Goal: Task Accomplishment & Management: Manage account settings

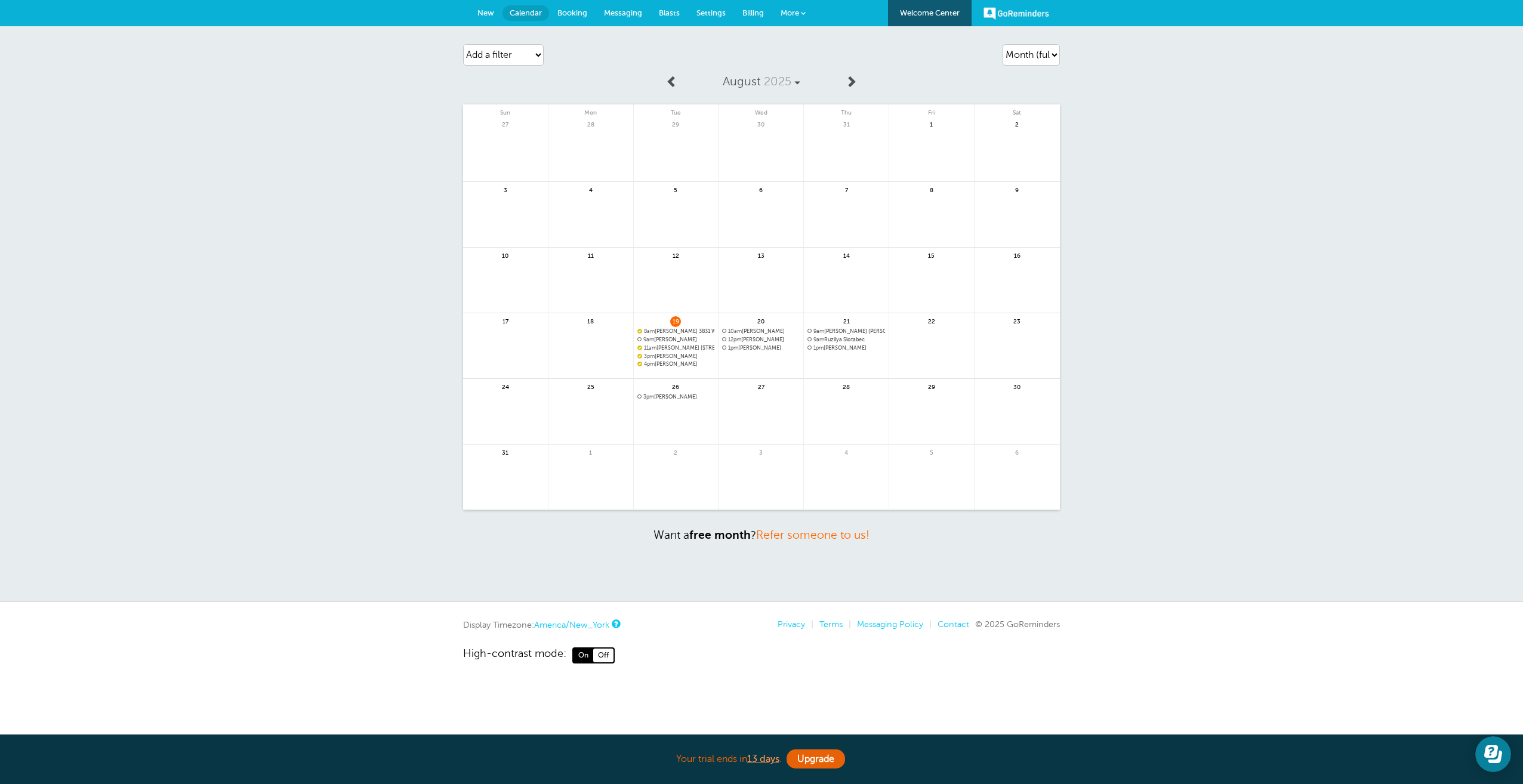
click at [586, 408] on link at bounding box center [591, 418] width 85 height 52
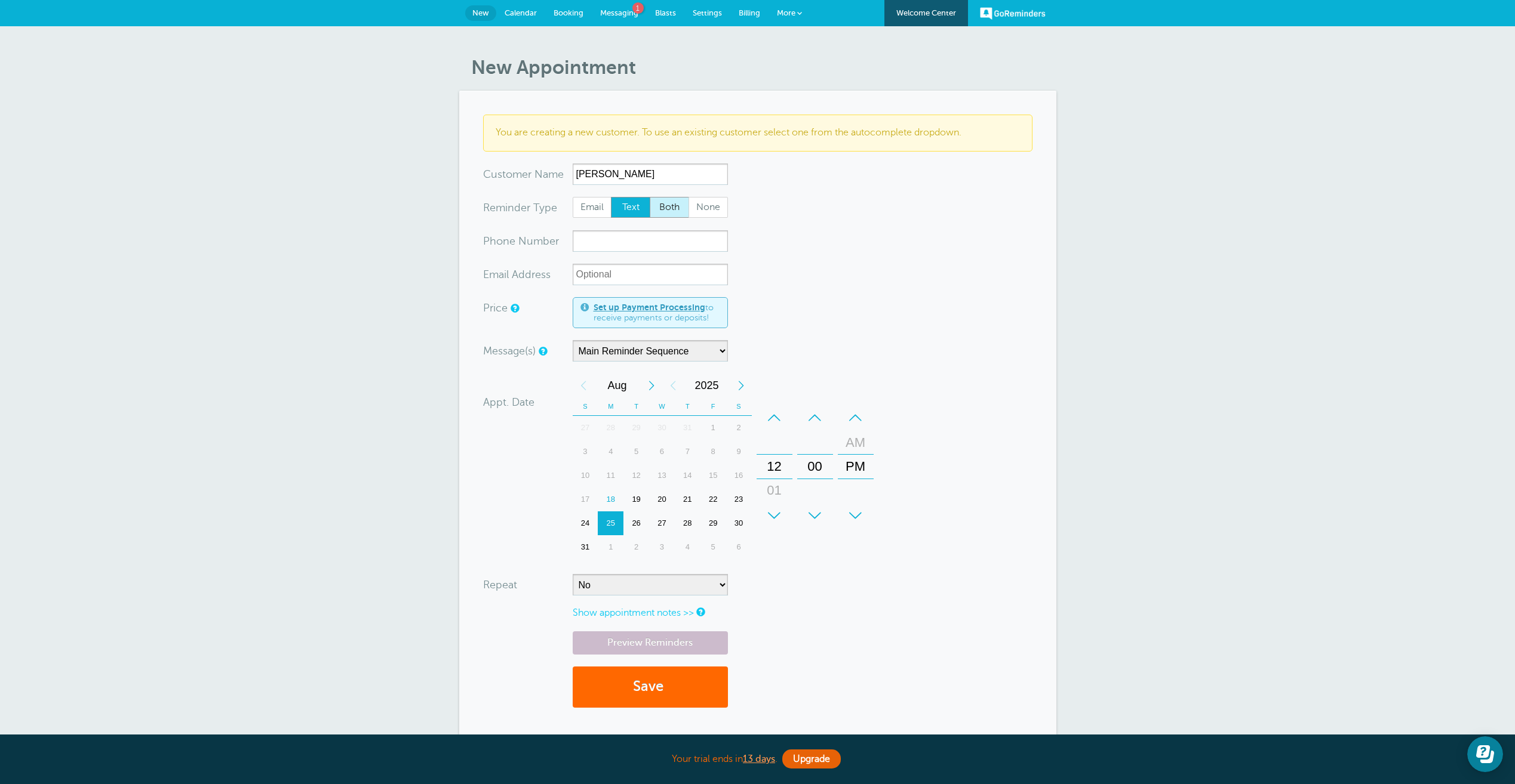
type input "[PERSON_NAME]"
click at [660, 205] on span "Both" at bounding box center [670, 207] width 39 height 20
click at [650, 197] on input "Both" at bounding box center [649, 196] width 1 height 1
radio input "true"
click at [613, 237] on input "xxx-no-autofill" at bounding box center [650, 240] width 155 height 21
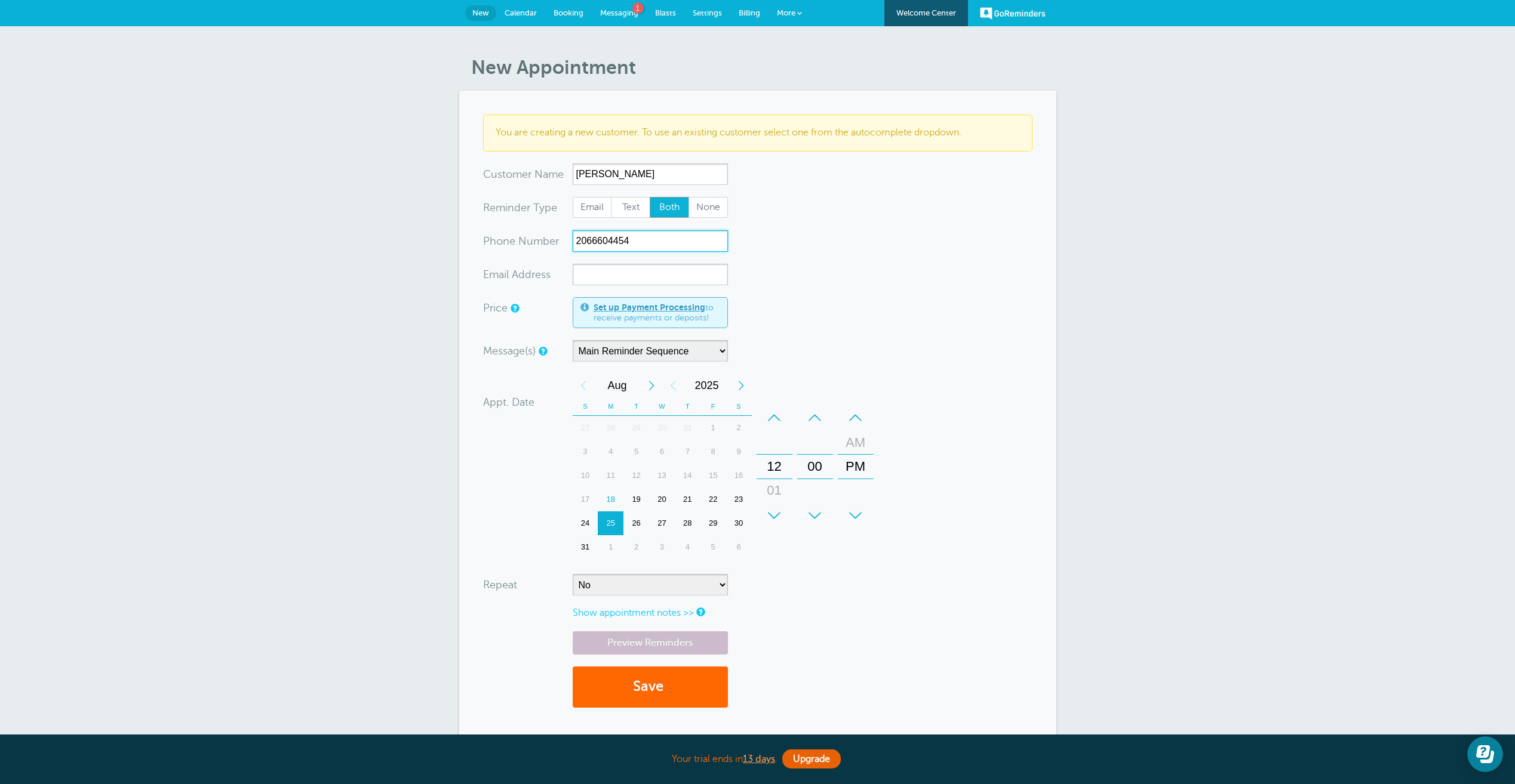
type input "2066604454"
click at [601, 271] on input "xx-no-autofill" at bounding box center [650, 274] width 155 height 21
click at [775, 514] on div "+" at bounding box center [774, 516] width 36 height 24
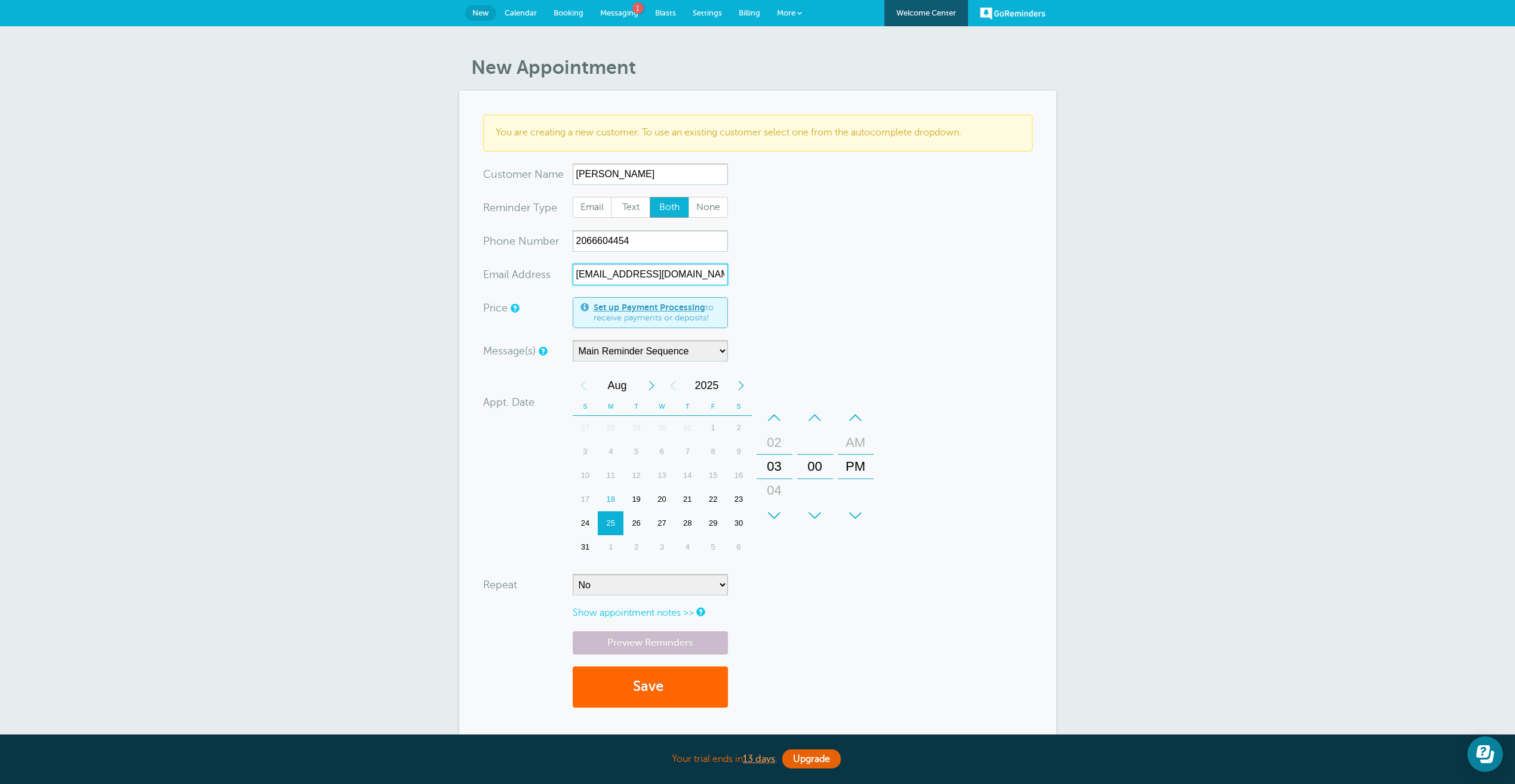
click at [775, 514] on div "+" at bounding box center [774, 516] width 36 height 24
click at [859, 516] on div "+" at bounding box center [855, 516] width 36 height 24
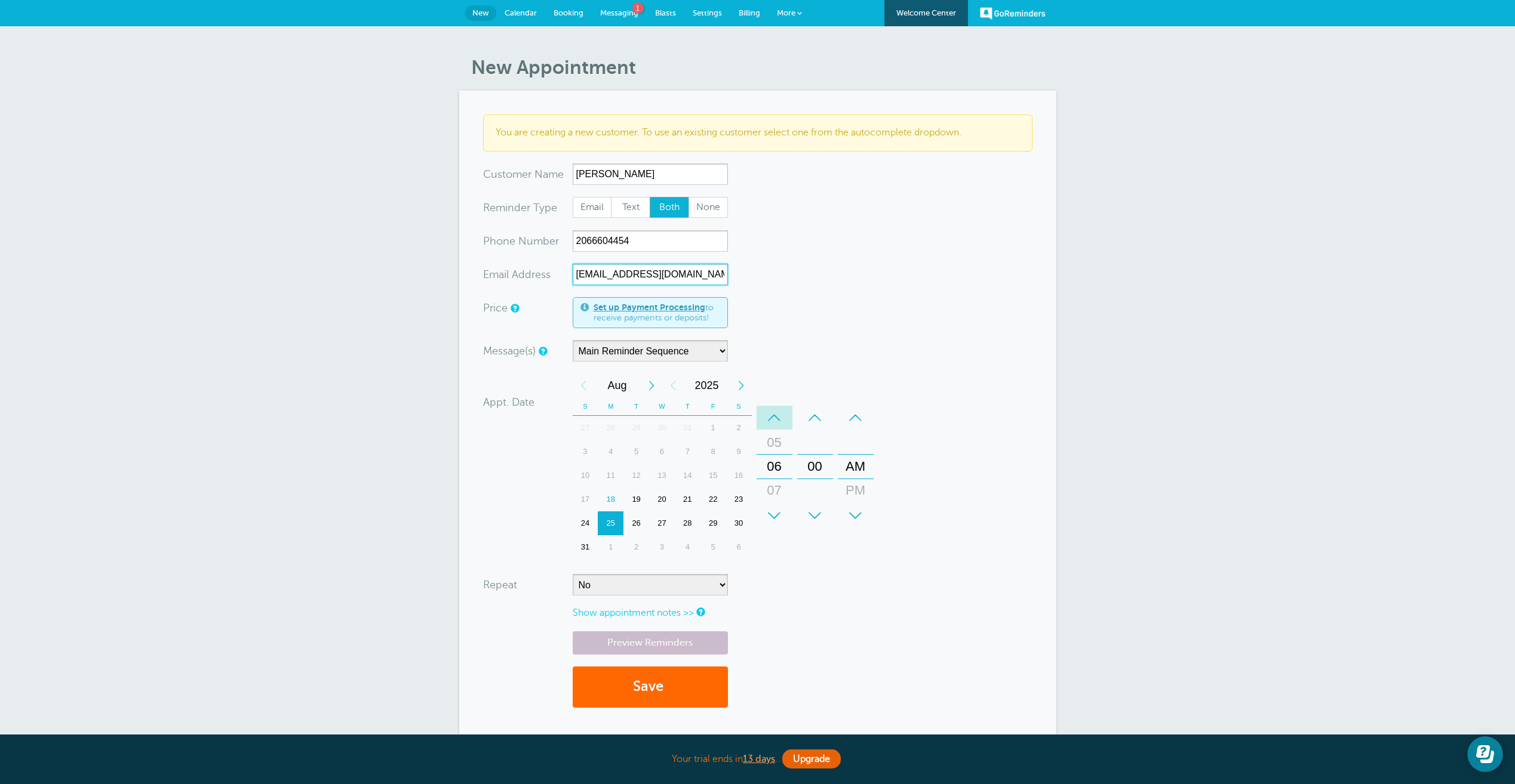
click at [779, 419] on div "–" at bounding box center [774, 417] width 36 height 24
click at [770, 518] on div "+" at bounding box center [774, 516] width 36 height 24
type input "wilsojo@gmail.com"
click at [648, 644] on link "Preview Reminders" at bounding box center [650, 643] width 155 height 23
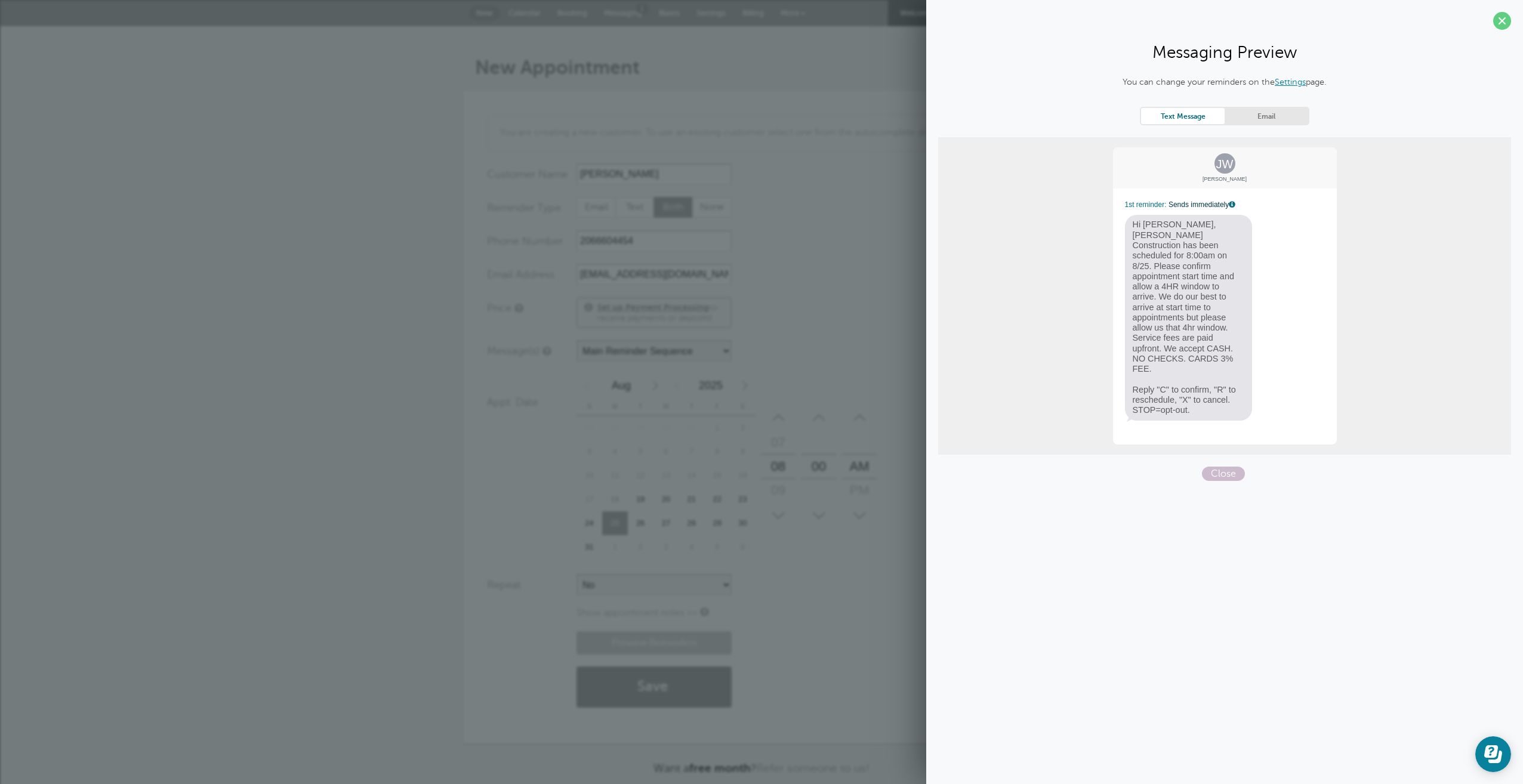
click at [1216, 304] on span "Hi John,Morris Construction has been scheduled for 8:00am on 8/25. Please confi…" at bounding box center [1188, 316] width 128 height 205
click at [1326, 467] on div "Close" at bounding box center [1225, 473] width 573 height 14
click at [1224, 467] on span "Close" at bounding box center [1223, 473] width 43 height 14
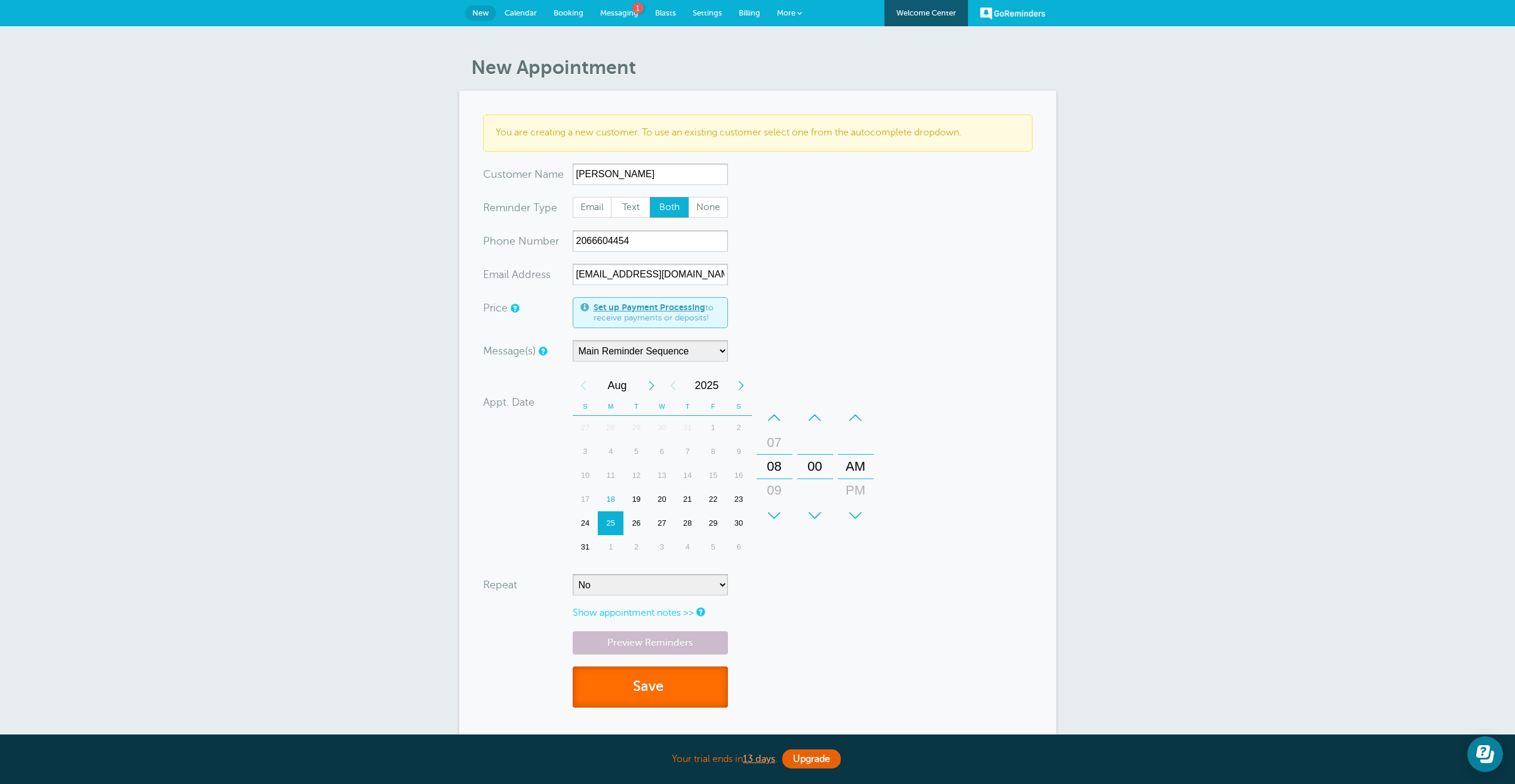
click at [702, 689] on button "Save" at bounding box center [650, 687] width 155 height 41
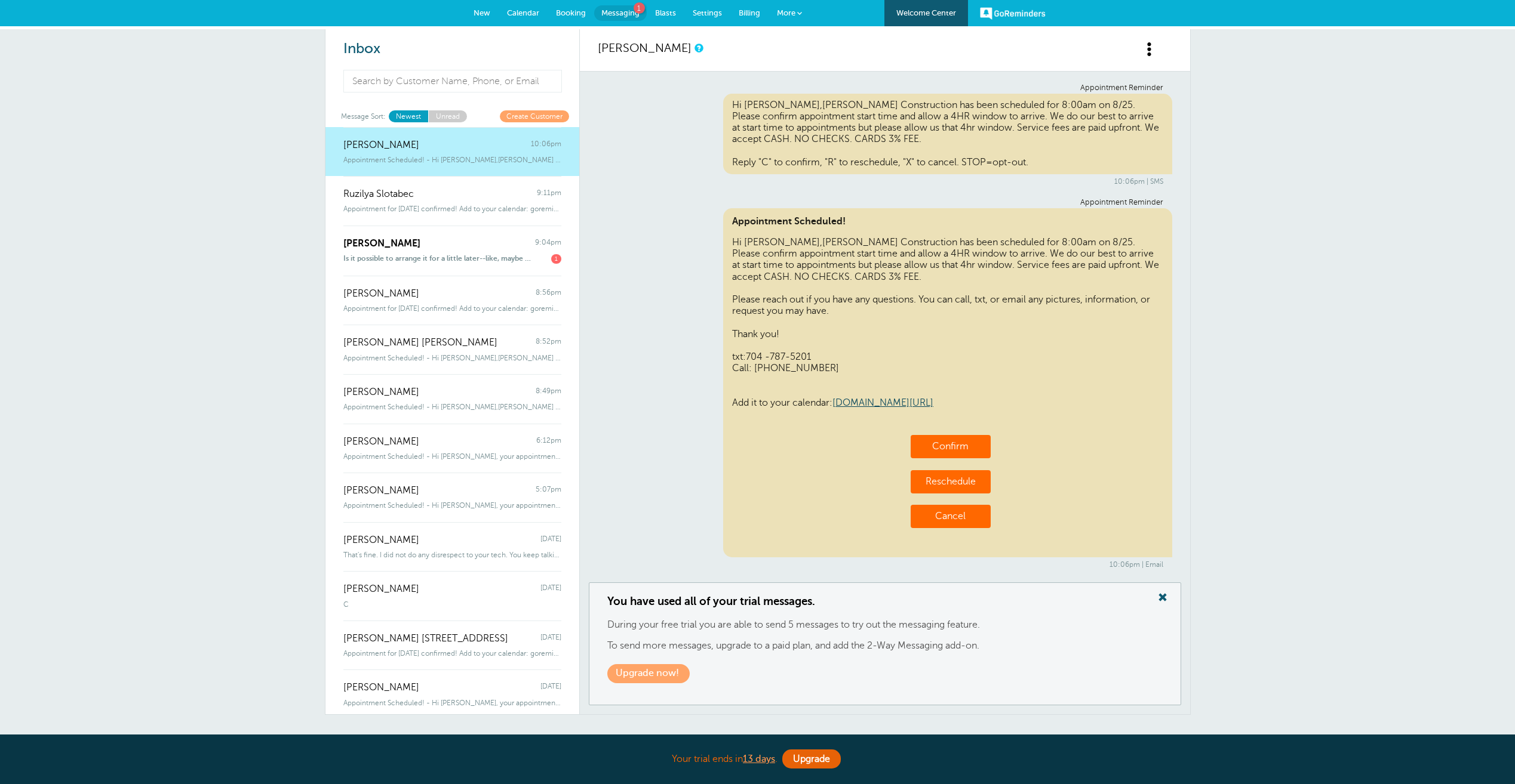
click at [533, 11] on span "Calendar" at bounding box center [524, 13] width 33 height 9
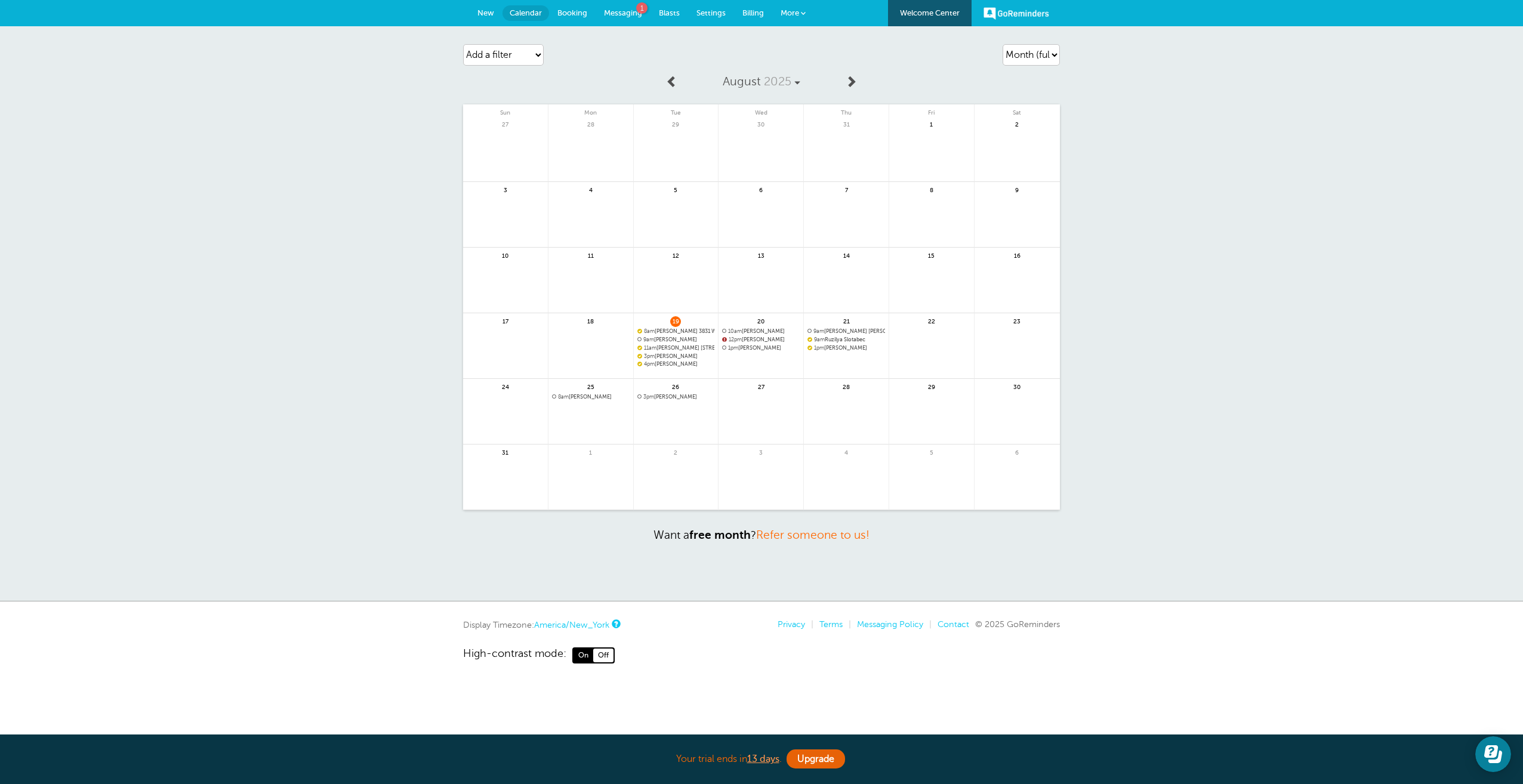
click at [573, 412] on link at bounding box center [591, 428] width 85 height 52
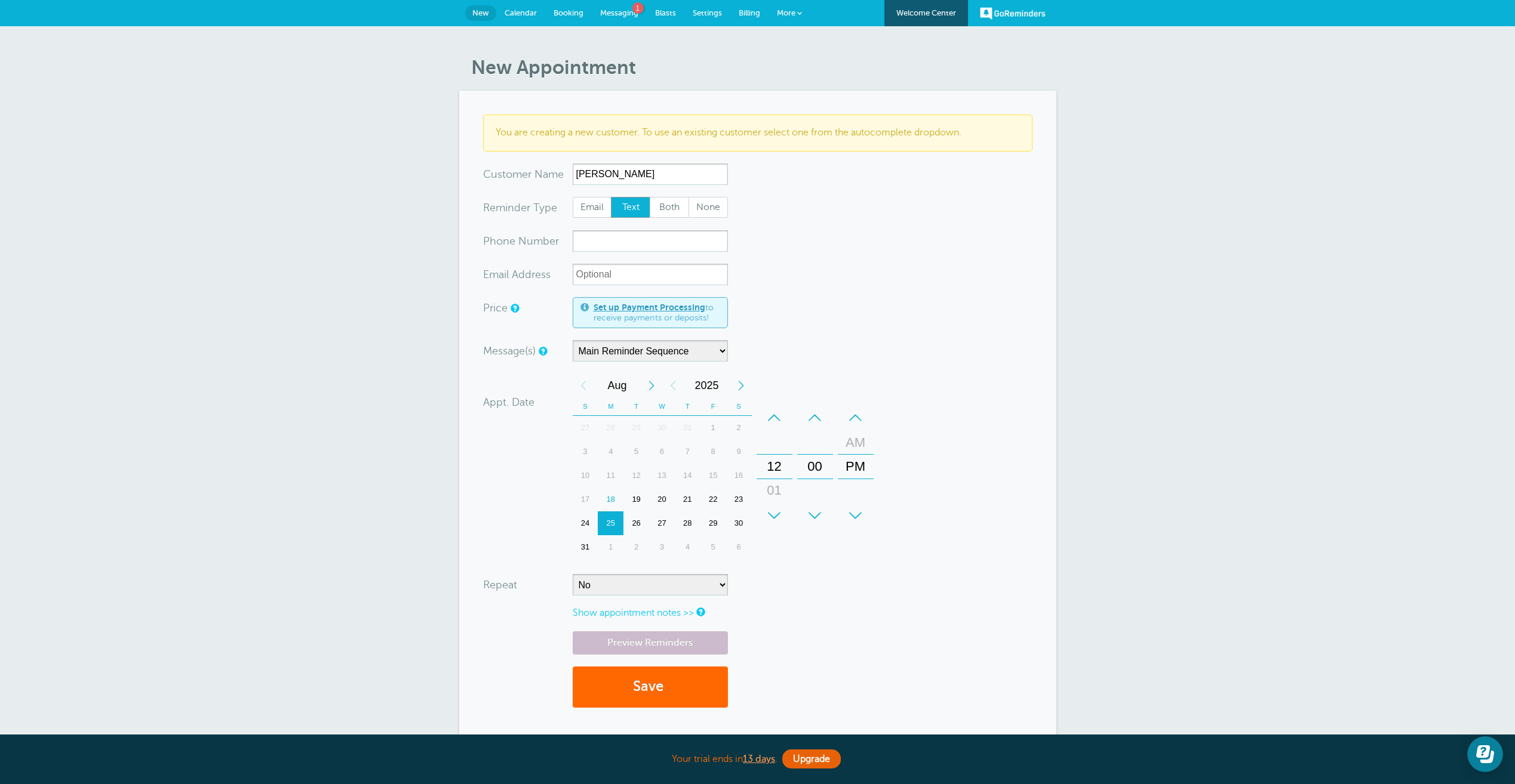
type input "[PERSON_NAME]"
click at [661, 207] on span "Both" at bounding box center [670, 207] width 39 height 20
click at [650, 197] on input "Both" at bounding box center [649, 196] width 1 height 1
radio input "true"
click at [603, 237] on input "xxx-no-autofill" at bounding box center [650, 240] width 155 height 21
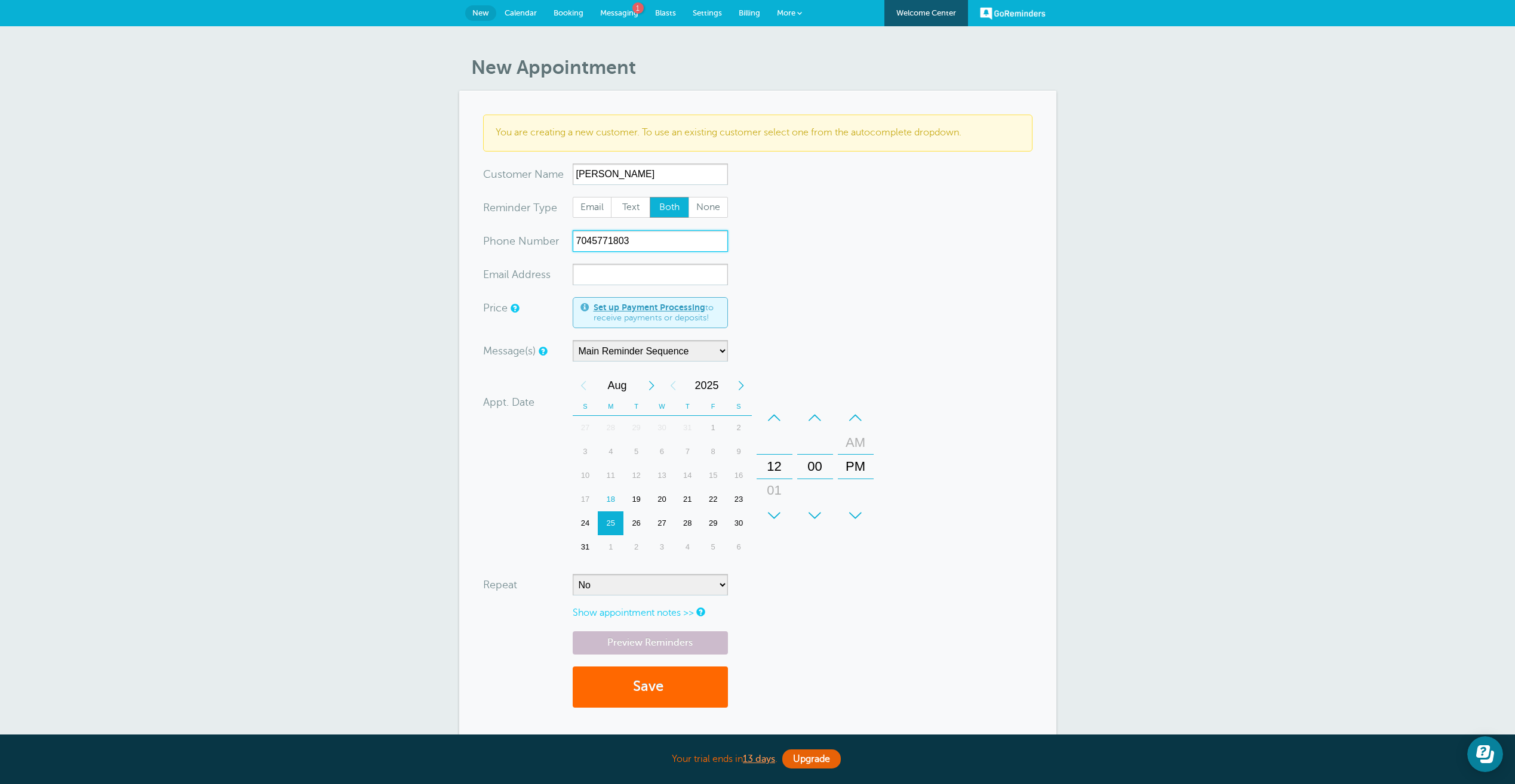
type input "7045771803"
click at [587, 283] on input "xx-no-autofill" at bounding box center [650, 274] width 155 height 21
type input "mtodd@tmtoddlaw.com"
click at [702, 647] on link "Preview Reminders" at bounding box center [650, 643] width 155 height 23
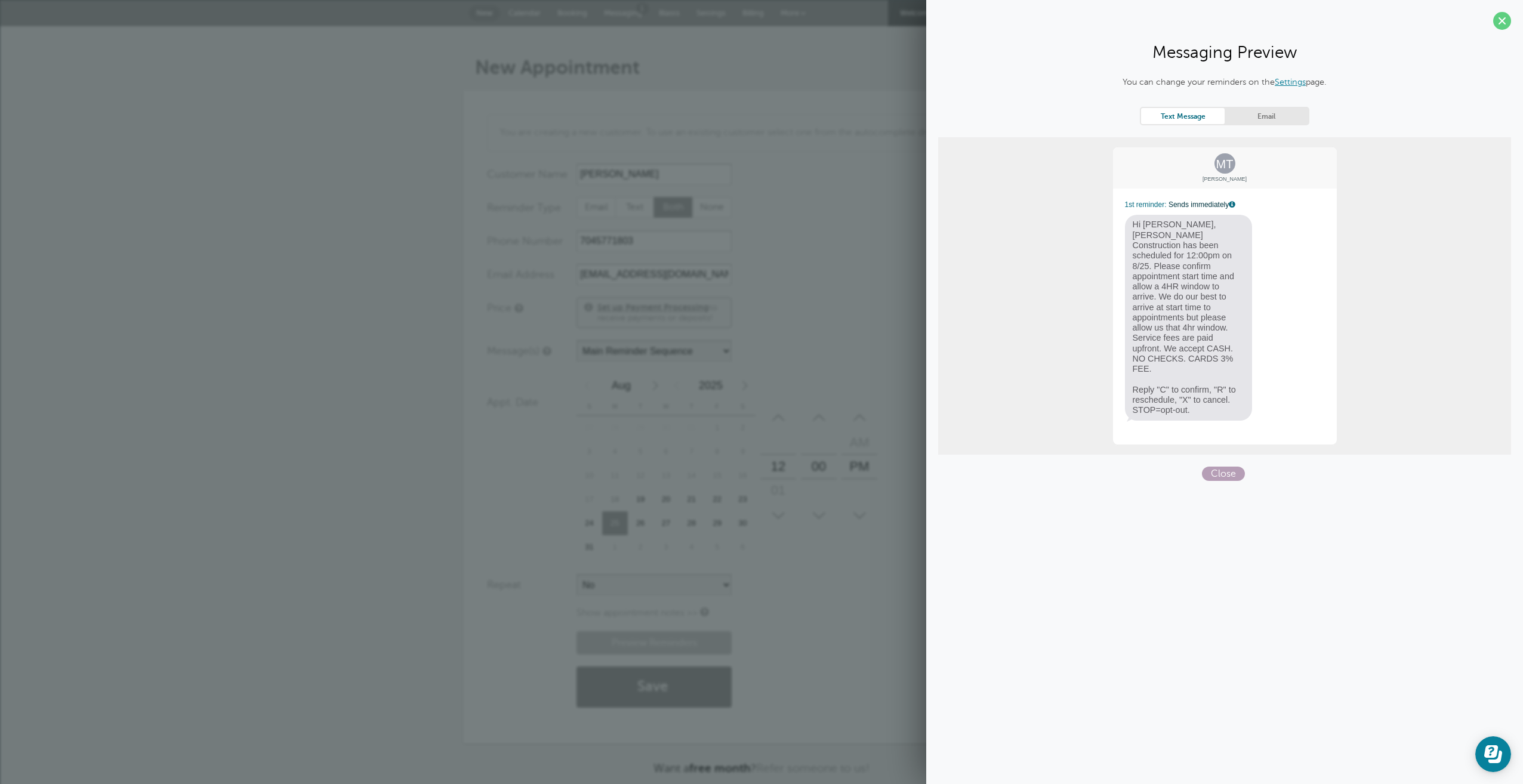
click at [1215, 467] on span "Close" at bounding box center [1223, 473] width 43 height 14
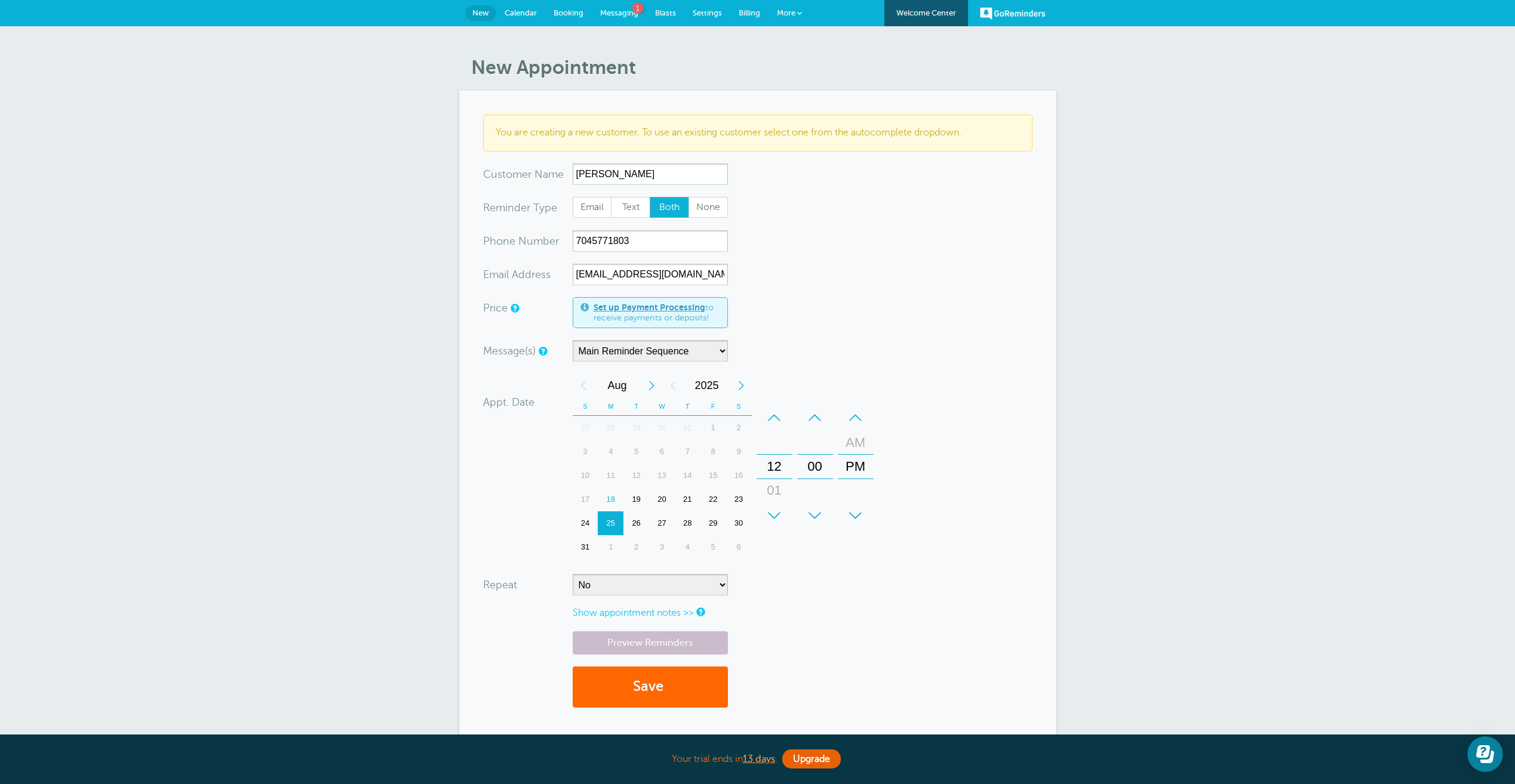
click at [775, 519] on div "+" at bounding box center [774, 516] width 36 height 24
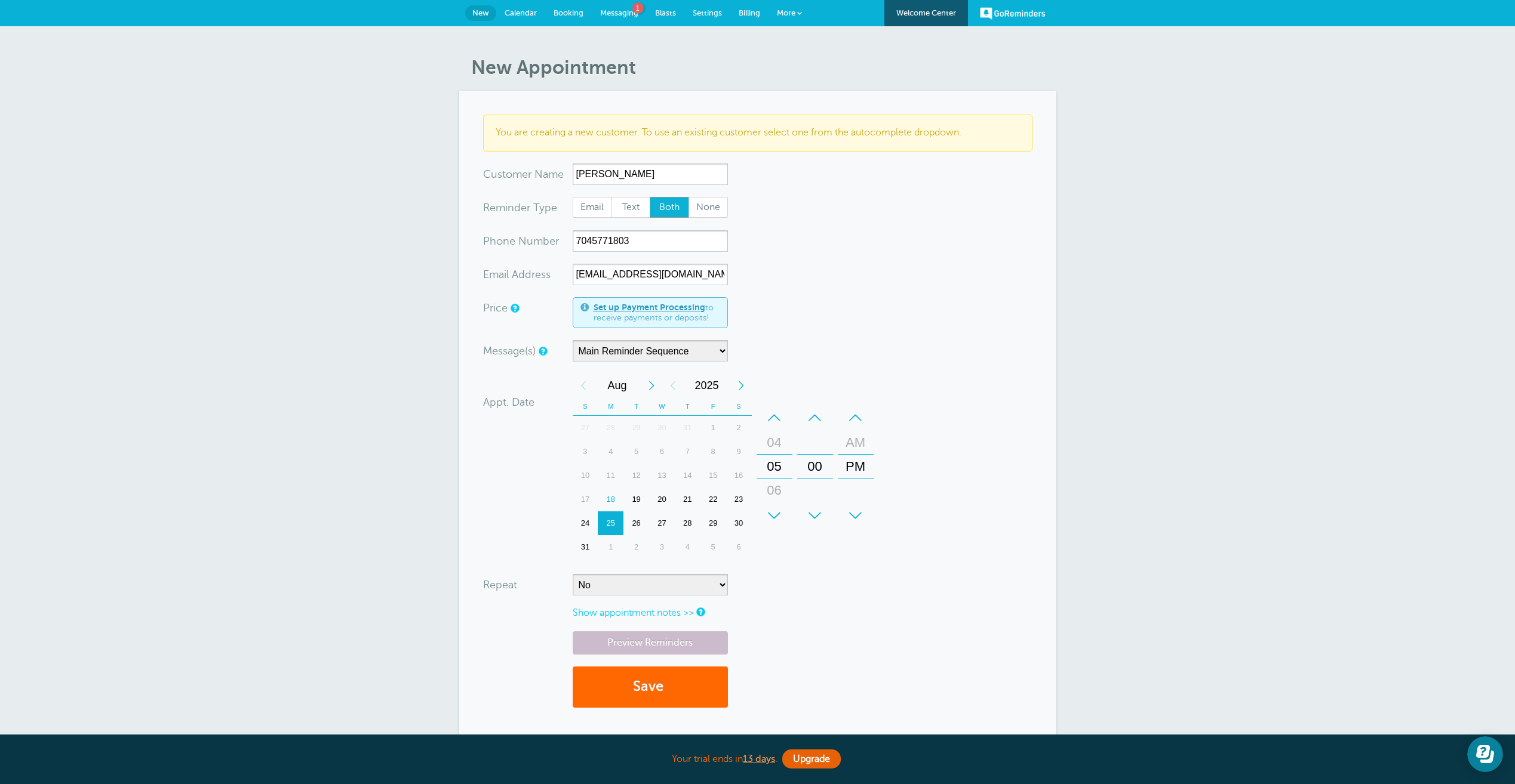
click at [770, 518] on div "+" at bounding box center [774, 516] width 36 height 24
click at [851, 416] on div "–" at bounding box center [855, 417] width 36 height 24
click at [710, 698] on button "Save" at bounding box center [650, 687] width 155 height 41
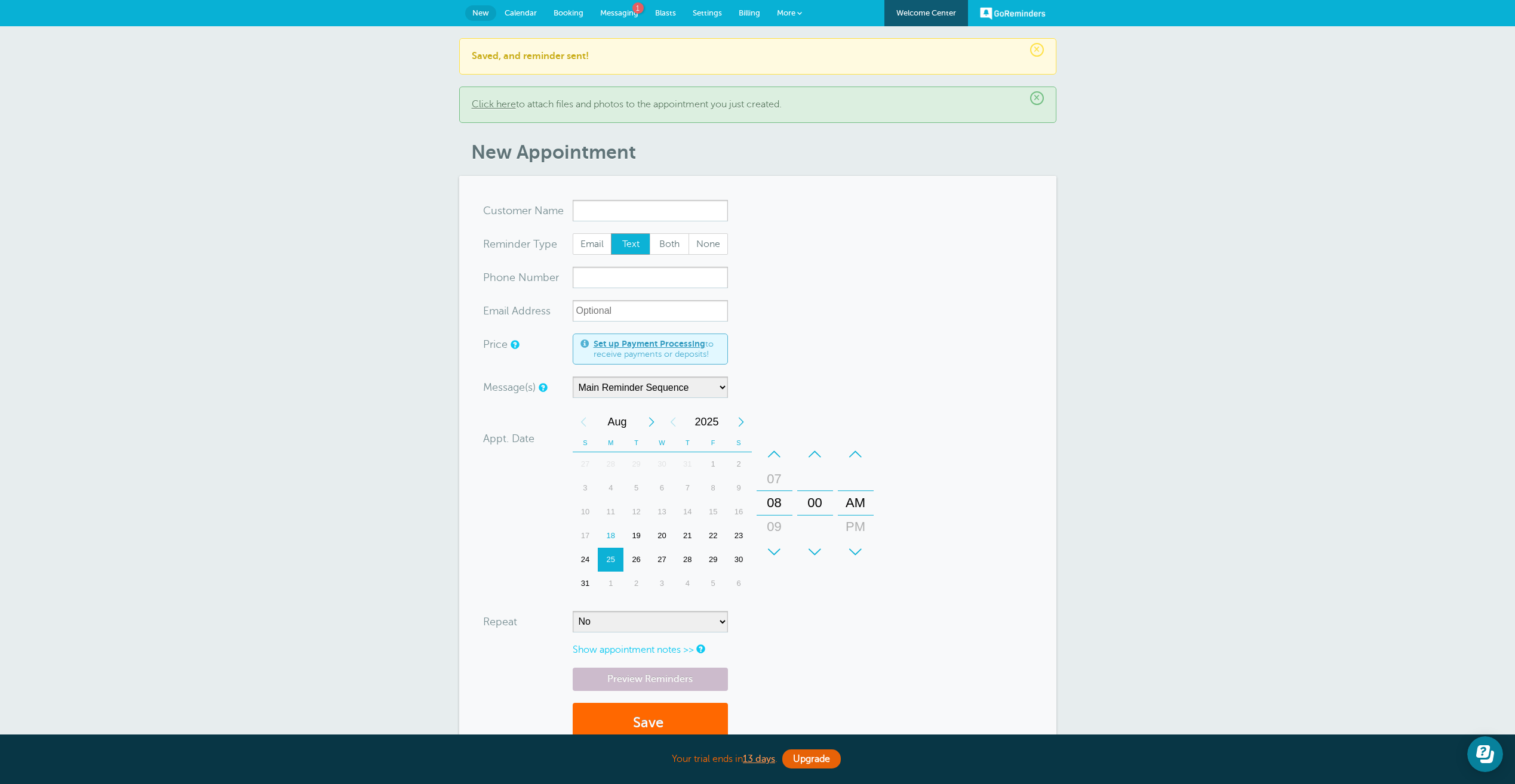
click at [519, 6] on link "Calendar" at bounding box center [521, 13] width 49 height 26
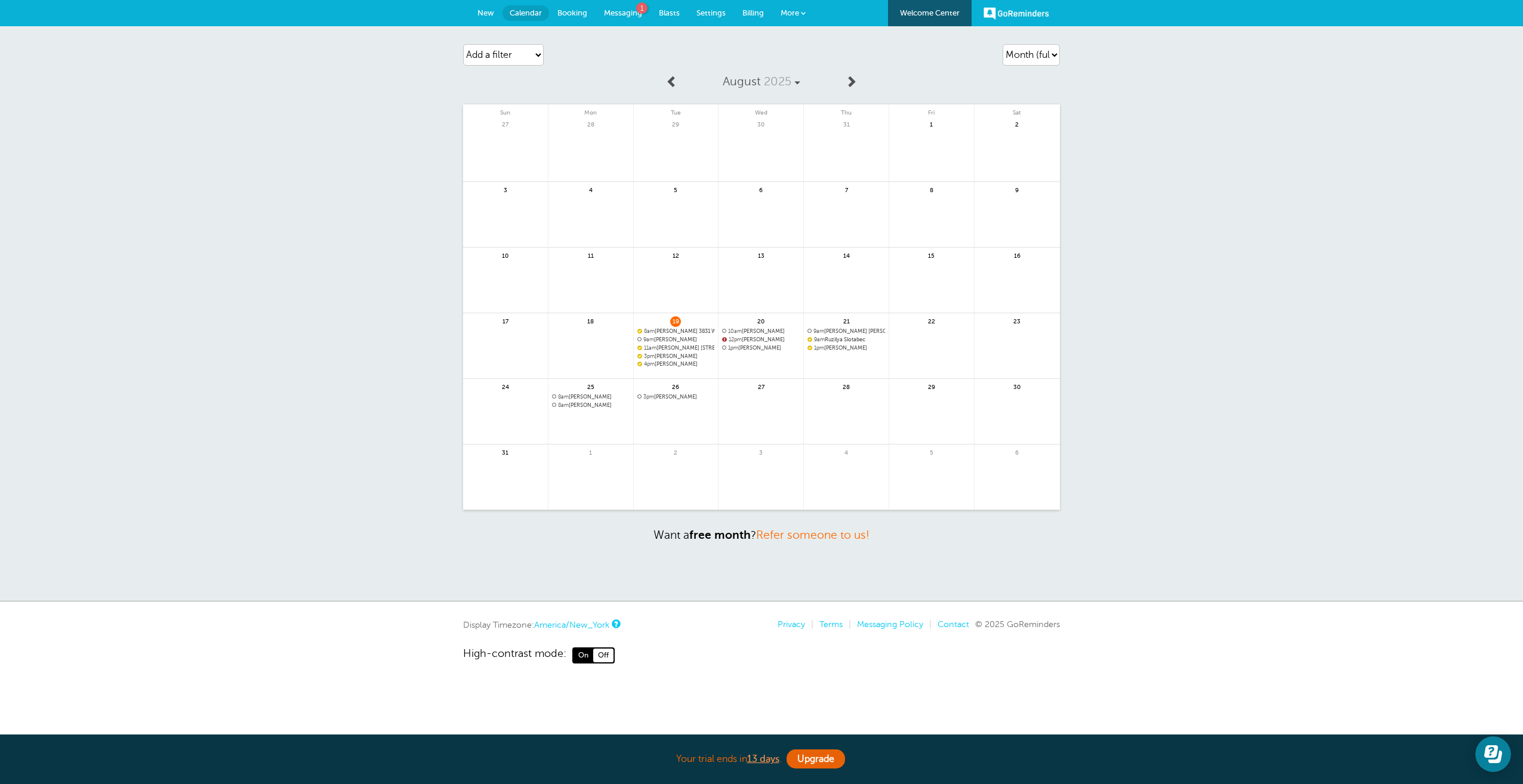
click at [660, 408] on link at bounding box center [676, 428] width 85 height 52
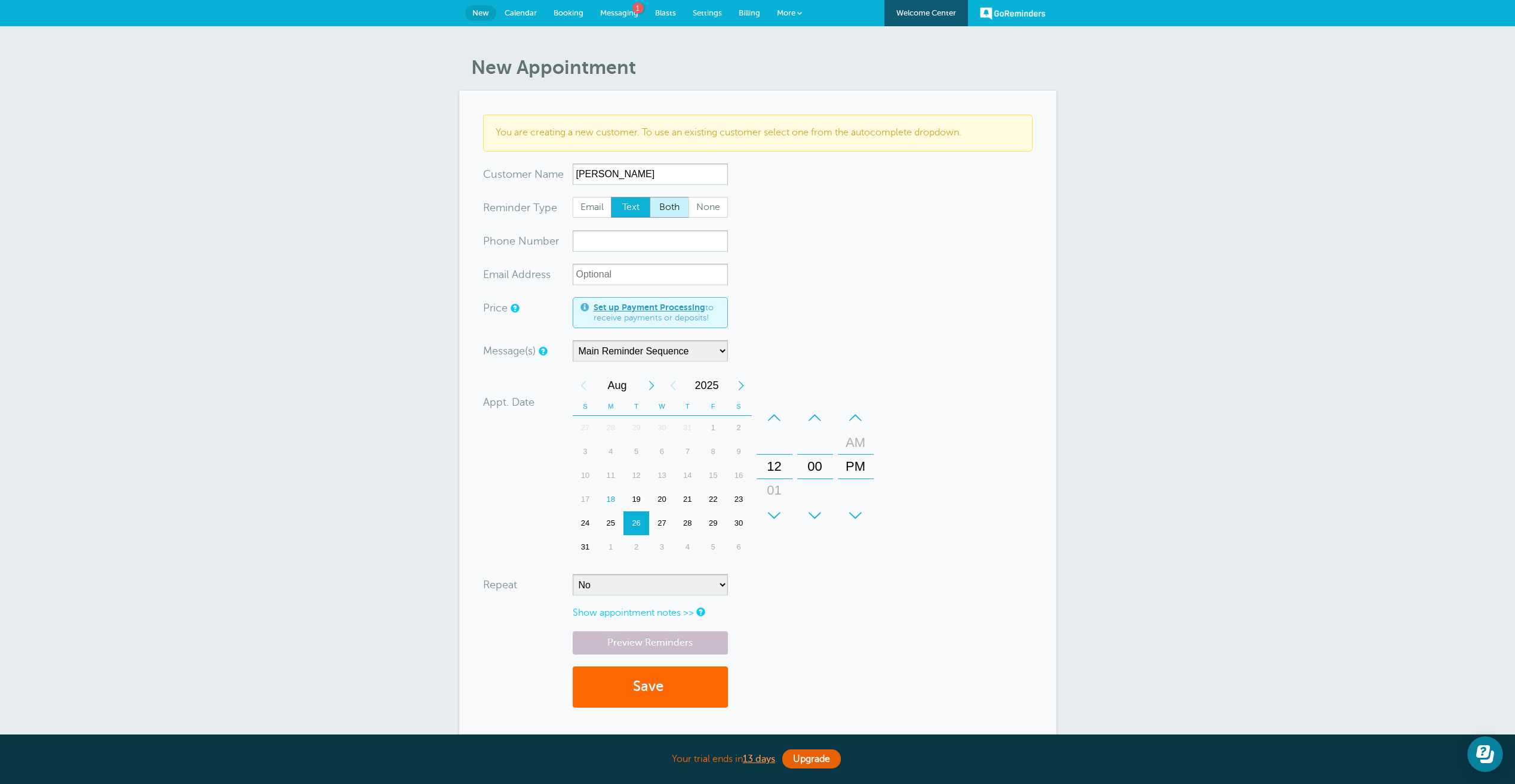
type input "Marian Venable"
click at [673, 197] on span "Both" at bounding box center [670, 207] width 39 height 20
click at [650, 197] on input "Both" at bounding box center [649, 196] width 1 height 1
radio input "true"
click at [597, 236] on input "xxx-no-autofill" at bounding box center [650, 240] width 155 height 21
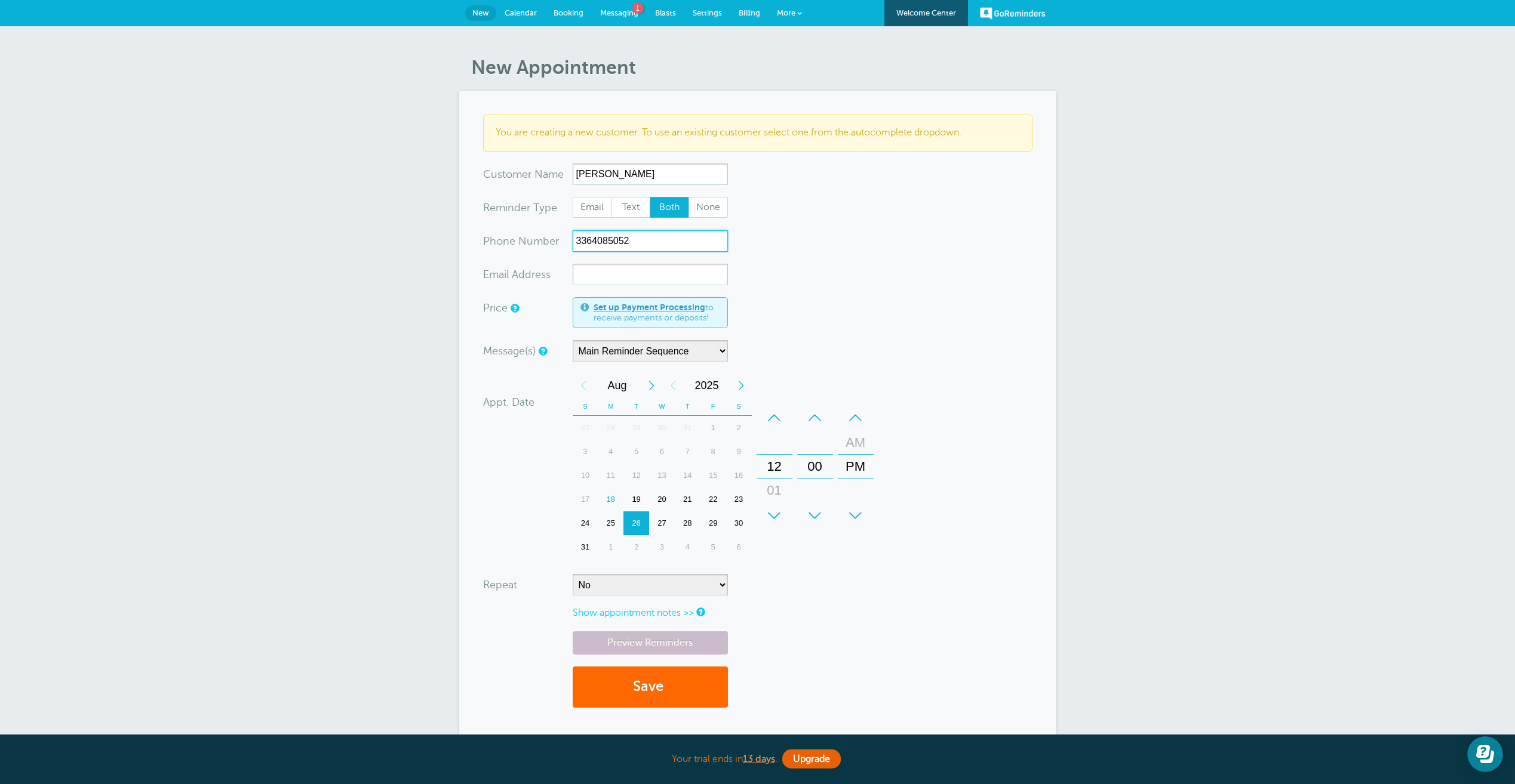
type input "3364085052"
click at [628, 271] on input "xx-no-autofill" at bounding box center [650, 274] width 155 height 21
click at [843, 445] on div "AM" at bounding box center [856, 443] width 29 height 24
click at [814, 515] on div "+" at bounding box center [814, 516] width 36 height 24
click at [776, 512] on div "+" at bounding box center [774, 516] width 36 height 24
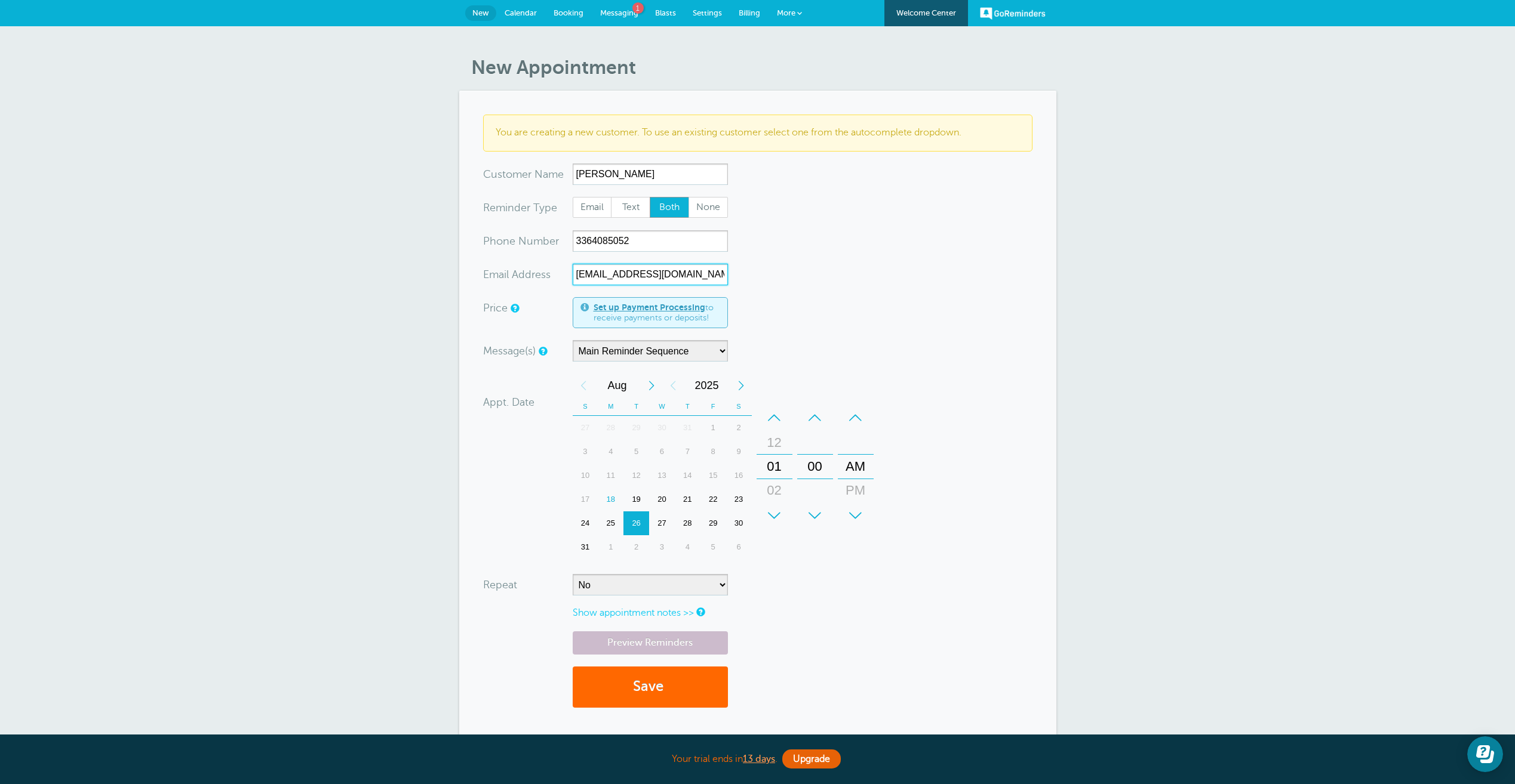
click at [776, 512] on div "+" at bounding box center [774, 516] width 36 height 24
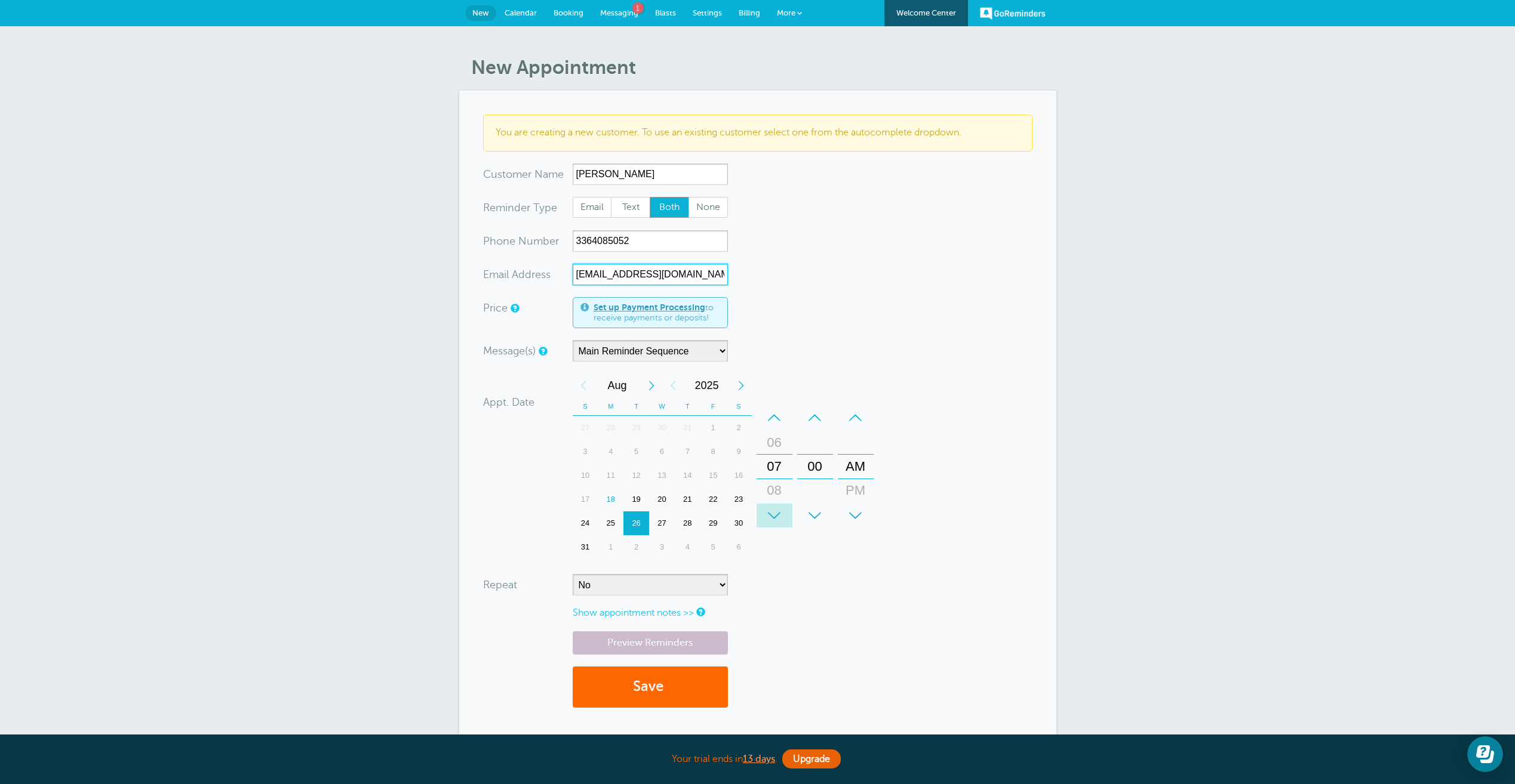
click at [776, 512] on div "+" at bounding box center [774, 516] width 36 height 24
type input "marian_venable@att.net"
click at [706, 649] on link "Preview Reminders" at bounding box center [650, 643] width 155 height 23
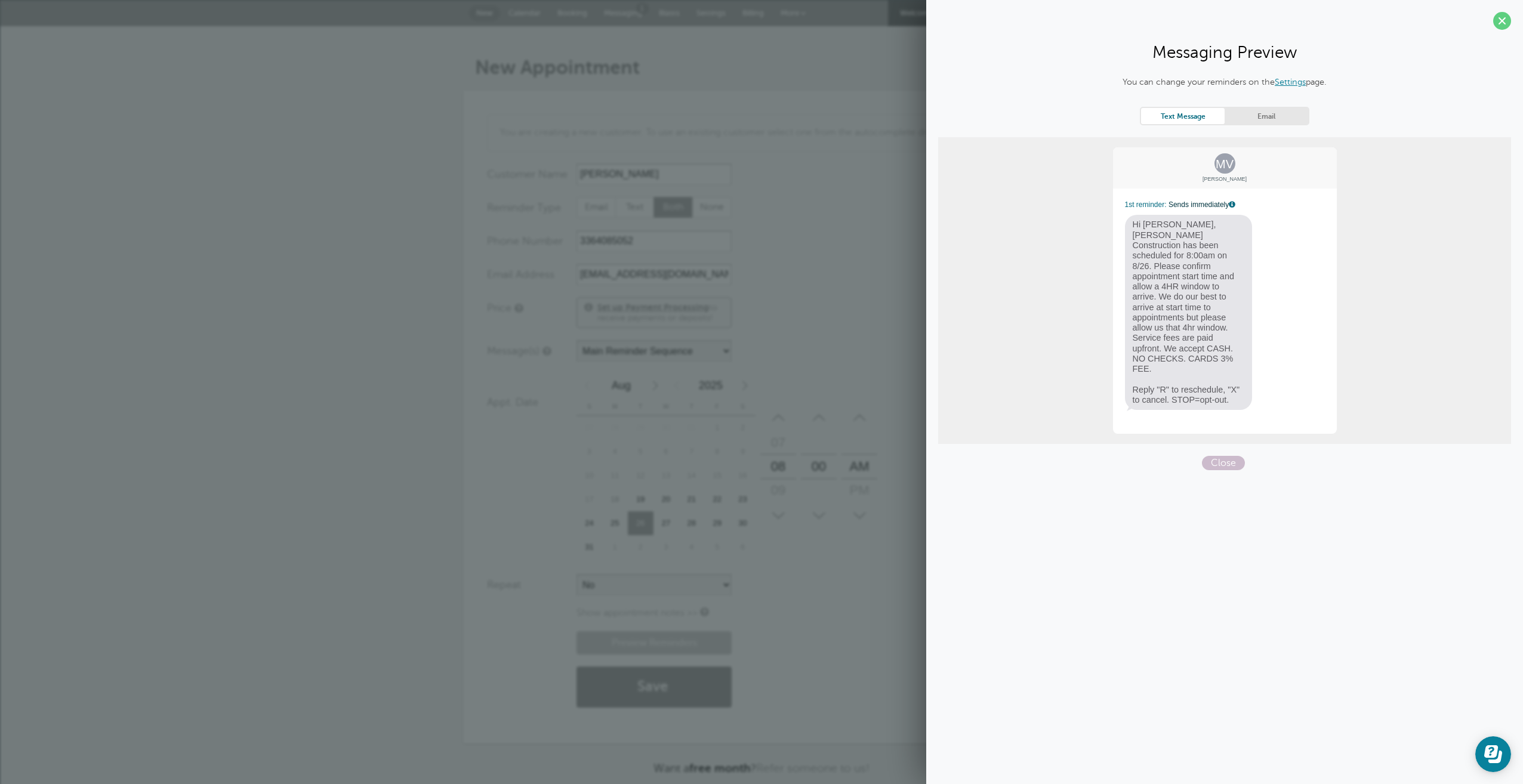
click at [1249, 120] on link "Email" at bounding box center [1266, 115] width 84 height 16
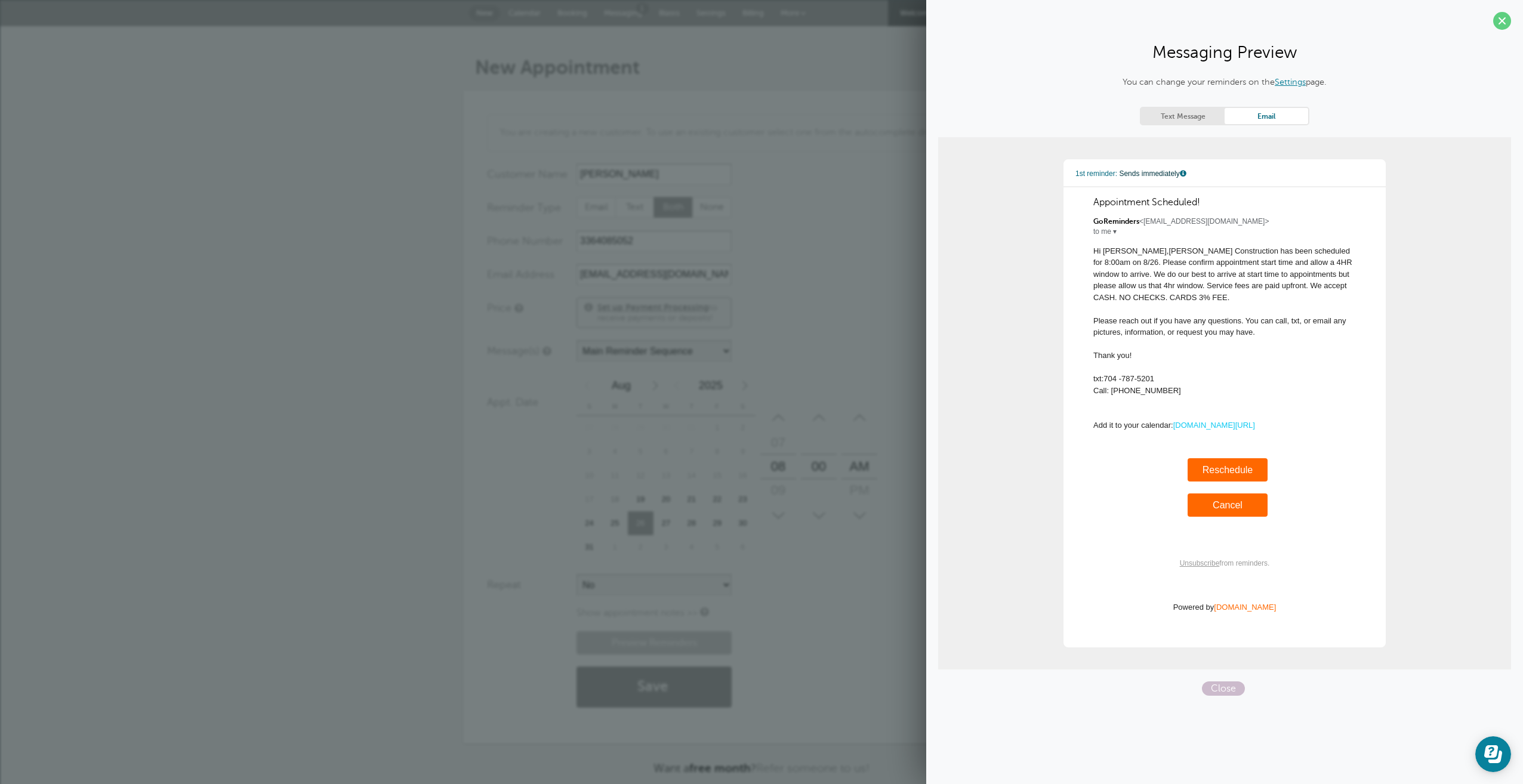
click at [1184, 122] on link "Text Message" at bounding box center [1182, 115] width 84 height 16
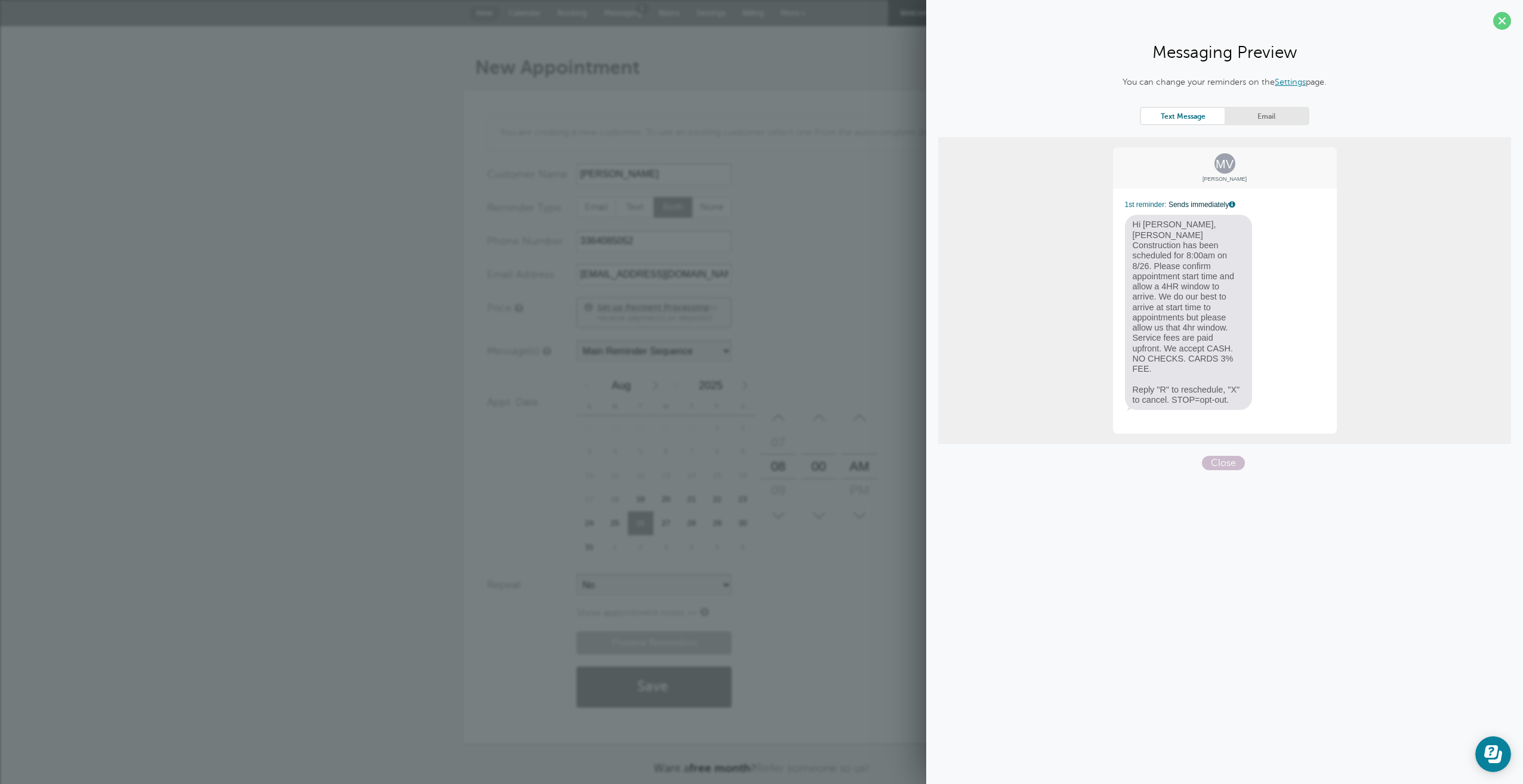
click at [1141, 443] on div "You can change your reminders on the Settings page. Text Message Email MV Maria…" at bounding box center [1225, 273] width 573 height 394
click at [1511, 21] on section "Messaging Preview You can change your reminders on the Settings page. Text Mess…" at bounding box center [1225, 240] width 597 height 479
click at [1506, 22] on span at bounding box center [1502, 20] width 18 height 18
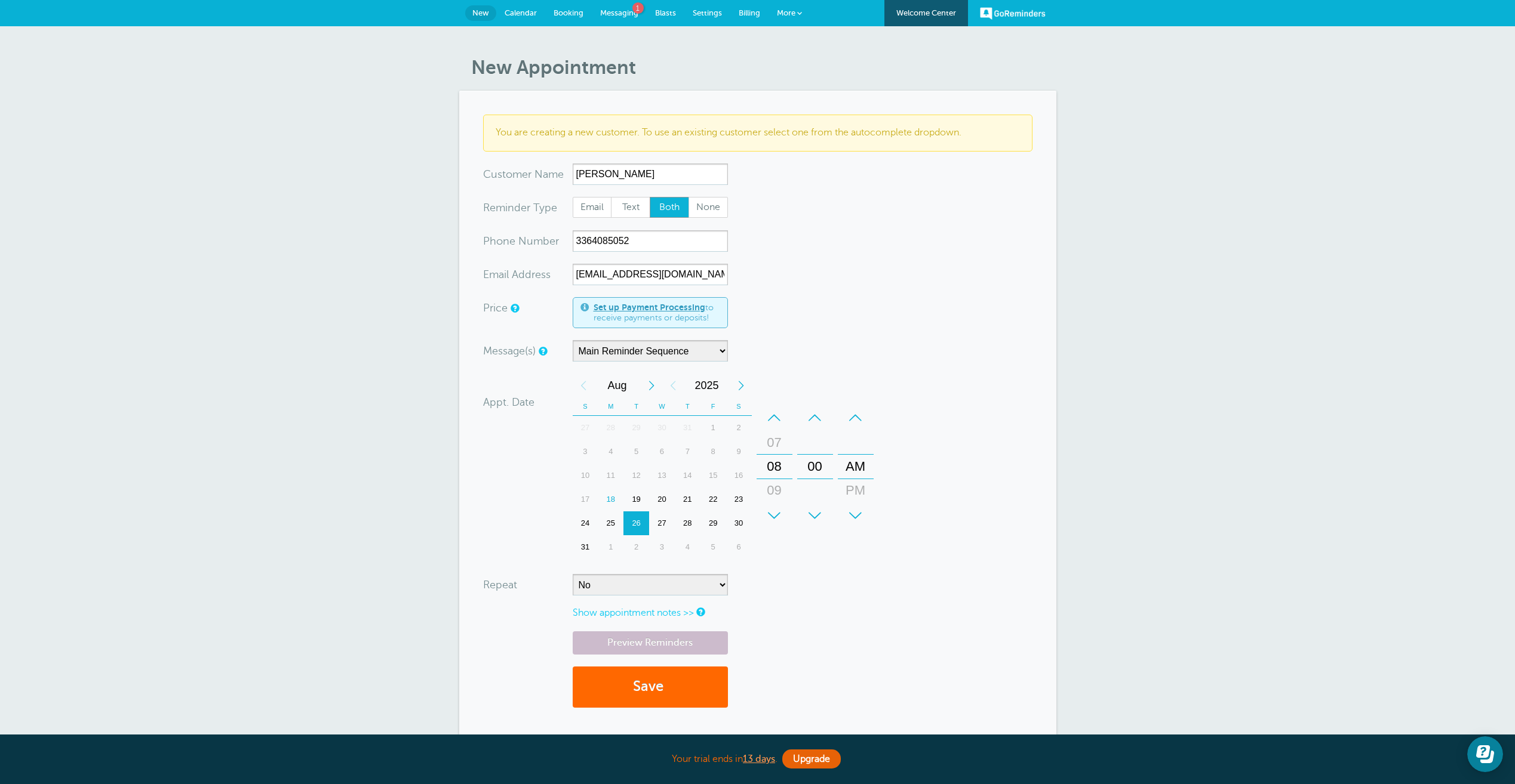
click at [712, 17] on link "Settings" at bounding box center [707, 13] width 46 height 26
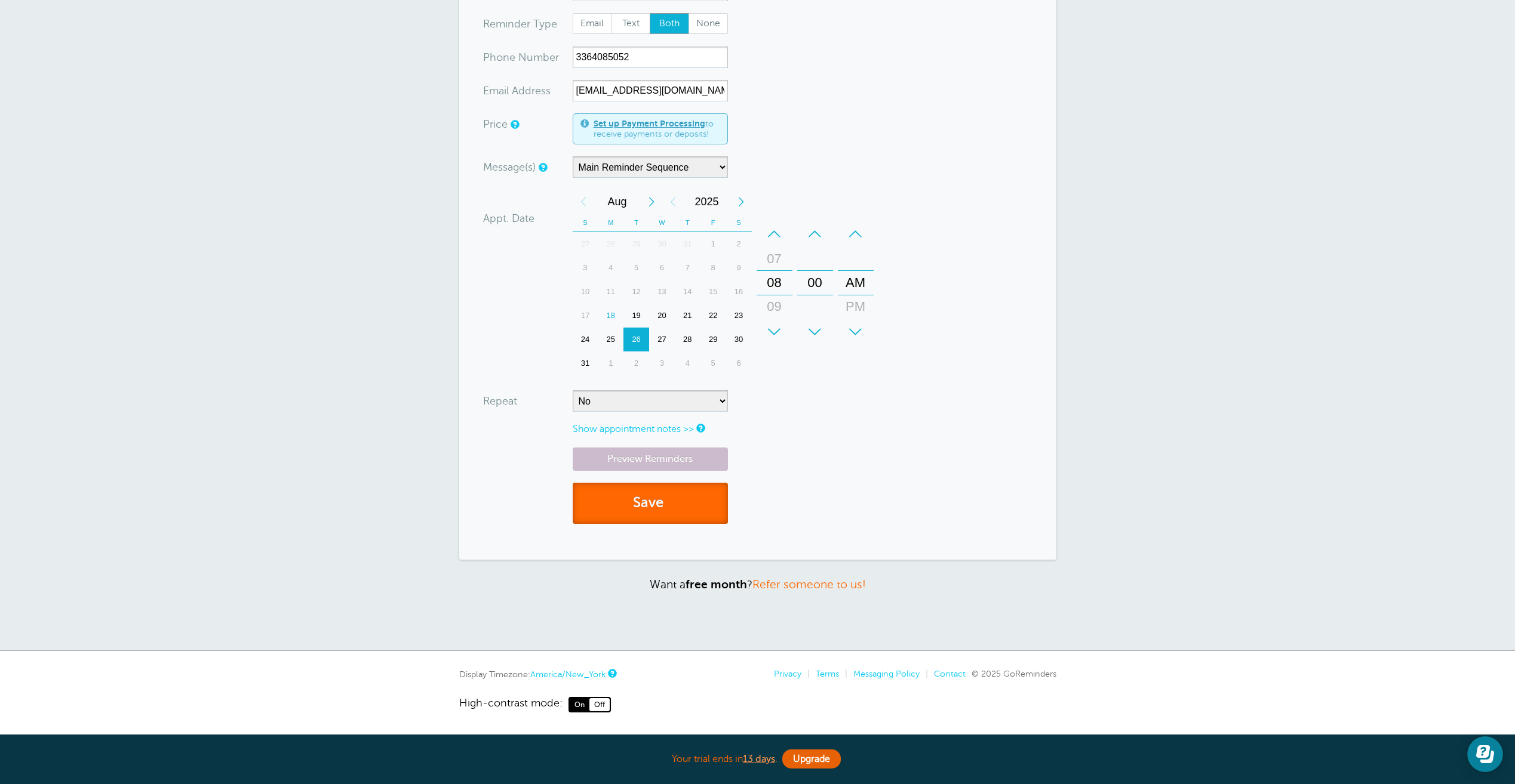
scroll to position [65, 0]
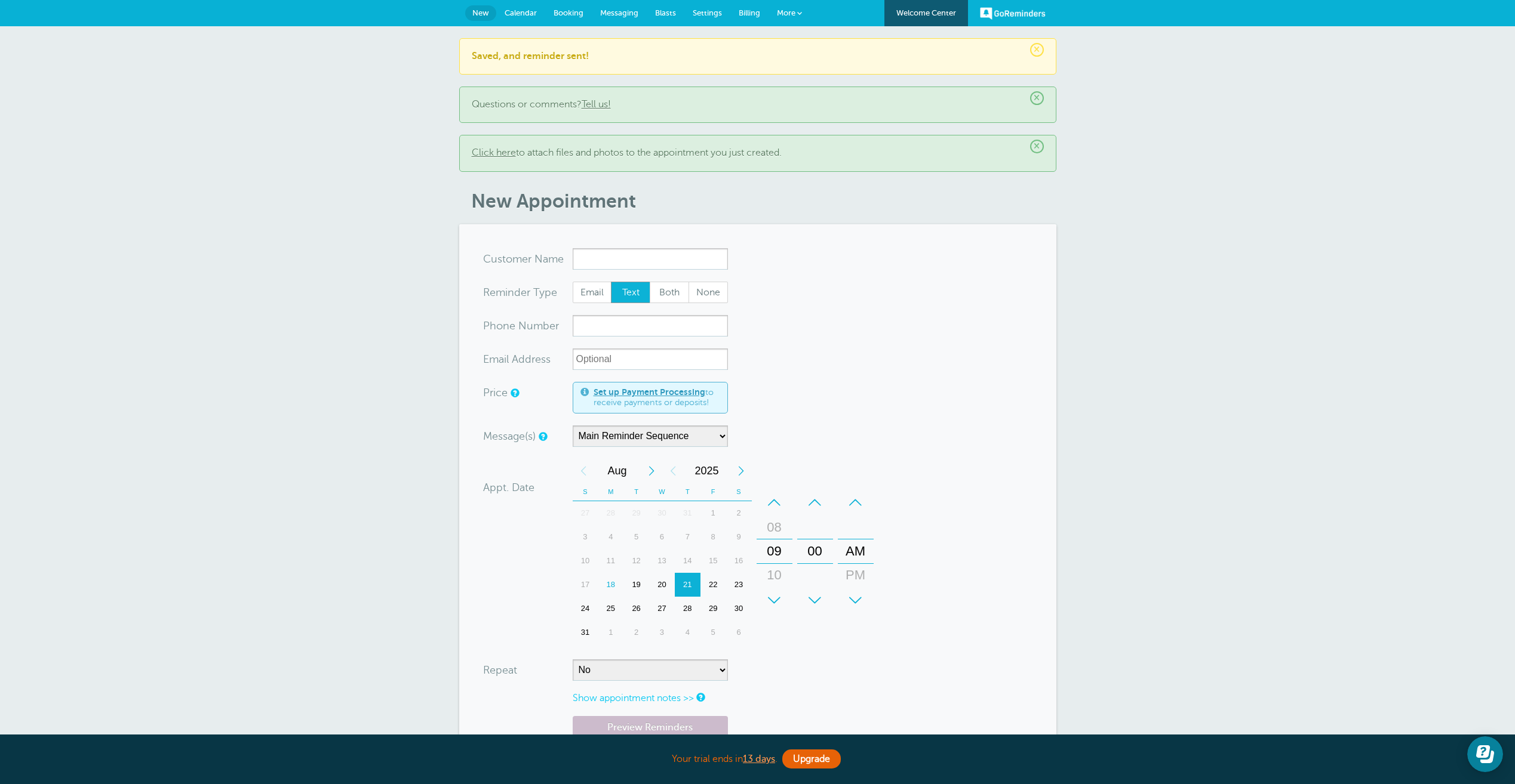
click at [711, 12] on span "Settings" at bounding box center [707, 13] width 29 height 9
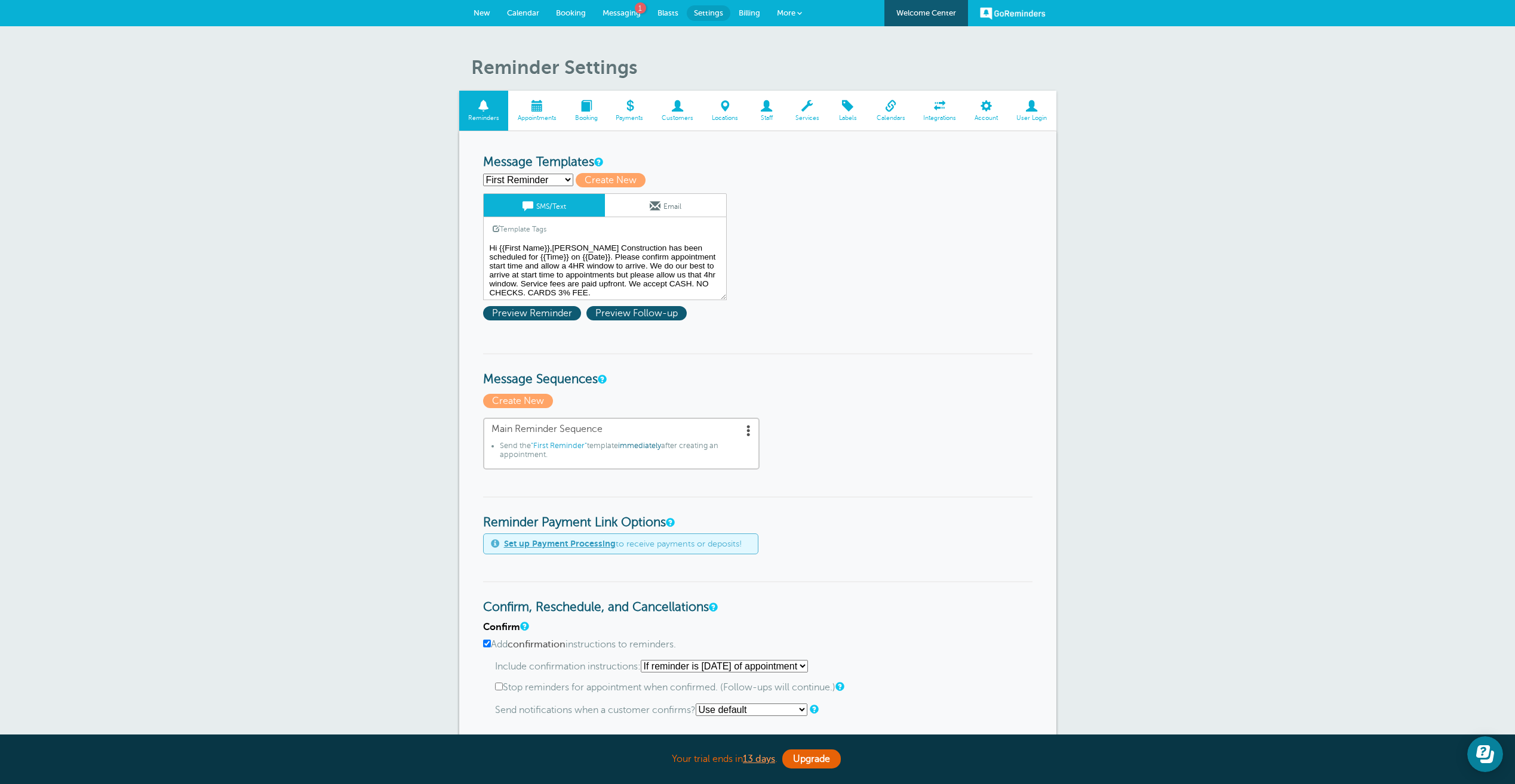
click at [551, 245] on textarea "Hi {{First Name}},[PERSON_NAME] Construction has been scheduled for {{Time}} on…" at bounding box center [604, 270] width 244 height 60
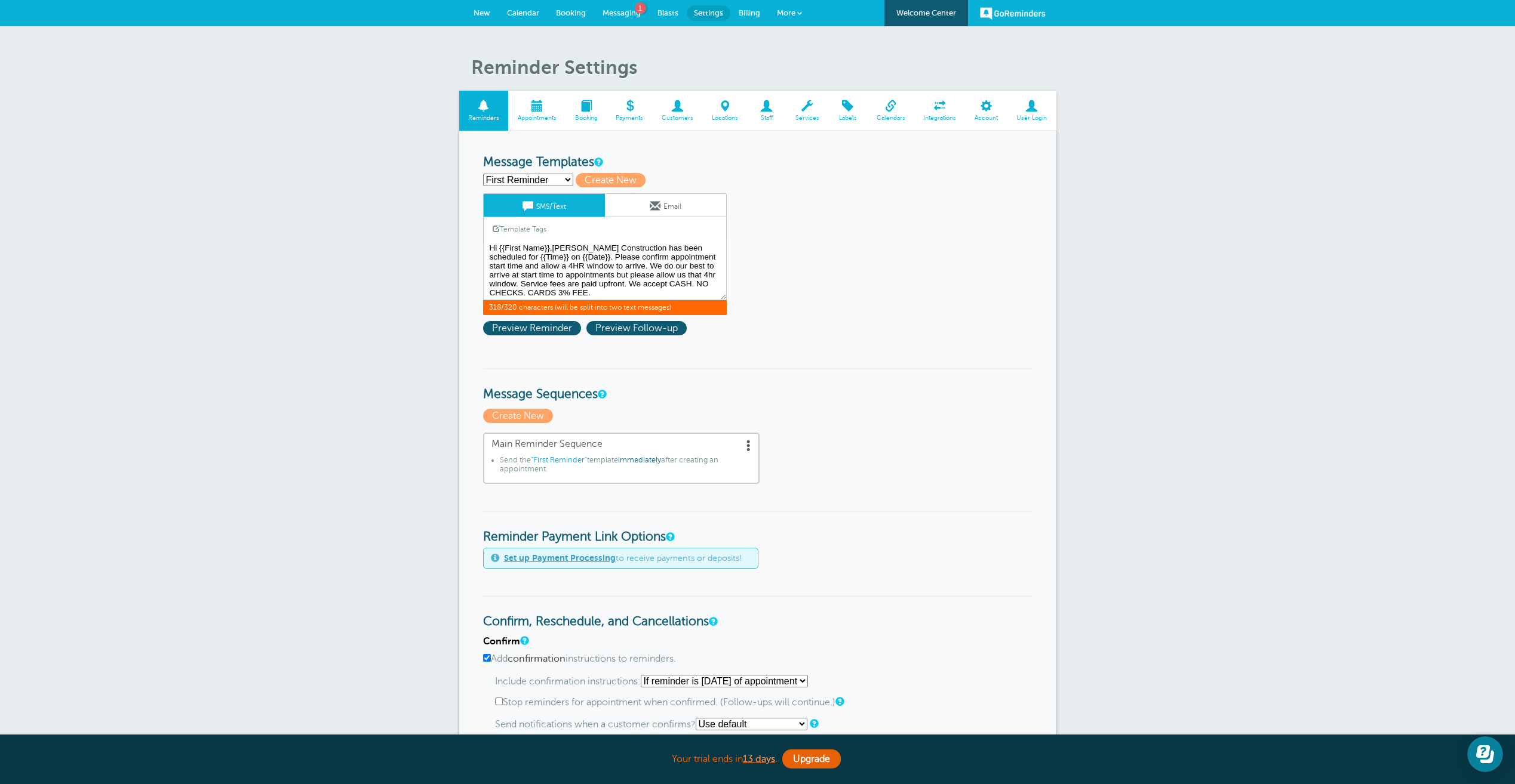
click at [784, 291] on form "Reminder Schedule 1st reminder: Immediately 1 2 3 4 5 6 7 8 9 10 11 12 13 14 15…" at bounding box center [758, 788] width 550 height 1266
click at [619, 252] on textarea "Hi {{First Name}},[PERSON_NAME] Construction has been scheduled for {{Time}} on…" at bounding box center [604, 270] width 244 height 60
click at [619, 256] on textarea "Hi {{First Name}},[PERSON_NAME] Construction has been scheduled for {{Time}} on…" at bounding box center [604, 270] width 244 height 60
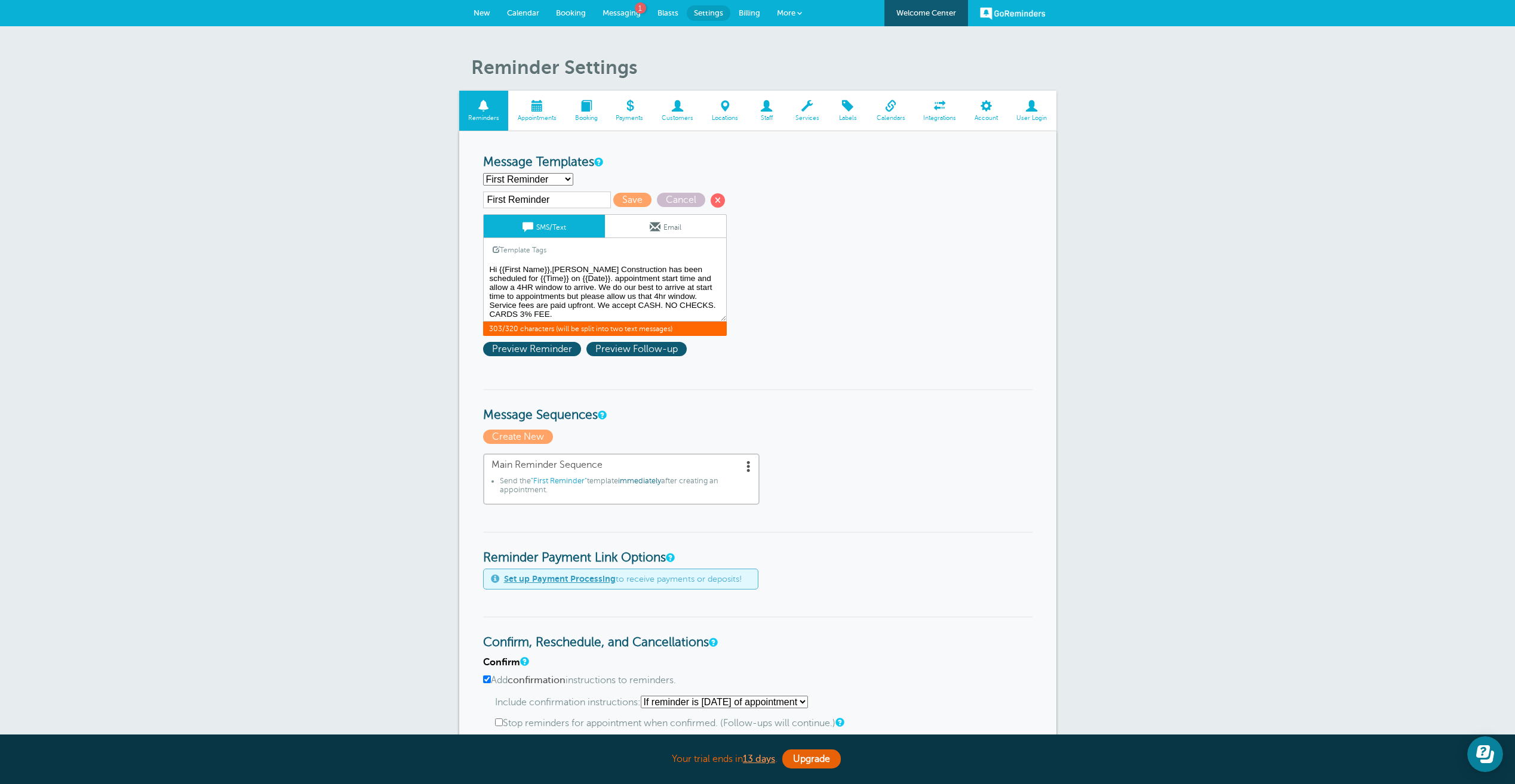
click at [661, 274] on textarea "Hi {{First Name}},[PERSON_NAME] Construction has been scheduled for {{Time}} on…" at bounding box center [604, 291] width 244 height 60
click at [567, 278] on textarea "Hi {{First Name}},[PERSON_NAME] Construction has been scheduled for {{Time}} on…" at bounding box center [604, 291] width 244 height 60
click at [627, 271] on textarea "Hi {{First Name}},[PERSON_NAME] Construction has been scheduled for {{Time}} on…" at bounding box center [604, 291] width 244 height 60
click at [622, 296] on textarea "Hi {{First Name}},[PERSON_NAME] Construction has been scheduled for {{Time}} on…" at bounding box center [604, 291] width 244 height 60
click at [623, 296] on textarea "Hi {{First Name}},[PERSON_NAME] Construction has been scheduled for {{Time}} on…" at bounding box center [604, 291] width 244 height 60
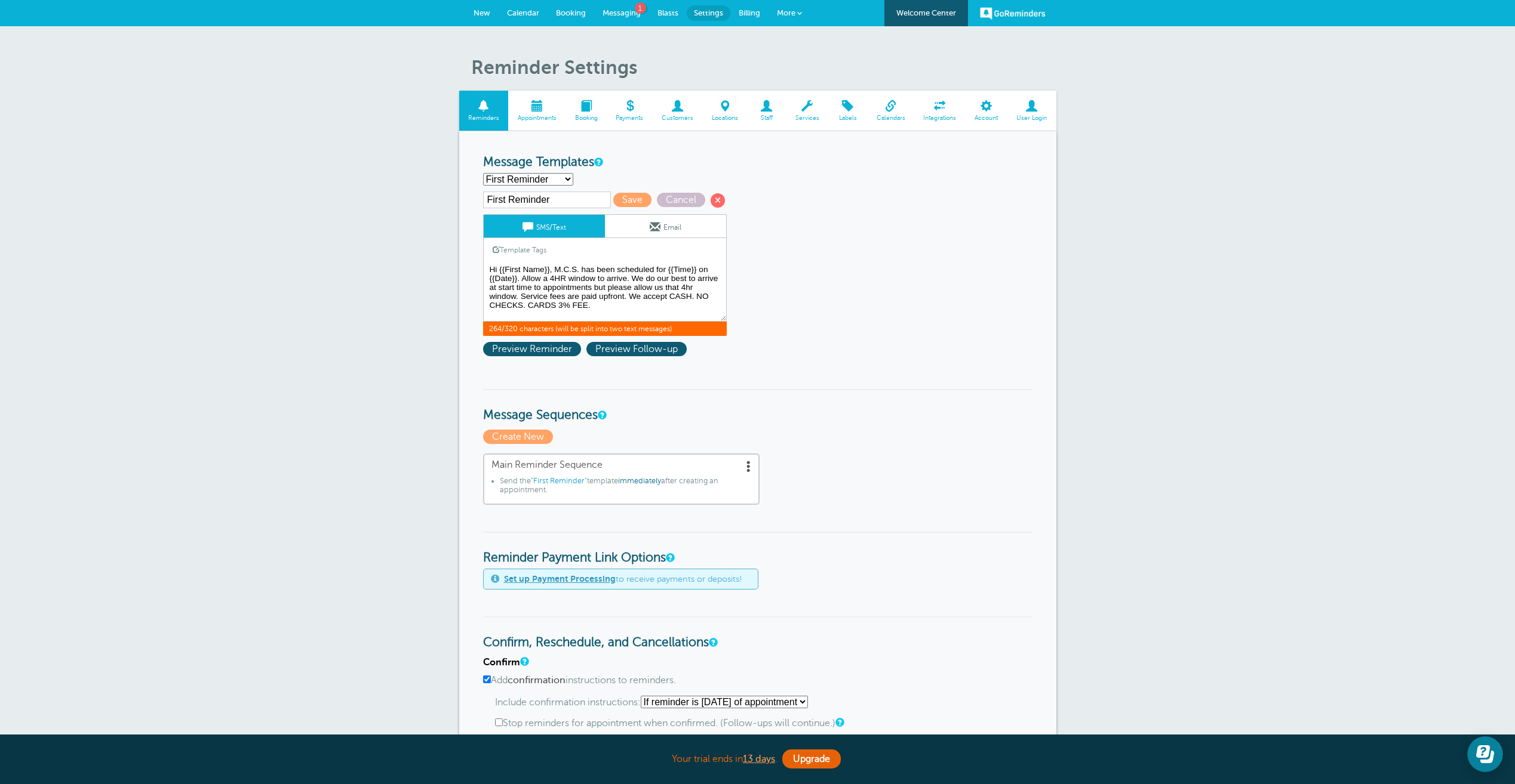
click at [625, 296] on textarea "Hi {{First Name}},[PERSON_NAME] Construction has been scheduled for {{Time}} on…" at bounding box center [604, 291] width 244 height 60
click at [521, 293] on textarea "Hi {{First Name}},[PERSON_NAME] Construction has been scheduled for {{Time}} on…" at bounding box center [604, 291] width 244 height 60
click at [681, 296] on textarea "Hi {{First Name}},[PERSON_NAME] Construction has been scheduled for {{Time}} on…" at bounding box center [604, 291] width 244 height 60
click at [682, 294] on textarea "Hi {{First Name}},[PERSON_NAME] Construction has been scheduled for {{Time}} on…" at bounding box center [604, 291] width 244 height 60
click at [640, 300] on textarea "Hi {{First Name}},[PERSON_NAME] Construction has been scheduled for {{Time}} on…" at bounding box center [604, 291] width 244 height 60
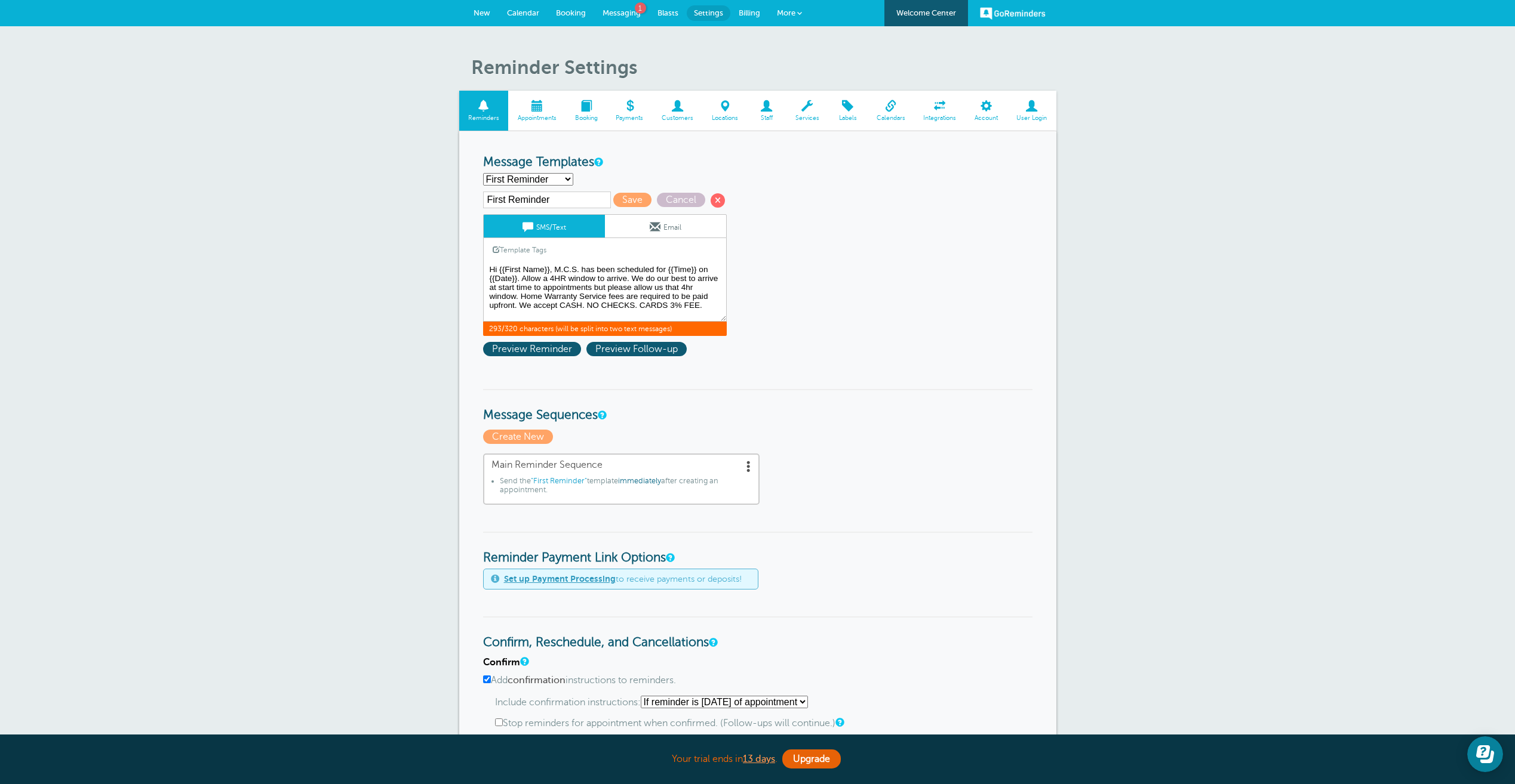
click at [666, 286] on textarea "Hi {{First Name}},[PERSON_NAME] Construction has been scheduled for {{Time}} on…" at bounding box center [604, 291] width 244 height 60
click at [710, 281] on textarea "Hi {{First Name}},Morris Construction has been scheduled for {{Time}} on {{Date…" at bounding box center [604, 291] width 244 height 60
click at [712, 287] on textarea "Hi {{First Name}},Morris Construction has been scheduled for {{Time}} on {{Date…" at bounding box center [604, 291] width 244 height 60
click at [704, 286] on textarea "Hi {{First Name}},Morris Construction has been scheduled for {{Time}} on {{Date…" at bounding box center [604, 291] width 244 height 60
click at [514, 302] on textarea "Hi {{First Name}},Morris Construction has been scheduled for {{Time}} on {{Date…" at bounding box center [604, 291] width 244 height 60
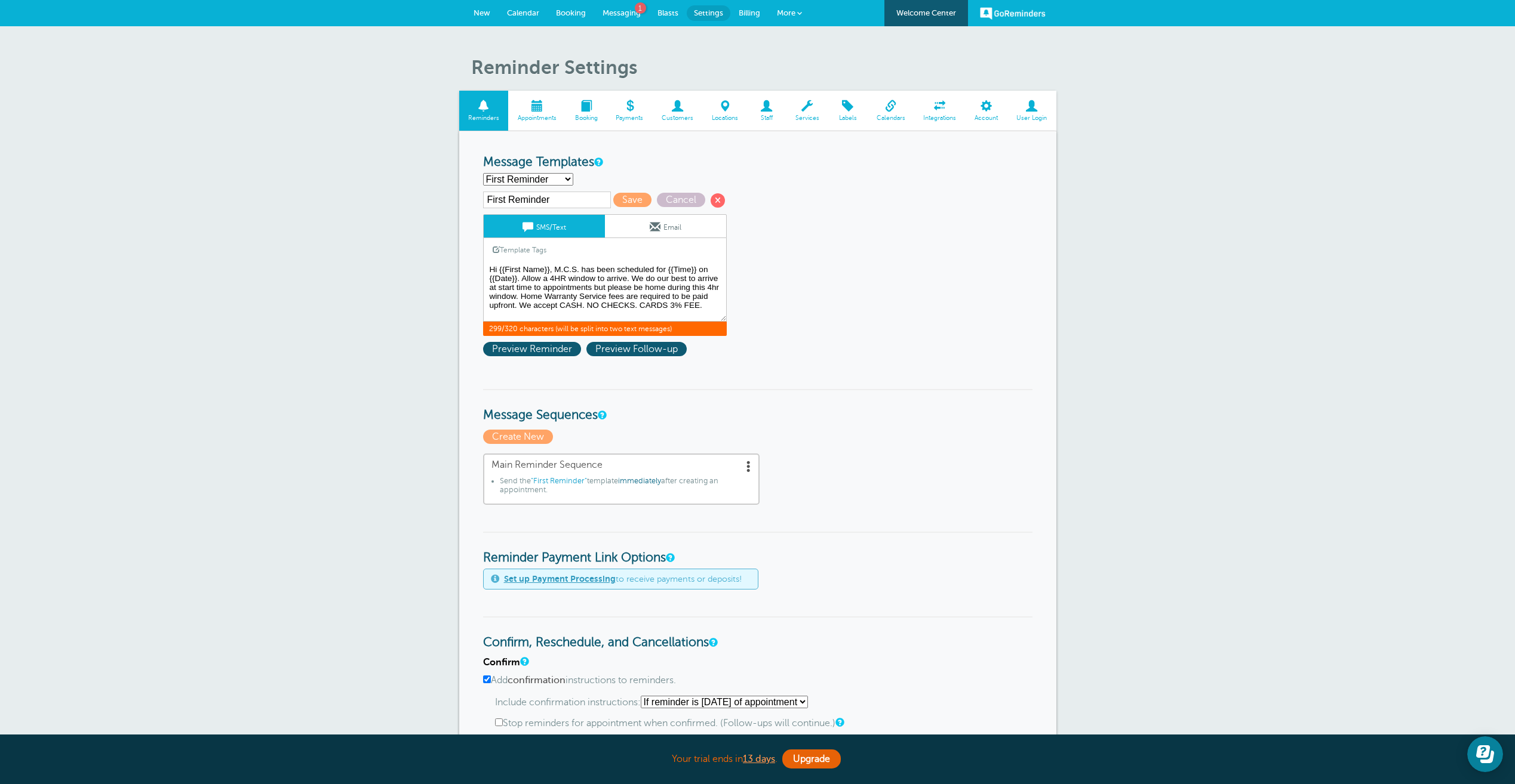
click at [625, 293] on textarea "Hi {{First Name}},Morris Construction has been scheduled for {{Time}} on {{Date…" at bounding box center [604, 291] width 244 height 60
click at [646, 314] on textarea "Hi {{First Name}},Morris Construction has been scheduled for {{Time}} on {{Date…" at bounding box center [604, 291] width 244 height 60
click at [654, 301] on textarea "Hi {{First Name}},Morris Construction has been scheduled for {{Time}} on {{Date…" at bounding box center [604, 291] width 244 height 60
click at [655, 303] on textarea "Hi {{First Name}},Morris Construction has been scheduled for {{Time}} on {{Date…" at bounding box center [604, 291] width 244 height 60
click at [650, 316] on textarea "Hi {{First Name}},Morris Construction has been scheduled for {{Time}} on {{Date…" at bounding box center [604, 291] width 244 height 60
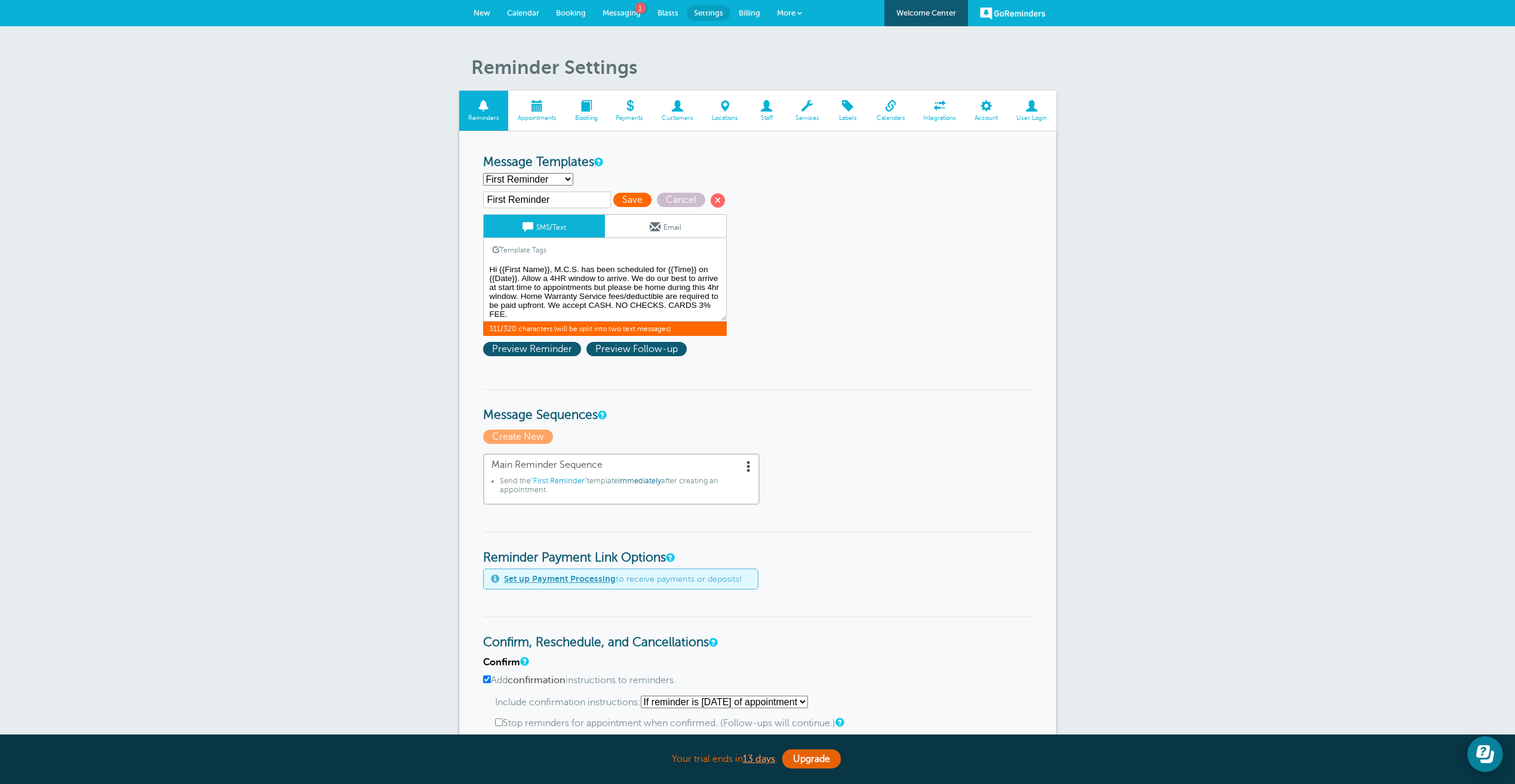
type textarea "Hi {{First Name}}, M.C.S. has been scheduled for {{Time}} on {{Date}}. Allow a …"
click at [621, 202] on span "Save" at bounding box center [632, 199] width 39 height 14
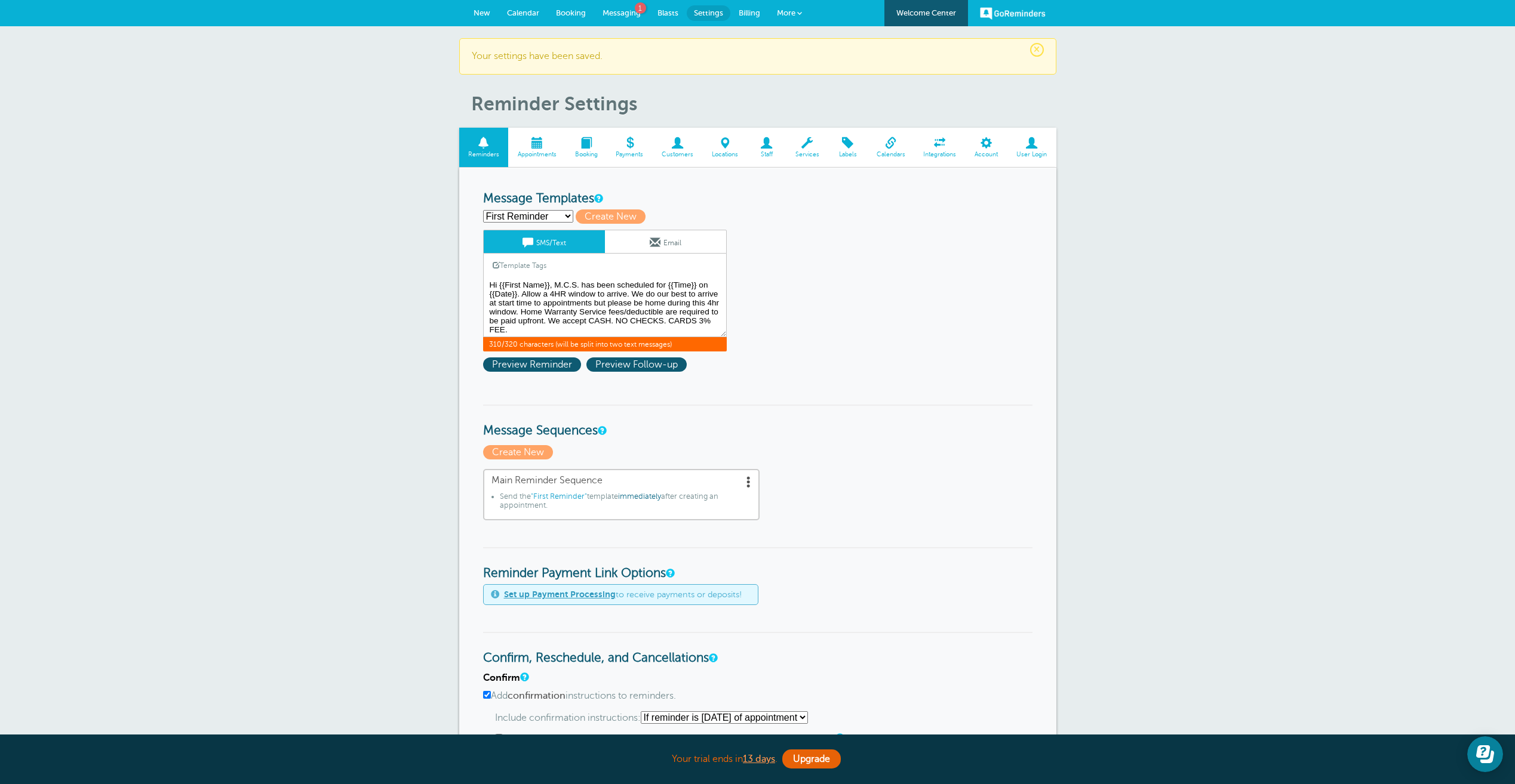
drag, startPoint x: 638, startPoint y: 330, endPoint x: 484, endPoint y: 279, distance: 162.2
click at [643, 337] on textarea "Hi {{First Name}}, M.C.S. has been scheduled for {{Time}} on {{Date}}. Allow a …" at bounding box center [604, 307] width 244 height 60
click at [642, 235] on link "Email" at bounding box center [665, 241] width 121 height 23
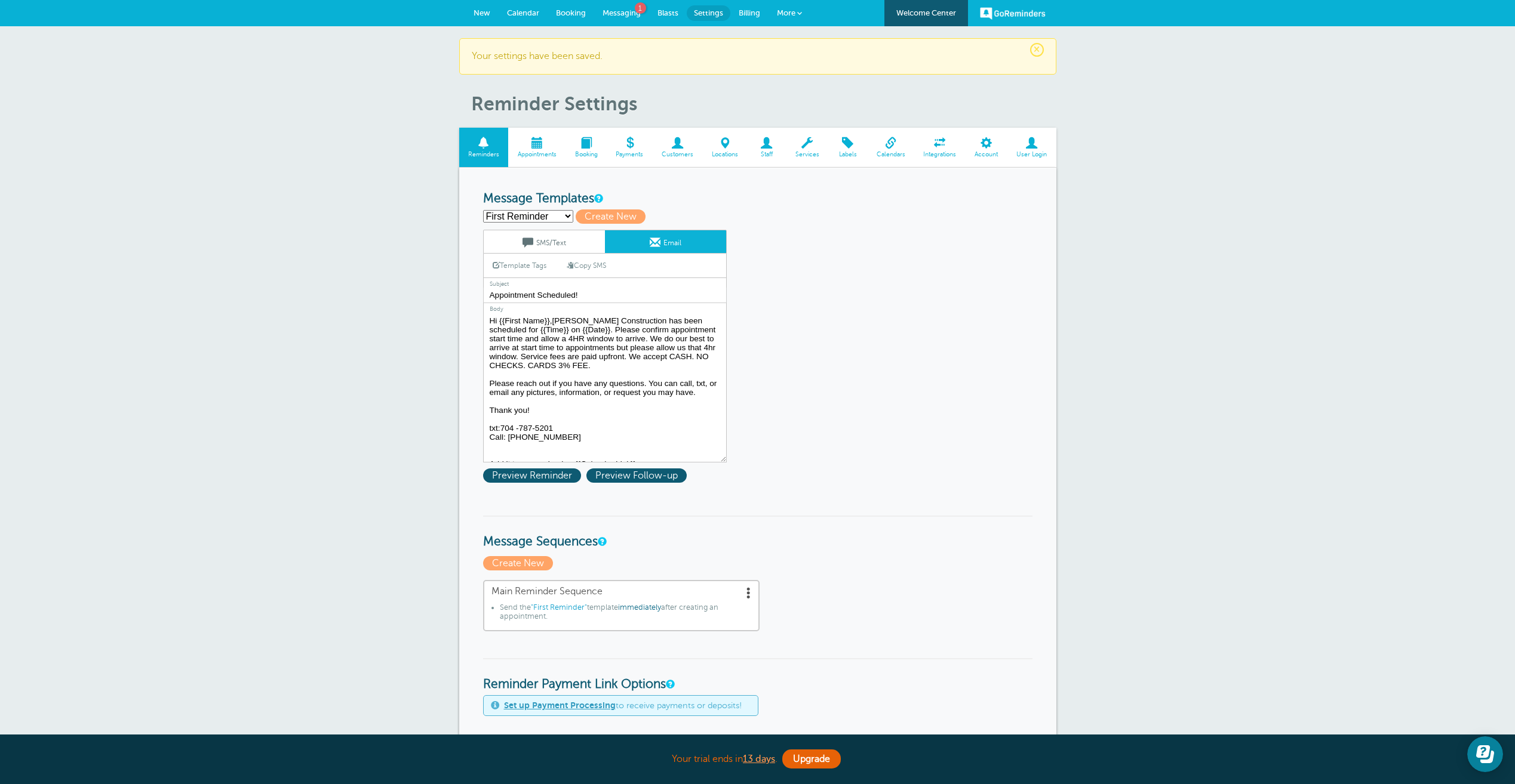
drag, startPoint x: 656, startPoint y: 372, endPoint x: 483, endPoint y: 311, distance: 183.4
click at [483, 311] on div "Subject Appointment Scheduled! Body Hi {{First Name}},Morris Construction has b…" at bounding box center [604, 369] width 244 height 185
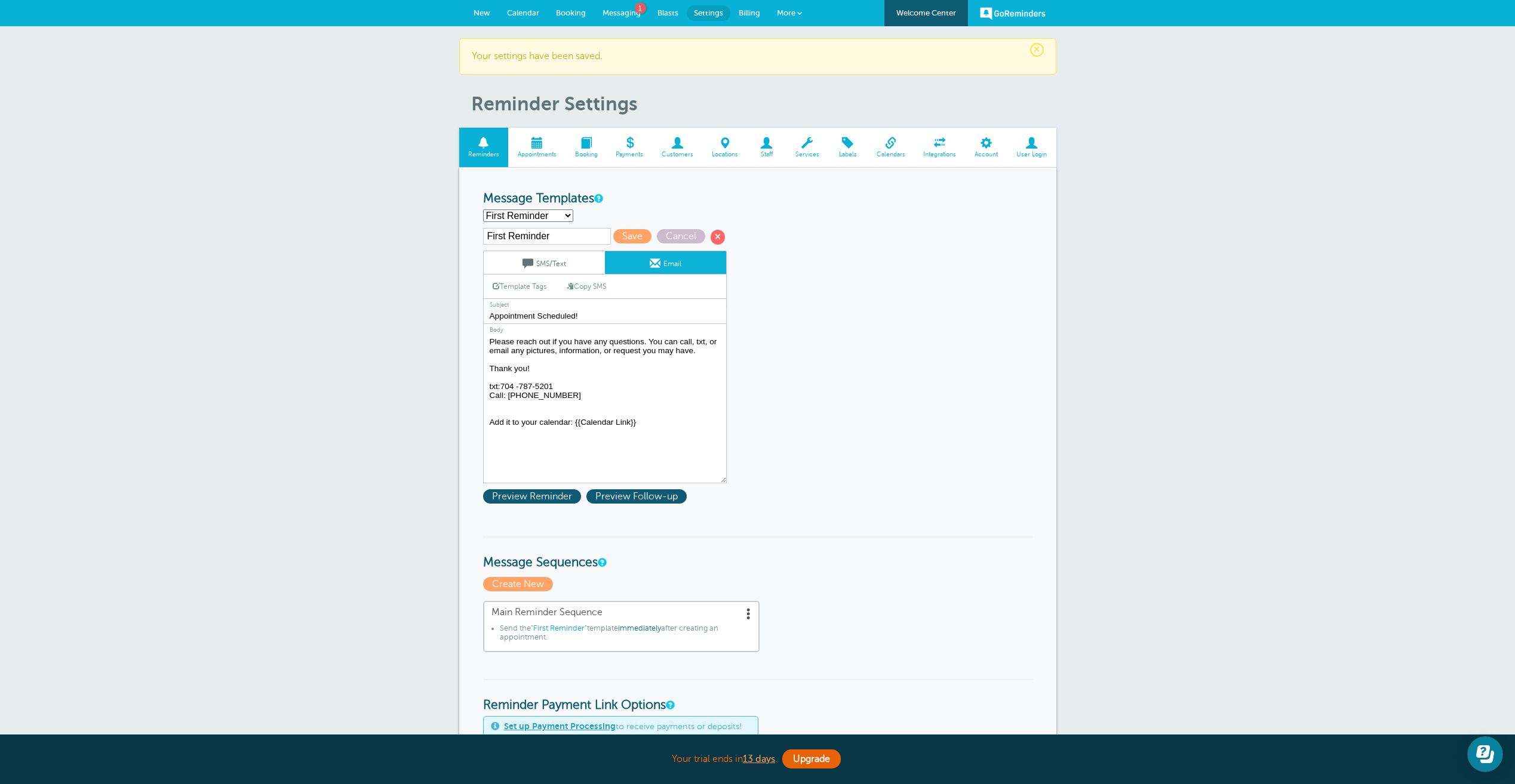
drag, startPoint x: 581, startPoint y: 401, endPoint x: 477, endPoint y: 341, distance: 120.1
paste textarea "Hi {{First Name}}, M.C.S. has been scheduled for {{Time}} on {{Date}}. Allow a …"
click at [565, 383] on textarea "Hi {{First Name}},Morris Construction has been scheduled for {{Time}} on {{Date…" at bounding box center [604, 408] width 244 height 149
type textarea "Hi {{First Name}}, M.C.S. has been scheduled for {{Time}} on {{Date}}. Allow a …"
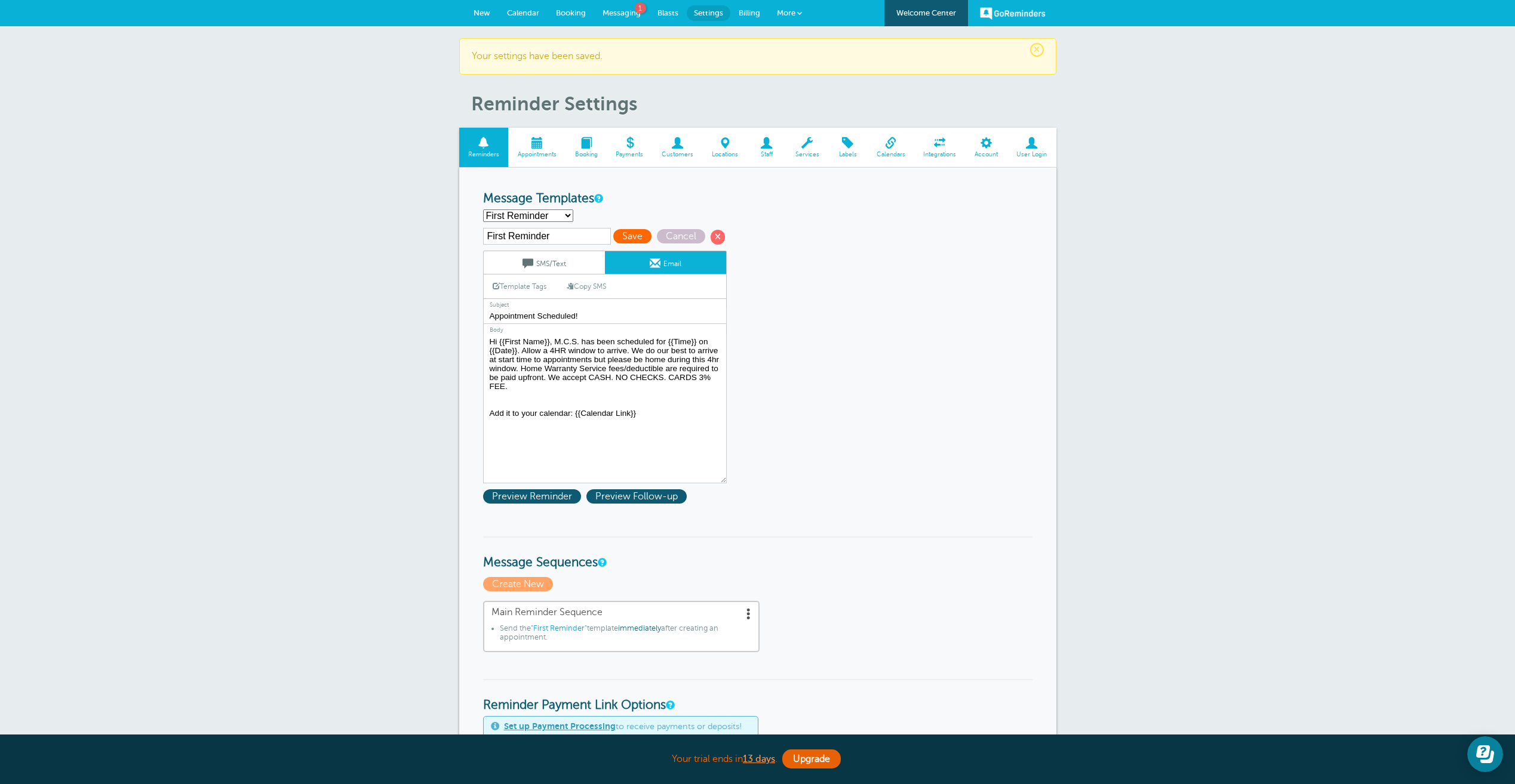
click at [631, 237] on span "Save" at bounding box center [632, 236] width 39 height 14
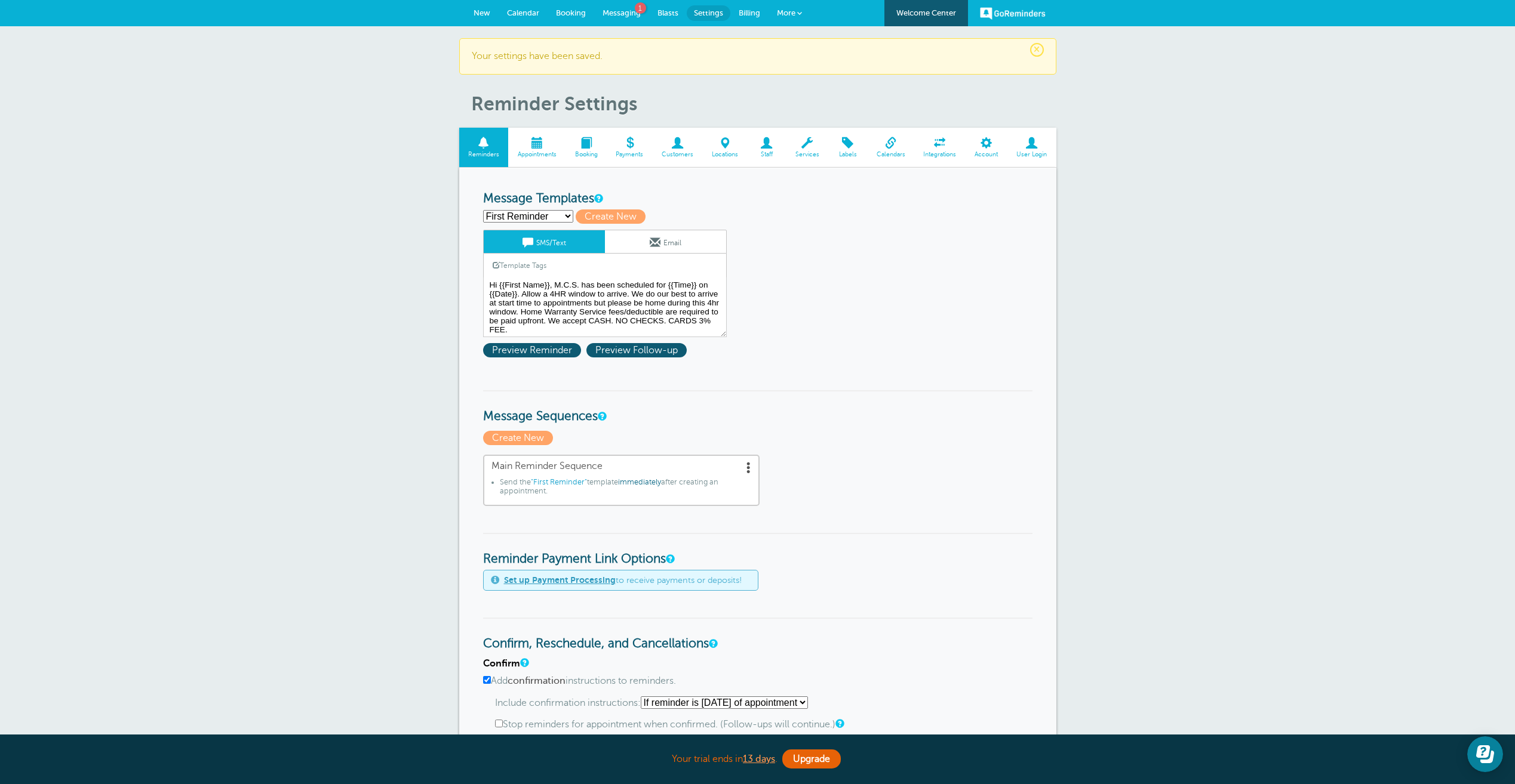
click at [529, 13] on span "Calendar" at bounding box center [524, 13] width 33 height 9
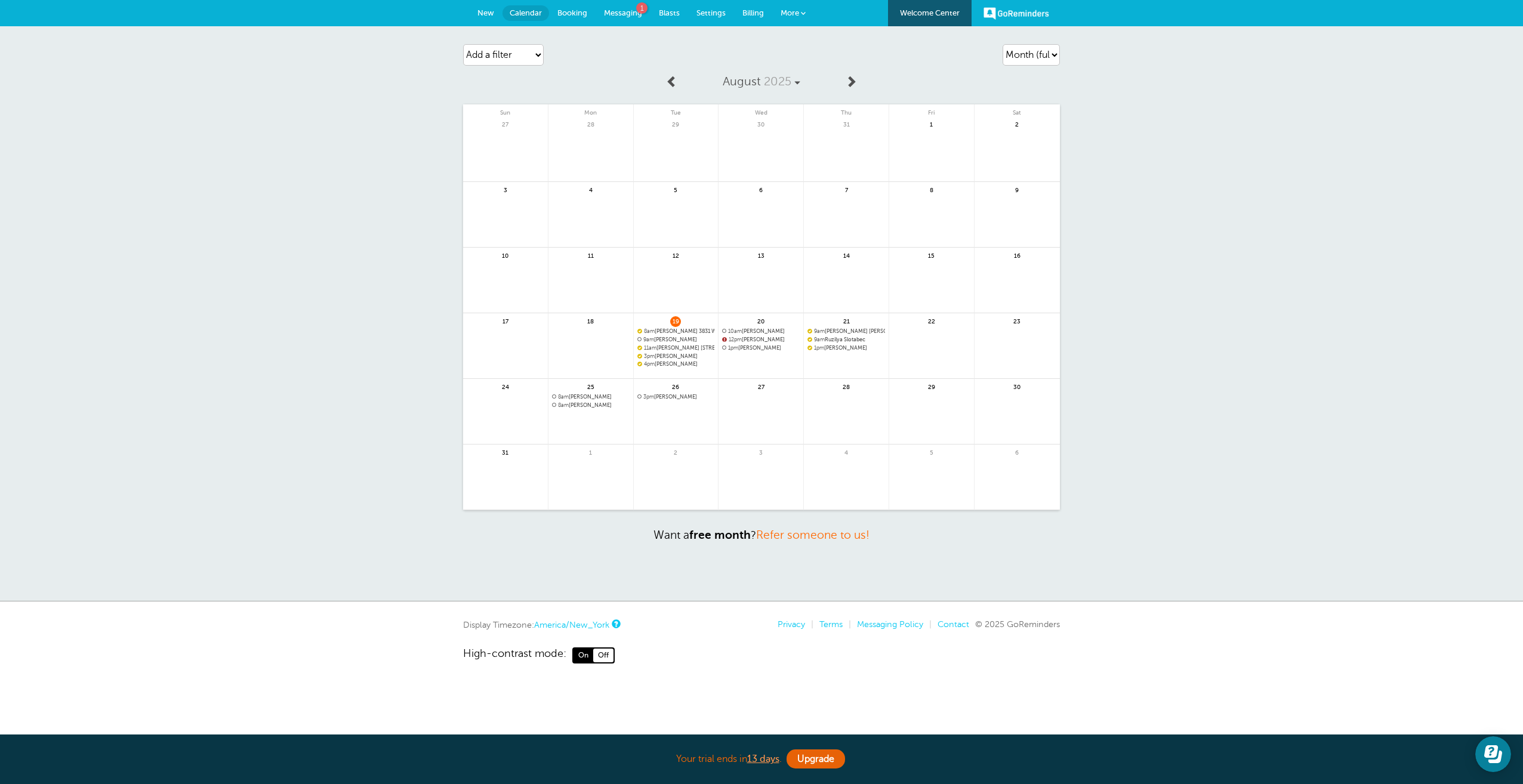
click at [690, 428] on link at bounding box center [676, 428] width 85 height 52
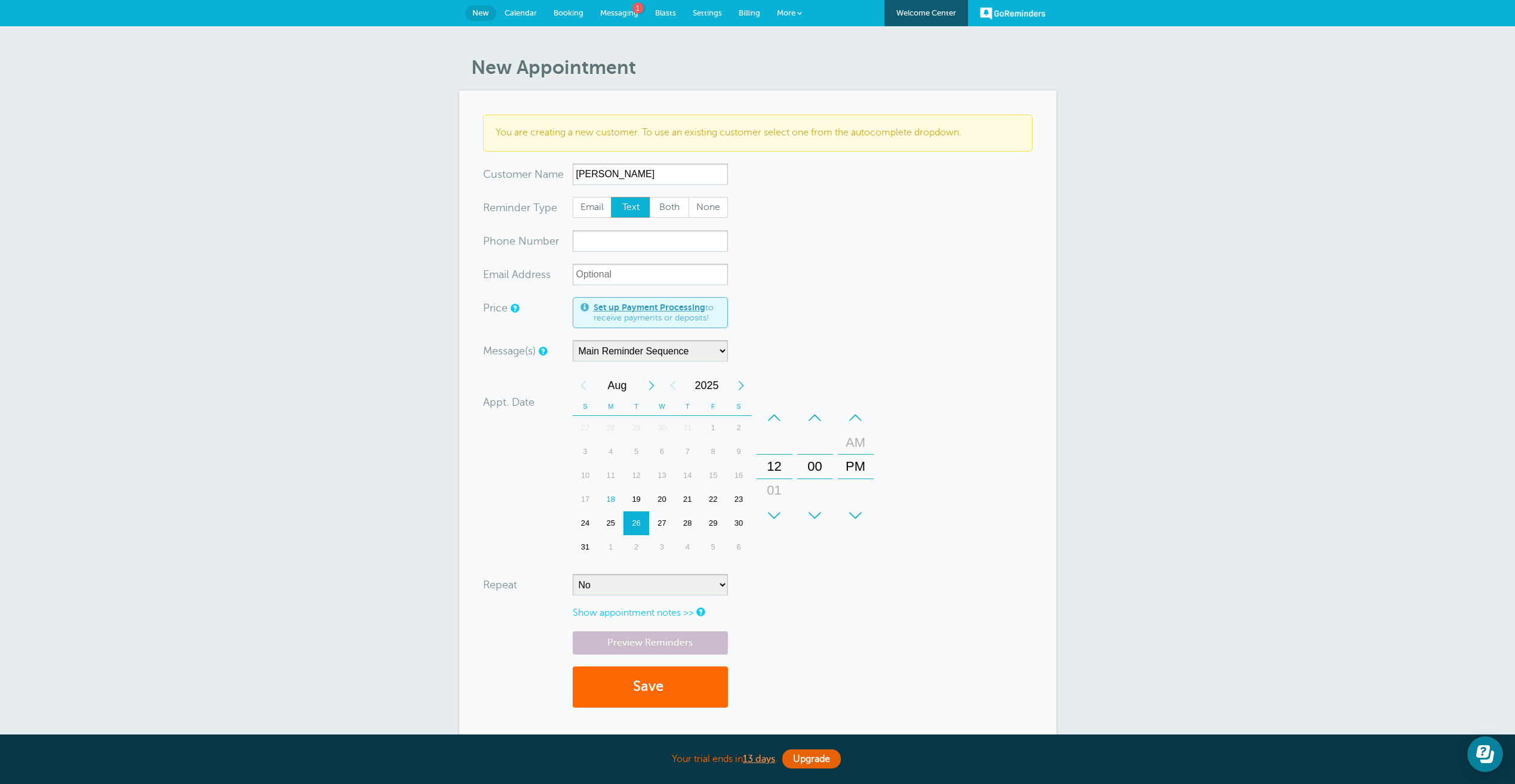
type input "Marian"
click at [530, 9] on span "Calendar" at bounding box center [521, 13] width 33 height 9
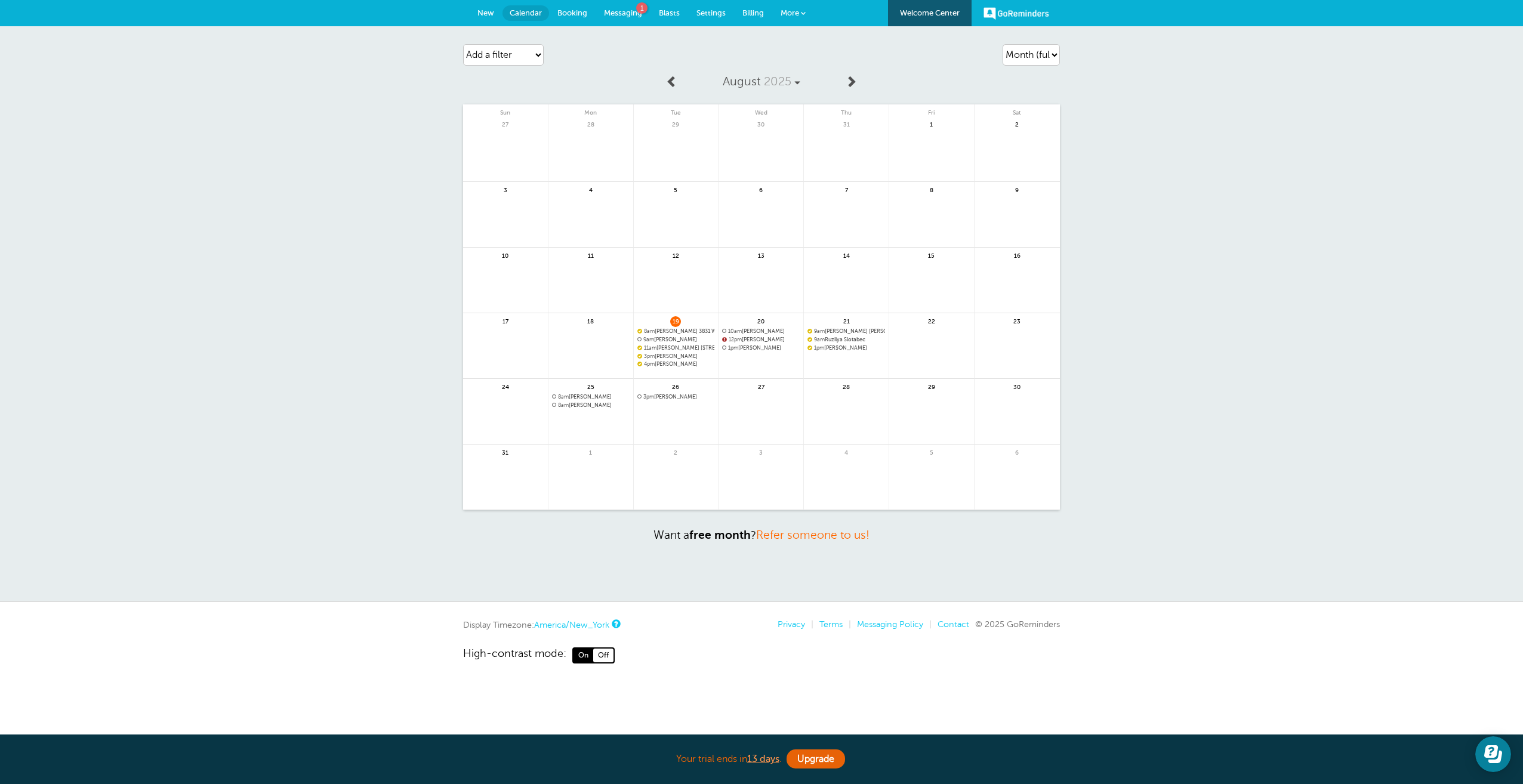
click at [672, 412] on link at bounding box center [676, 428] width 85 height 52
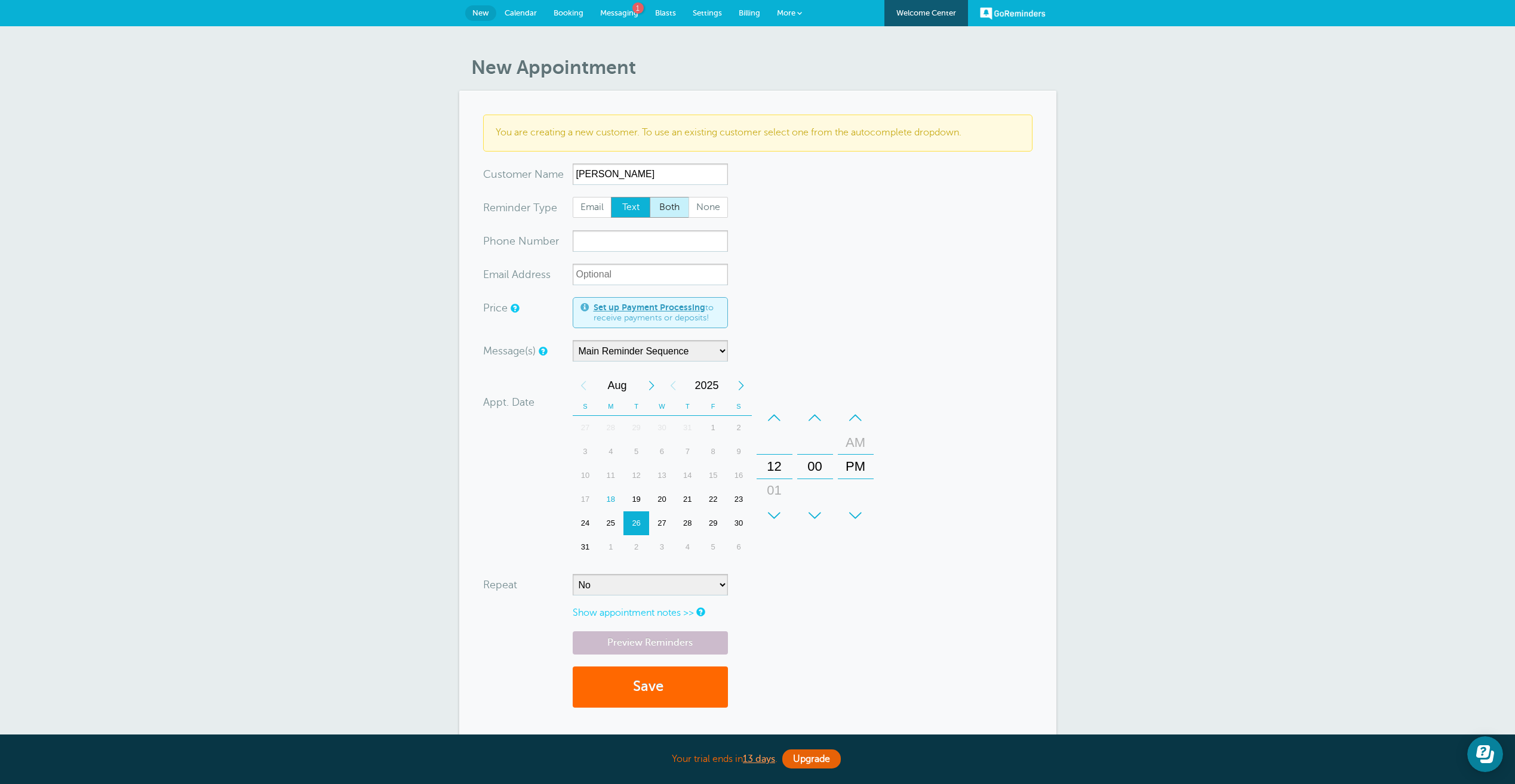
type input "Marian Venable"
click at [674, 209] on span "Both" at bounding box center [670, 207] width 39 height 20
click at [650, 197] on input "Both" at bounding box center [649, 196] width 1 height 1
radio input "true"
click at [629, 242] on input "xxx-no-autofill" at bounding box center [650, 240] width 155 height 21
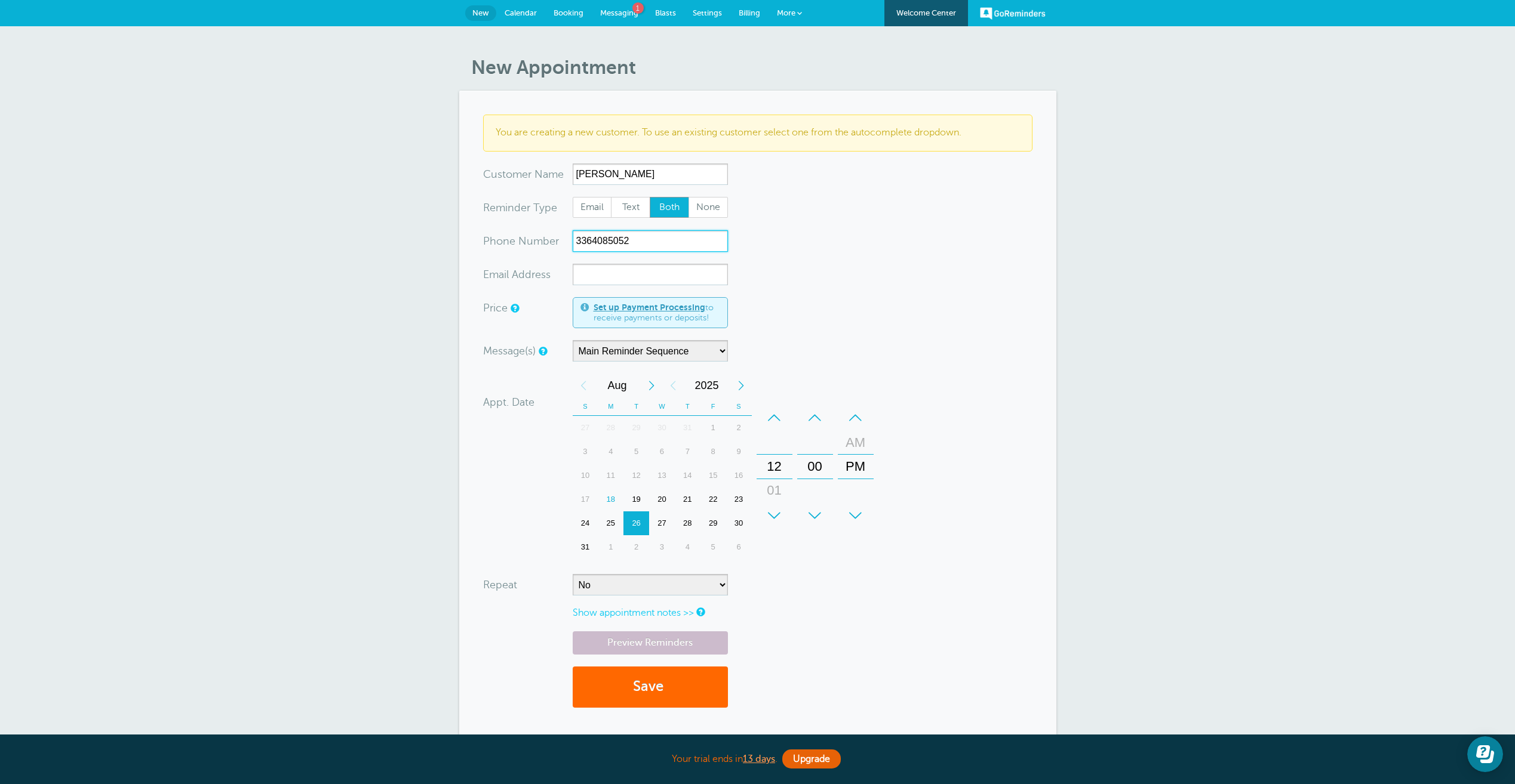
type input "3364085052"
click at [609, 277] on input "xx-no-autofill" at bounding box center [650, 274] width 155 height 21
click at [617, 273] on input "marian_Venable@att.net" at bounding box center [650, 274] width 155 height 21
click at [770, 511] on div "+" at bounding box center [774, 516] width 36 height 24
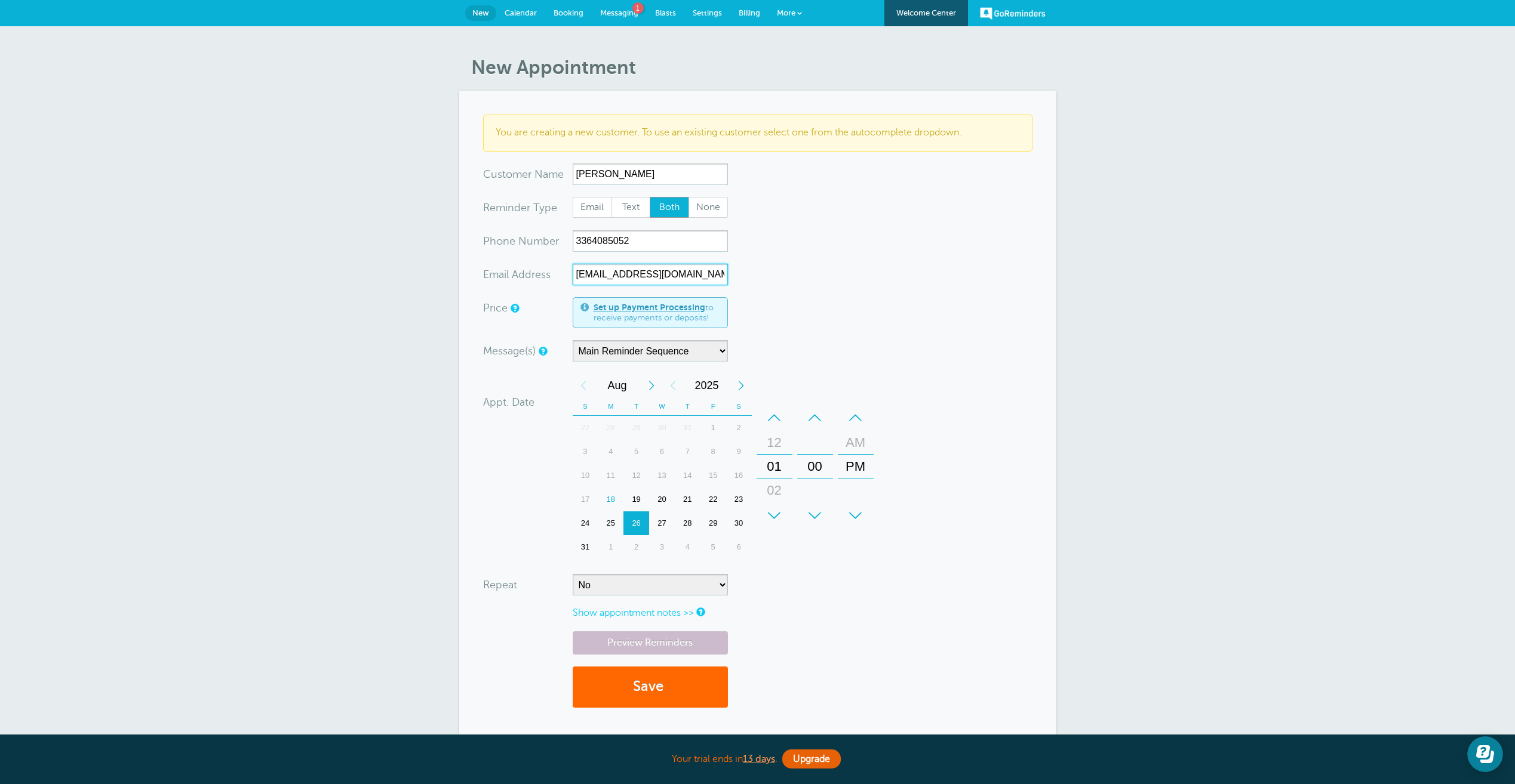
click at [770, 511] on div "+" at bounding box center [774, 516] width 36 height 24
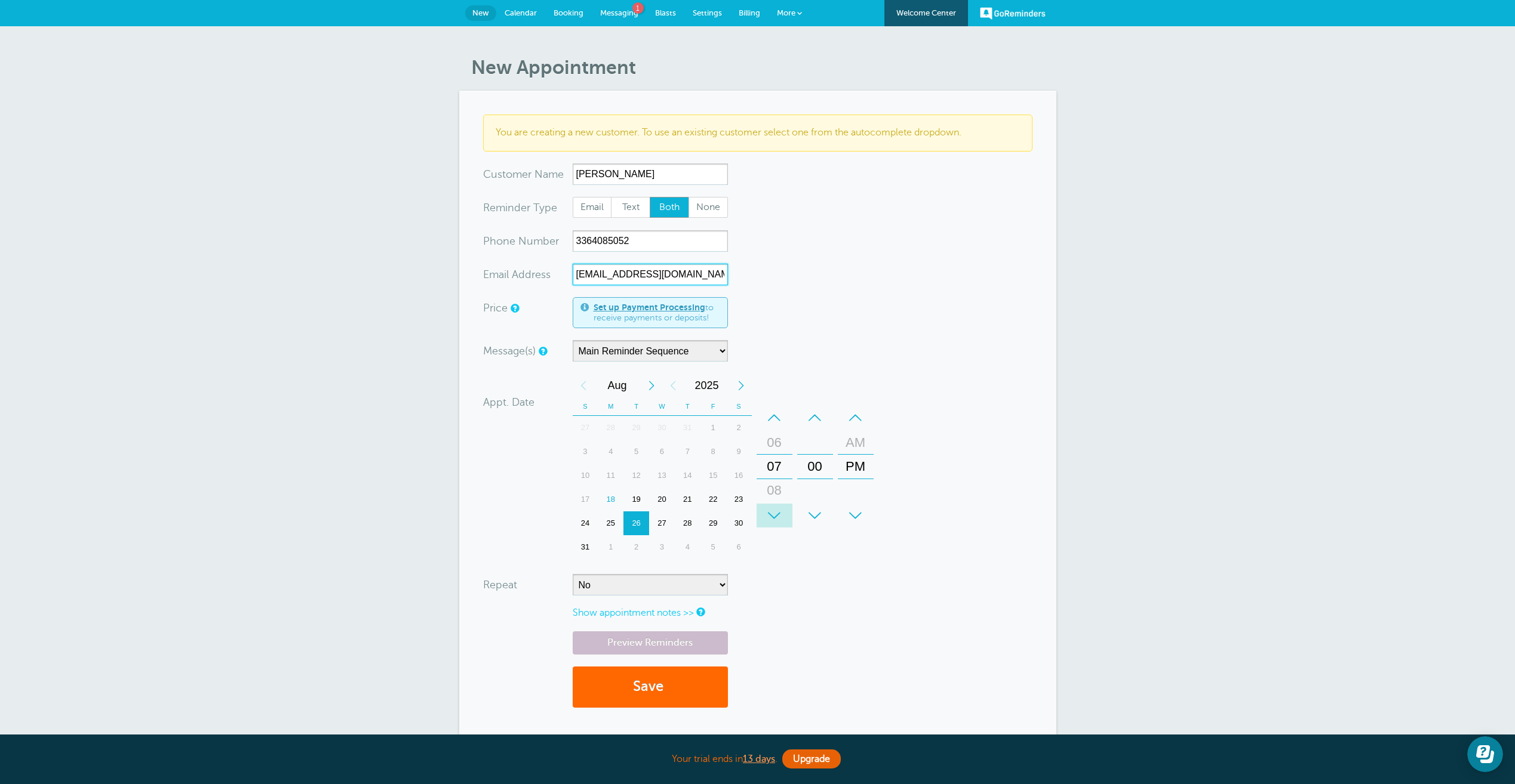
click at [770, 511] on div "+" at bounding box center [774, 516] width 36 height 24
drag, startPoint x: 770, startPoint y: 511, endPoint x: 773, endPoint y: 420, distance: 91.0
click at [773, 420] on div "–" at bounding box center [774, 417] width 36 height 24
click at [860, 422] on div "–" at bounding box center [855, 417] width 36 height 24
click at [778, 521] on div "+" at bounding box center [774, 516] width 36 height 24
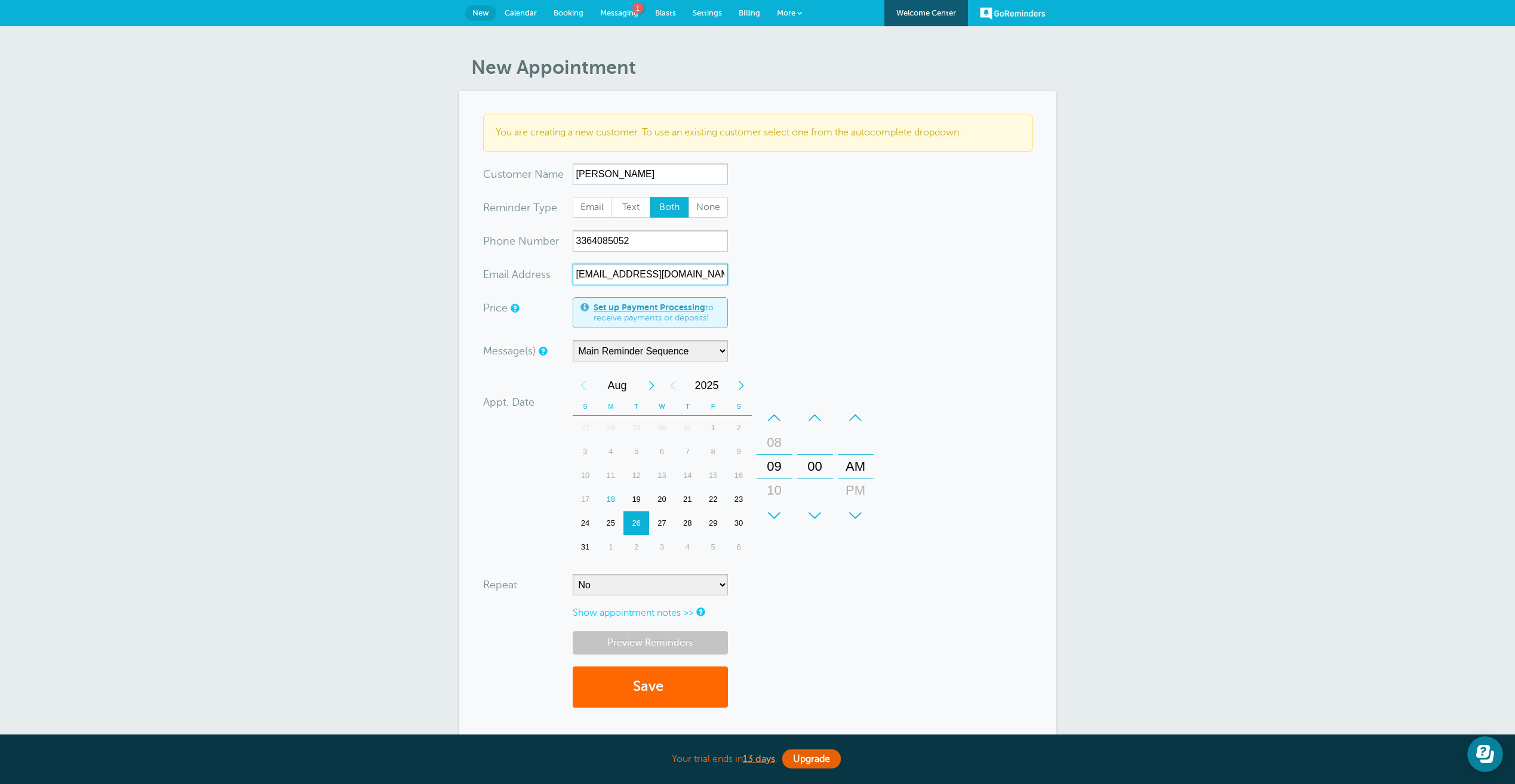
type input "marian_venable@att.net"
click at [712, 634] on link "Preview Reminders" at bounding box center [650, 643] width 155 height 23
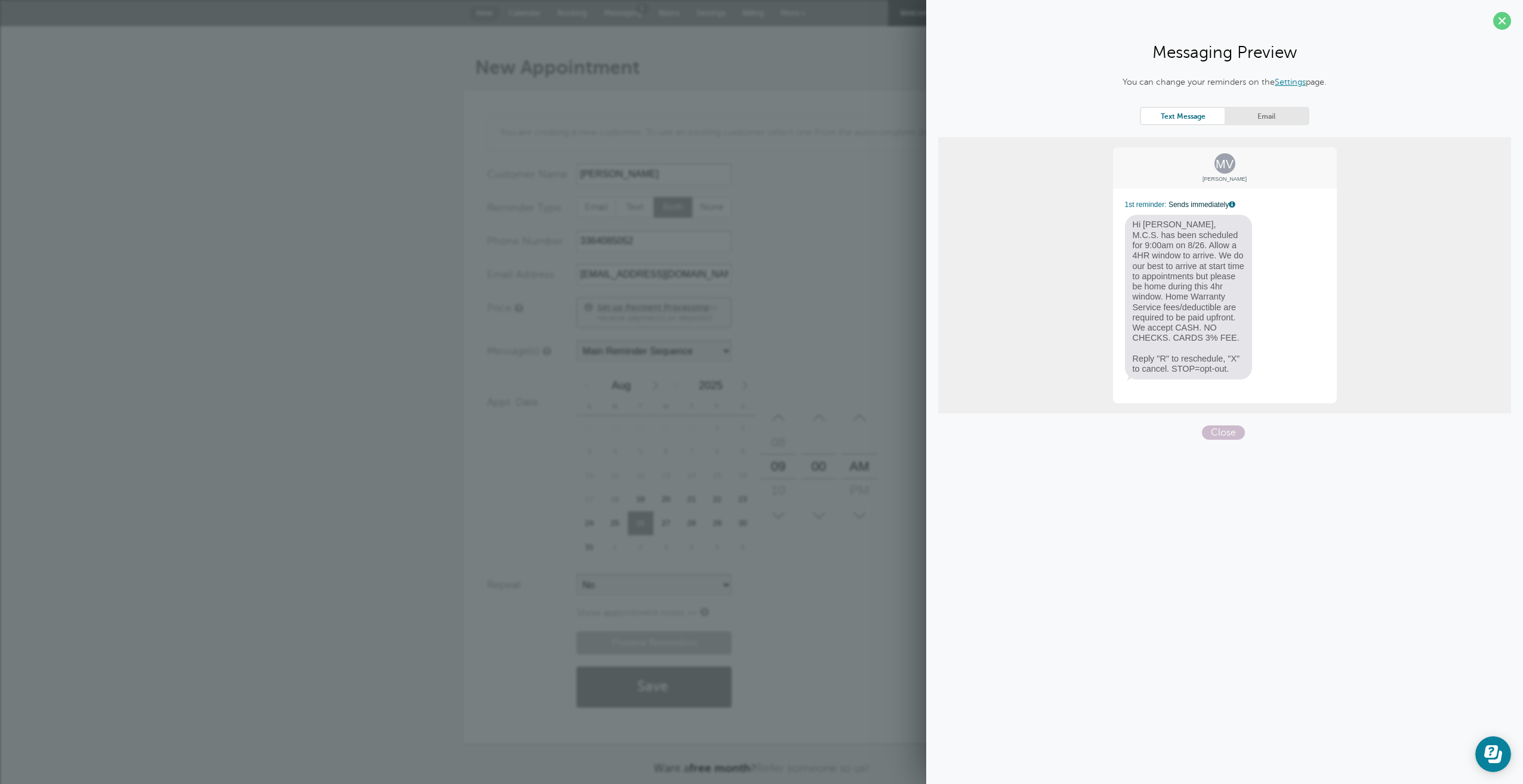
click at [1246, 131] on div "You can change your reminders on the Settings page. Text Message Email MV Maria…" at bounding box center [1225, 258] width 573 height 364
click at [1246, 122] on link "Email" at bounding box center [1266, 115] width 84 height 16
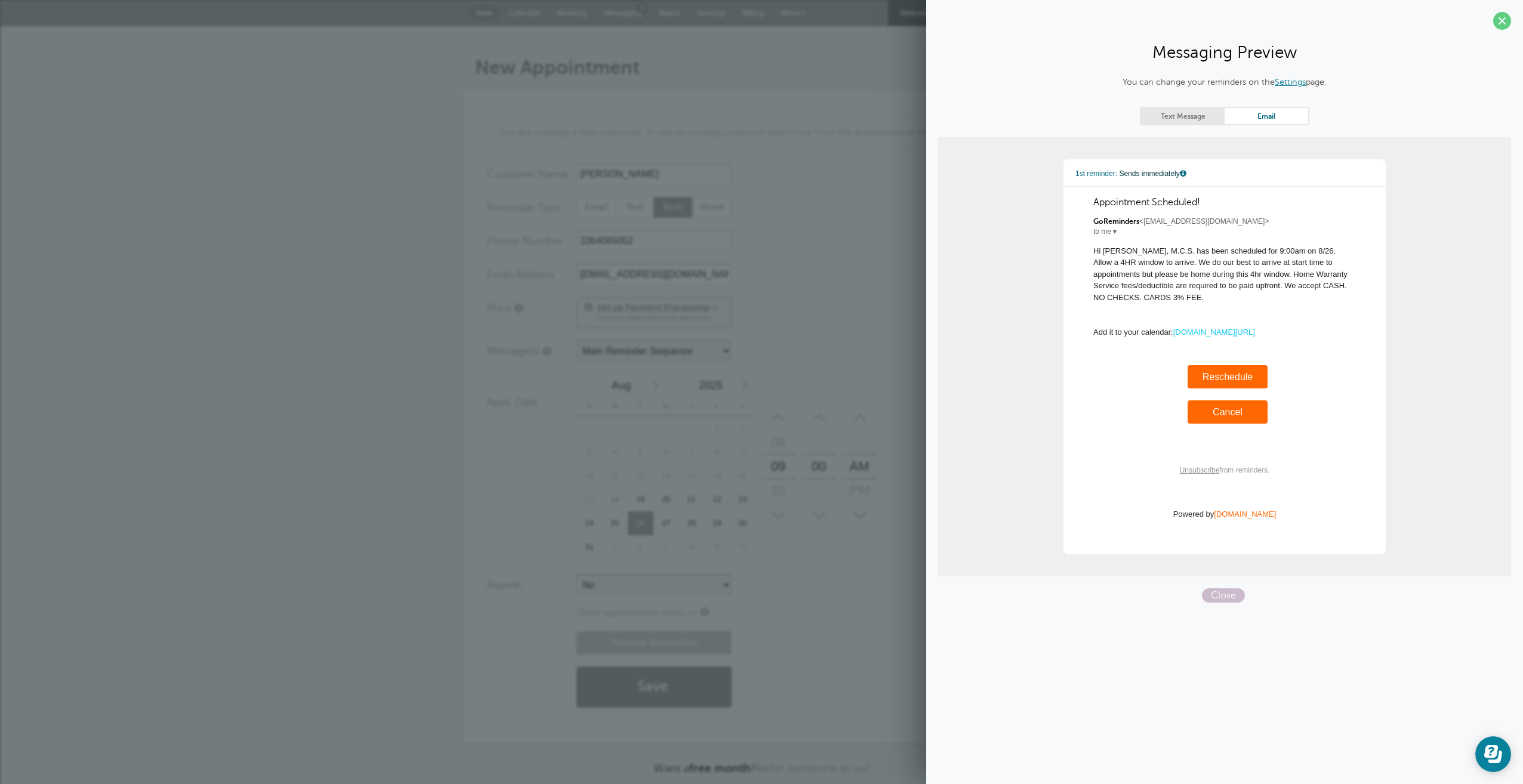
click at [1189, 115] on link "Text Message" at bounding box center [1182, 115] width 84 height 16
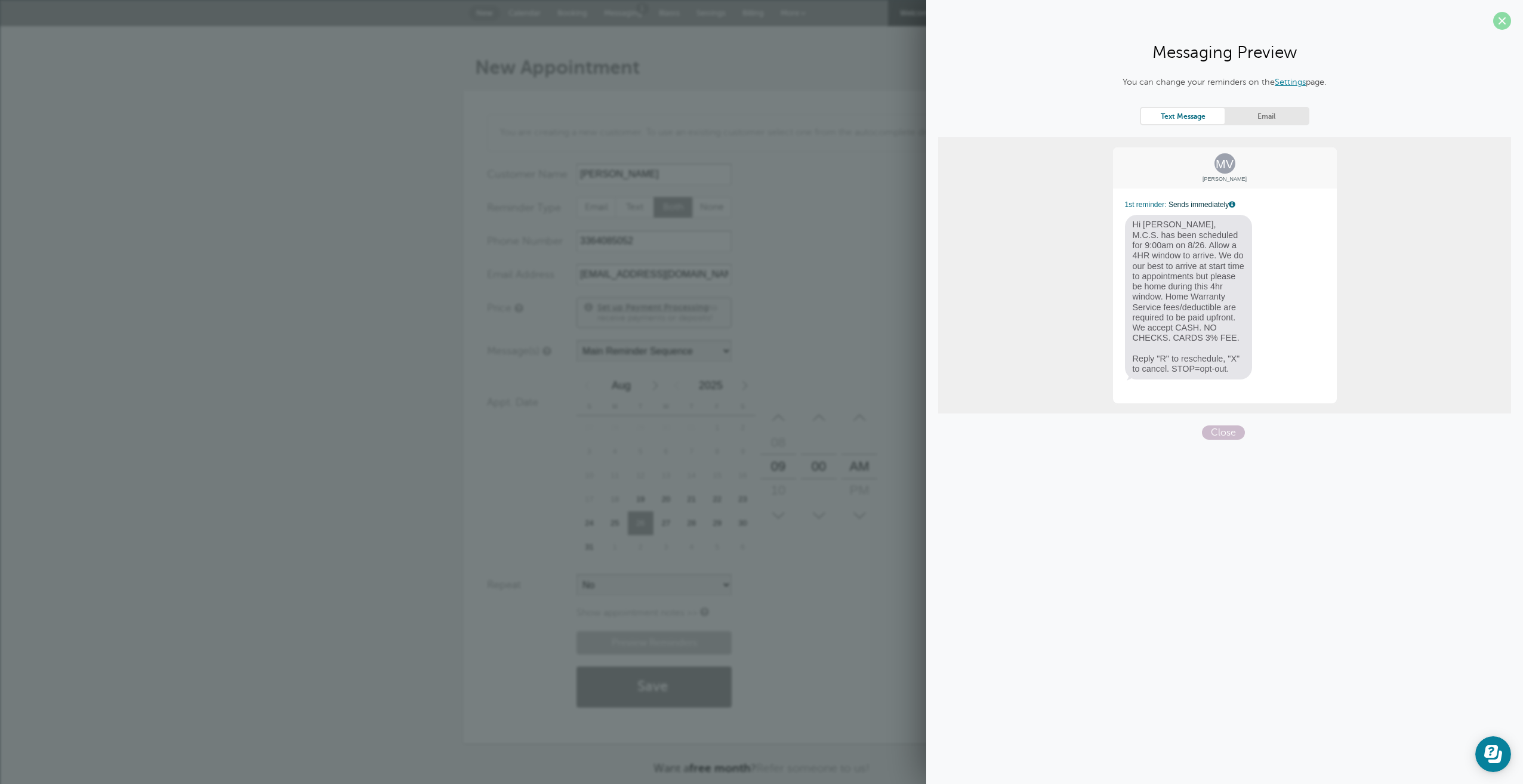
click at [1502, 22] on span at bounding box center [1502, 20] width 18 height 18
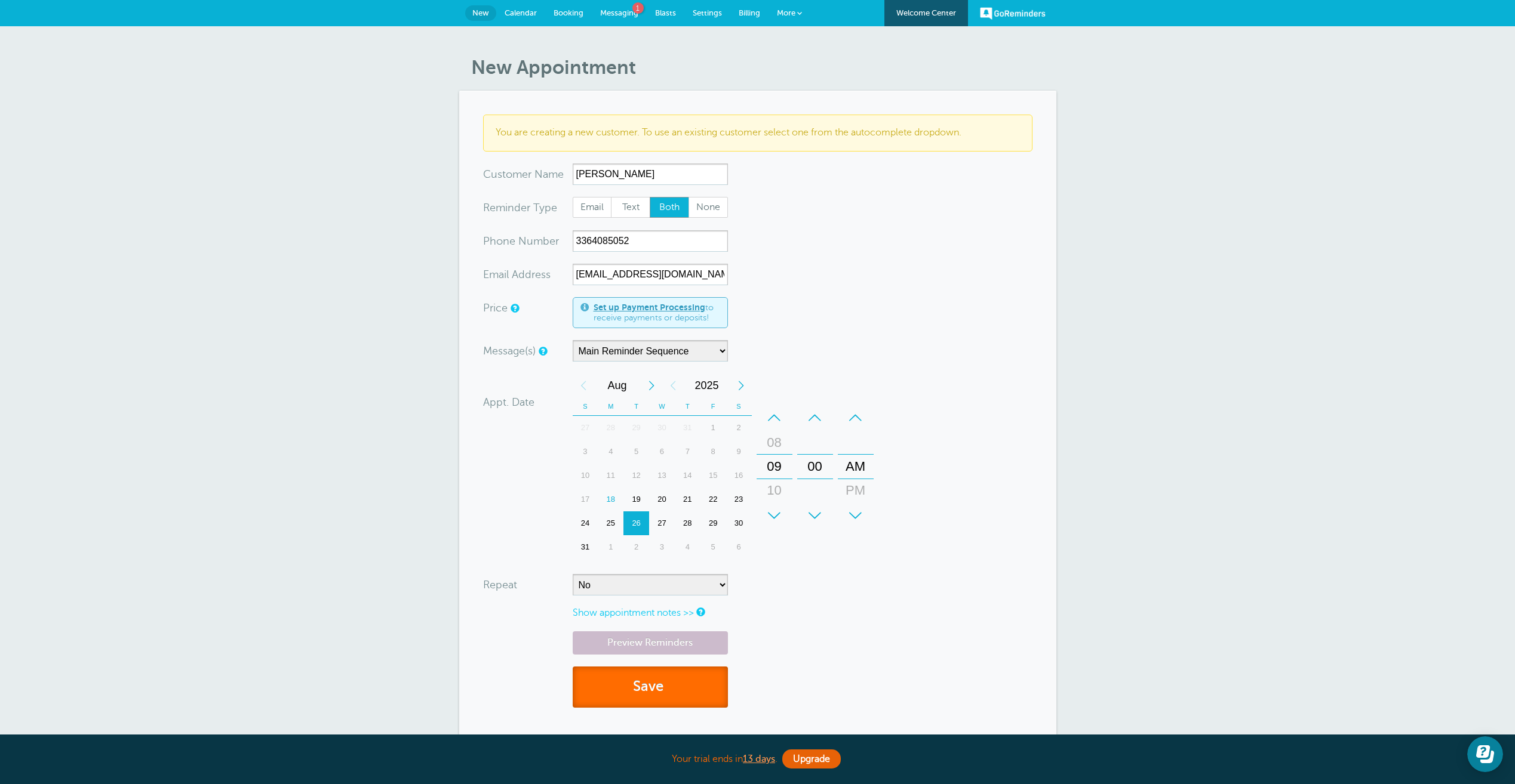
click at [656, 699] on button "Save" at bounding box center [650, 687] width 155 height 41
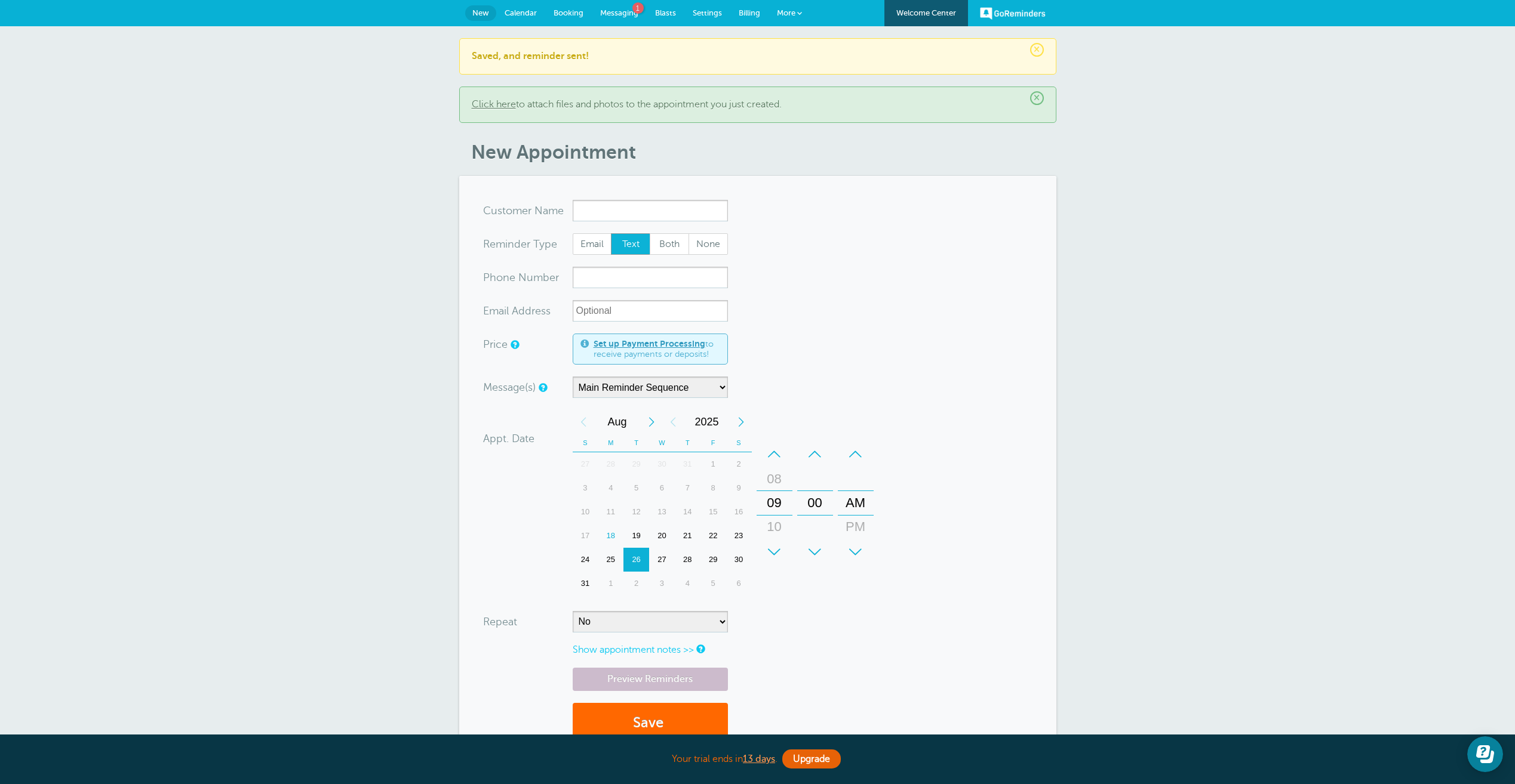
click at [685, 13] on link "Settings" at bounding box center [707, 13] width 46 height 26
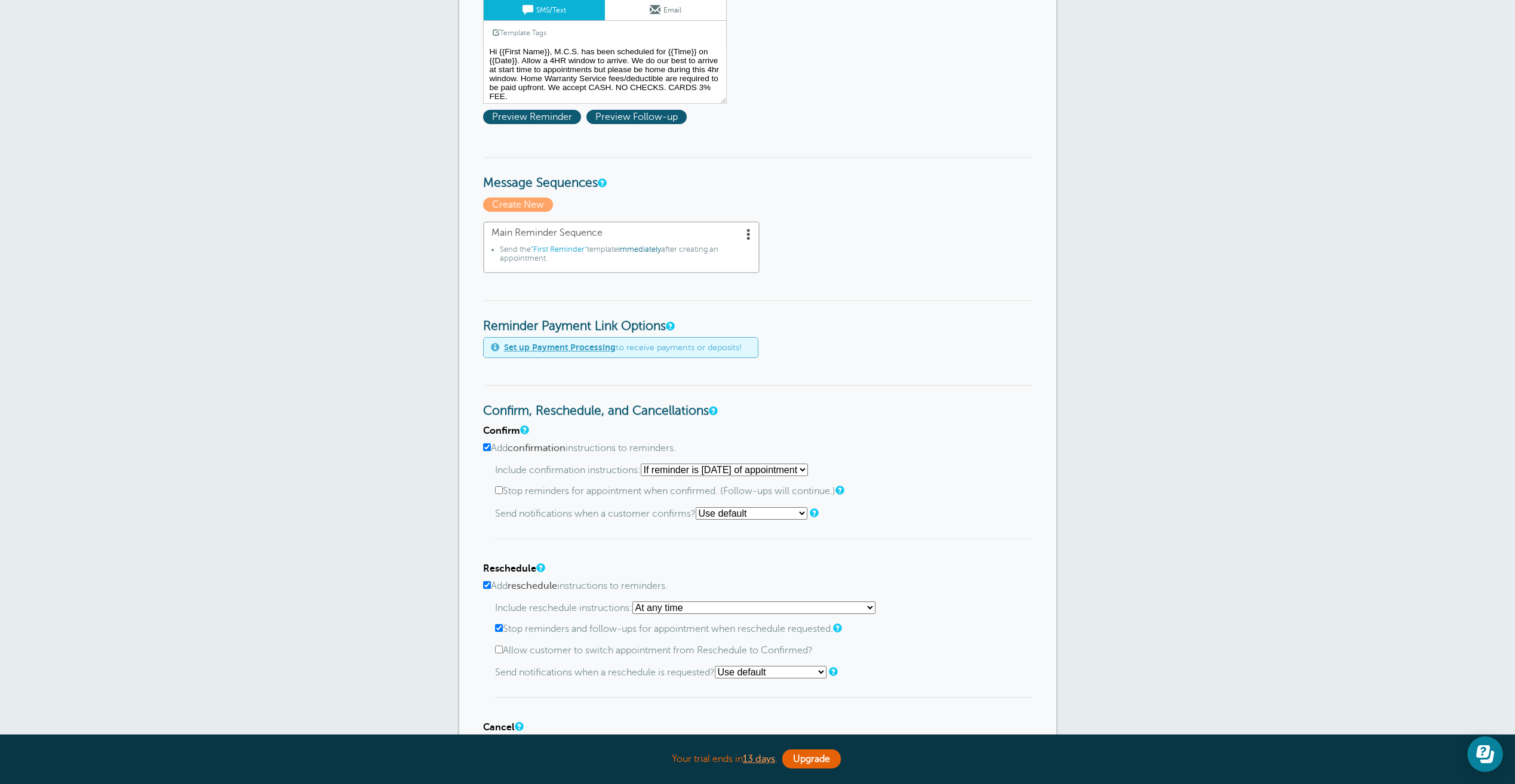
scroll to position [207, 0]
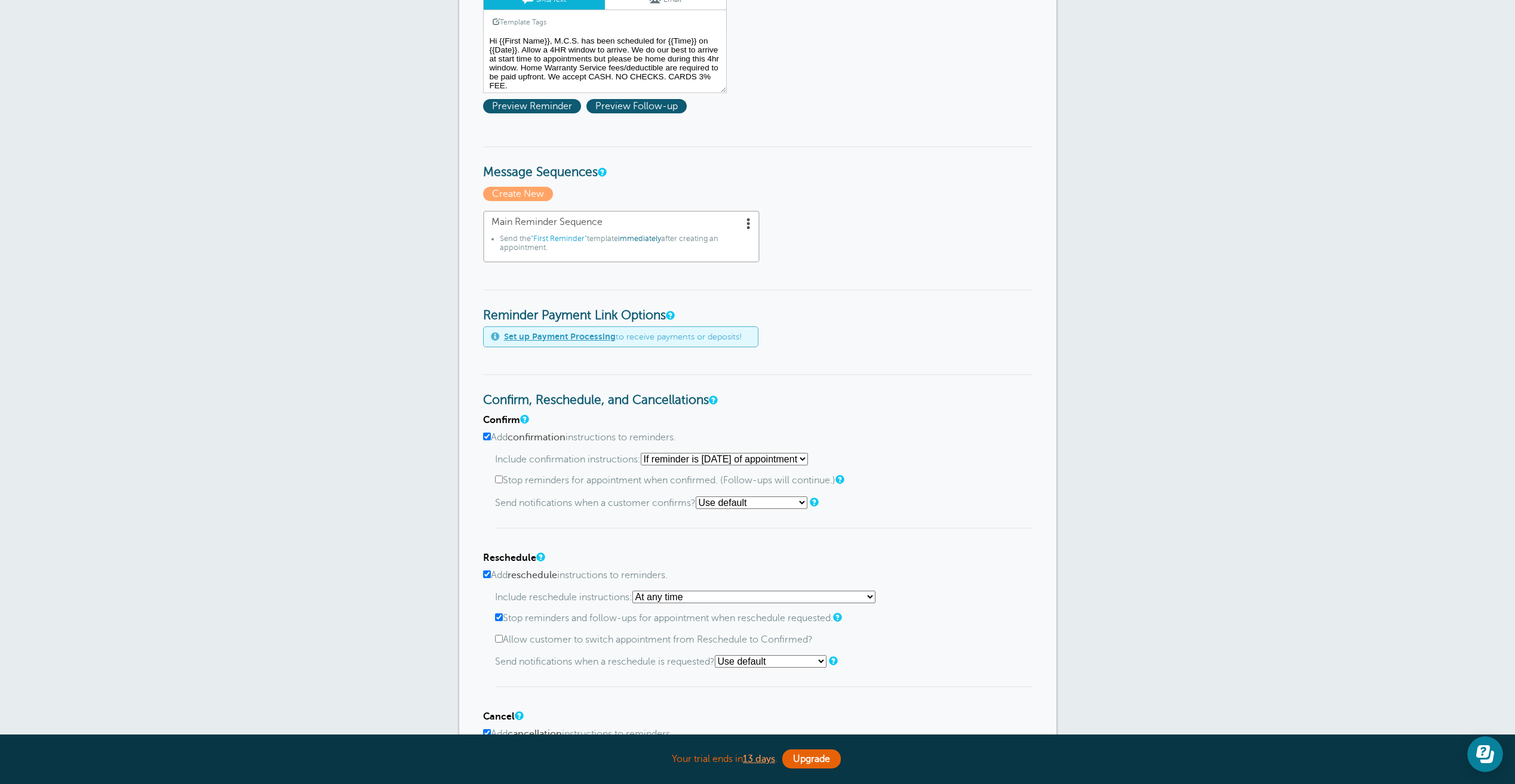
click at [808, 458] on select "Starting with first reminder If reminder is within 1 day of appointment If remi…" at bounding box center [725, 459] width 167 height 13
select select "0"
click at [644, 453] on select "Starting with first reminder If reminder is within 1 day of appointment If remi…" at bounding box center [725, 459] width 167 height 13
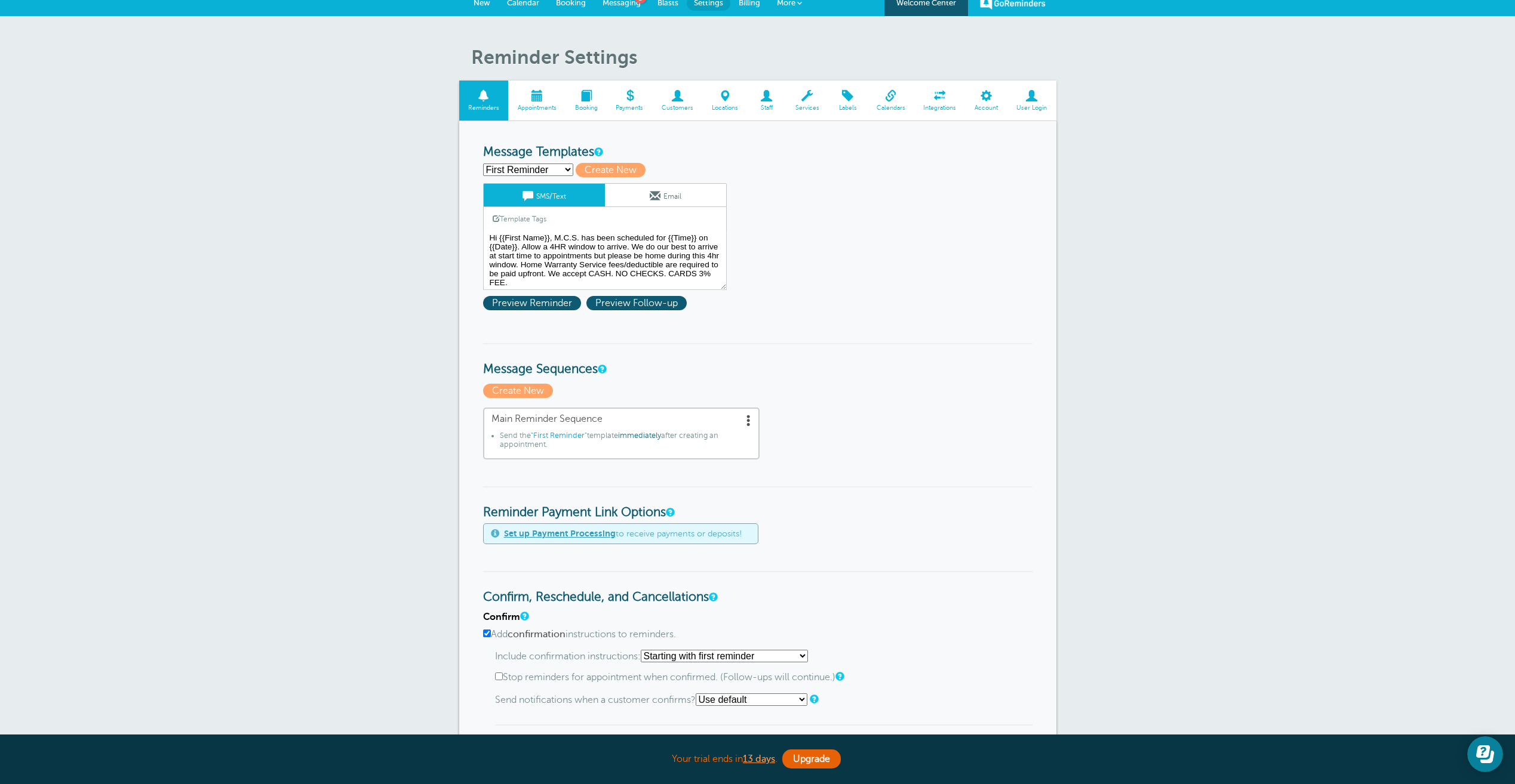
scroll to position [0, 0]
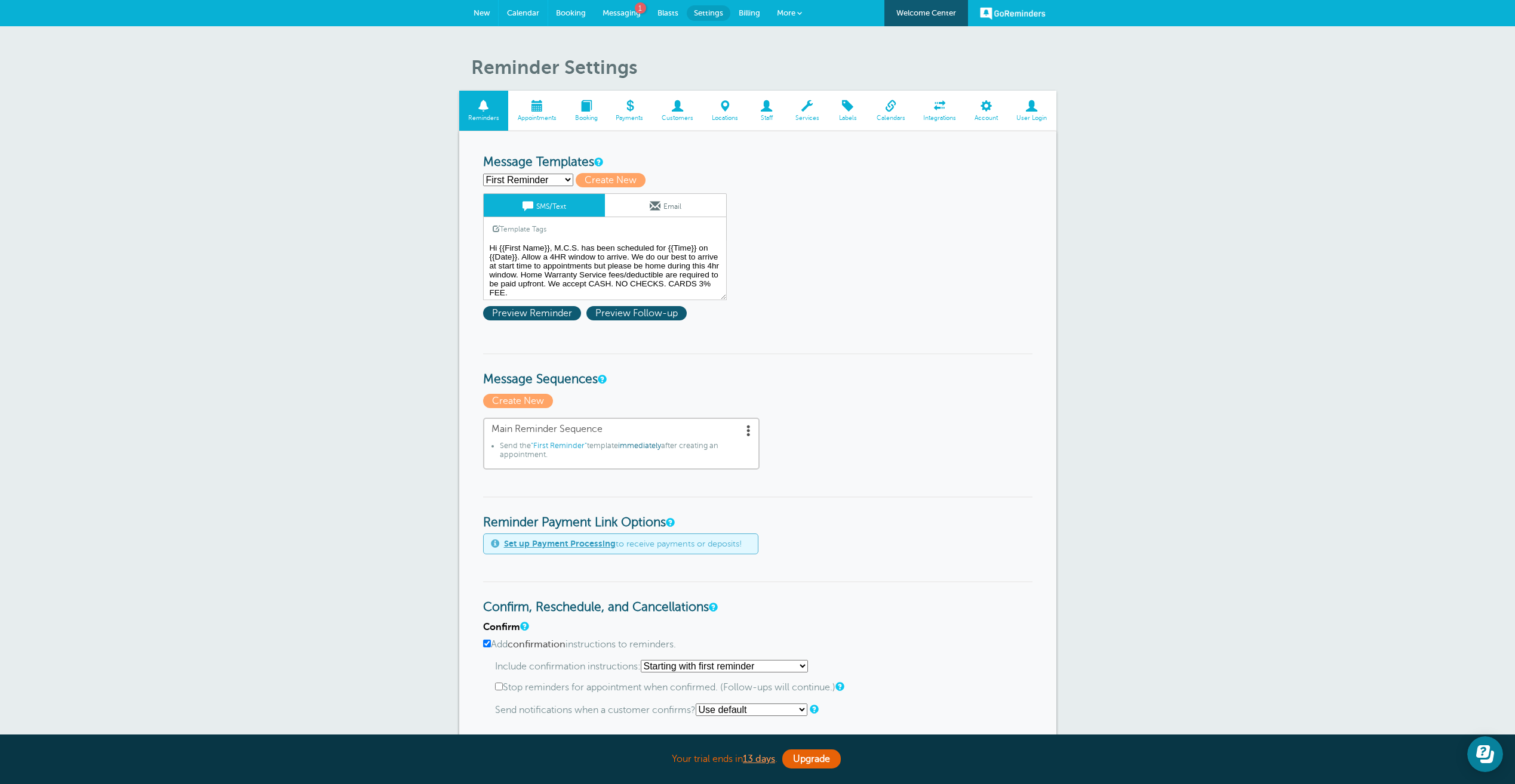
drag, startPoint x: 526, startPoint y: 14, endPoint x: 811, endPoint y: 70, distance: 290.4
click at [526, 14] on span "Calendar" at bounding box center [524, 13] width 33 height 9
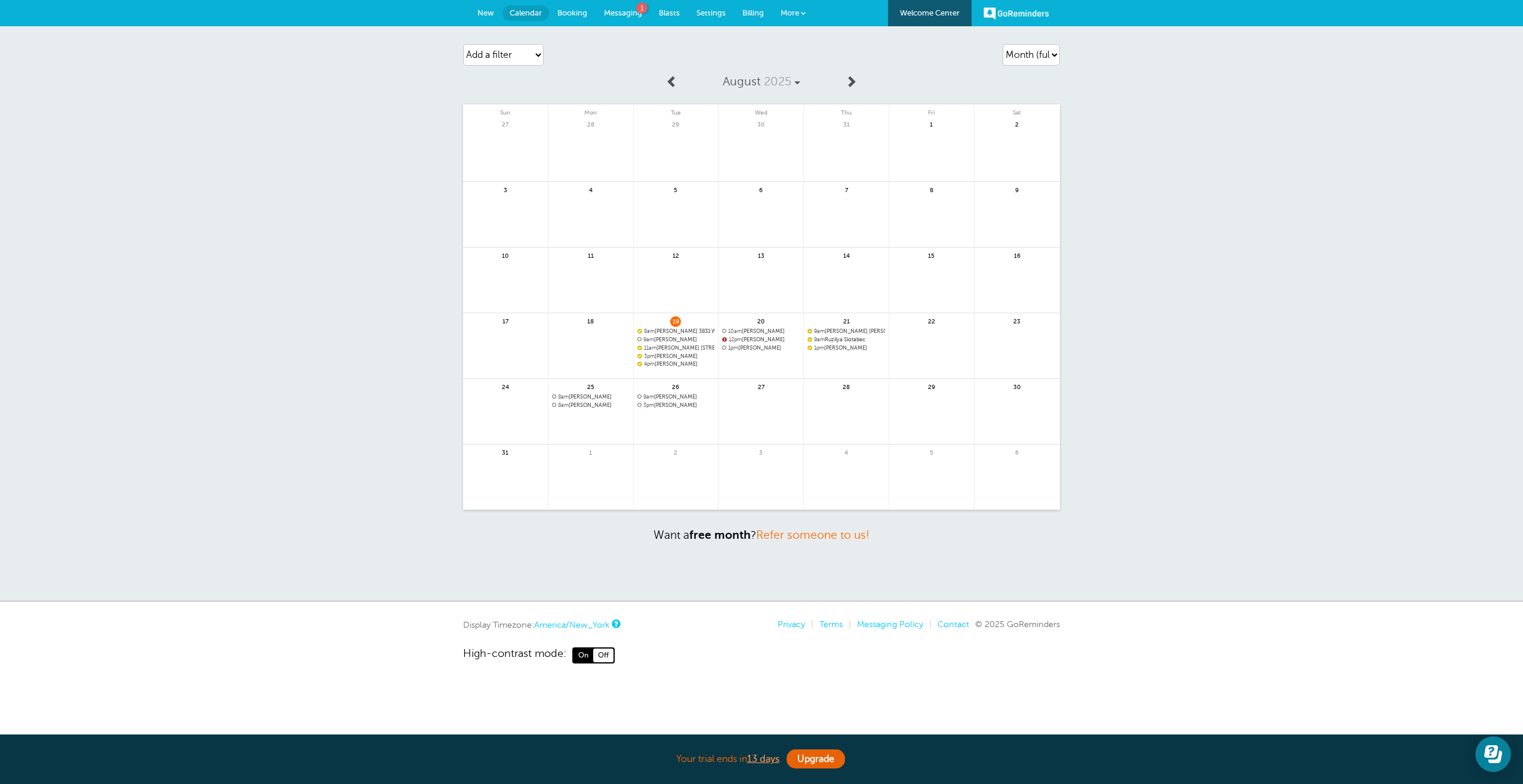
click at [682, 418] on link at bounding box center [676, 437] width 85 height 52
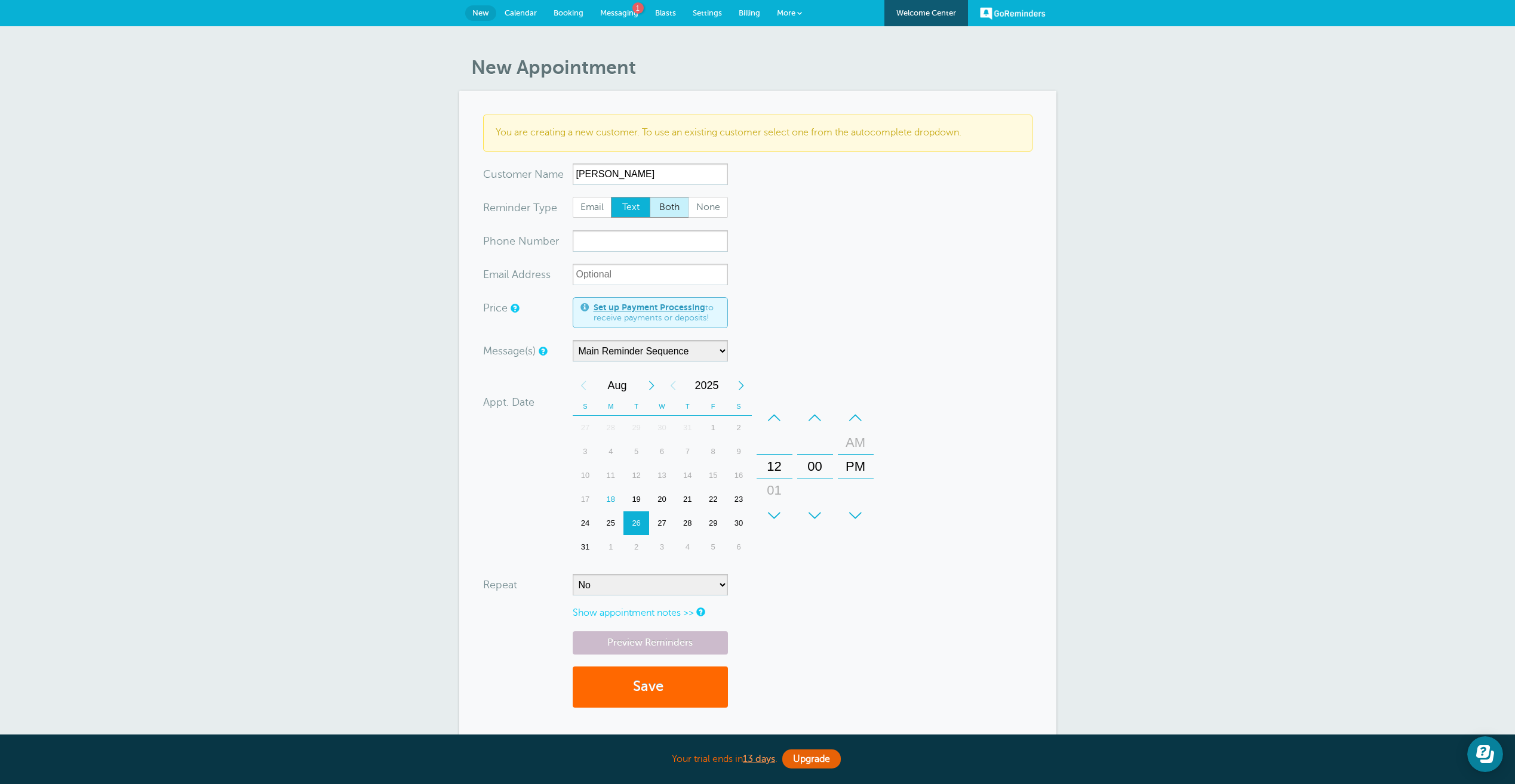
type input "[PERSON_NAME]"
click at [678, 205] on span "Both" at bounding box center [670, 207] width 39 height 20
click at [650, 197] on input "Both" at bounding box center [649, 196] width 1 height 1
radio input "true"
click at [643, 247] on input "xxx-no-autofill" at bounding box center [650, 240] width 155 height 21
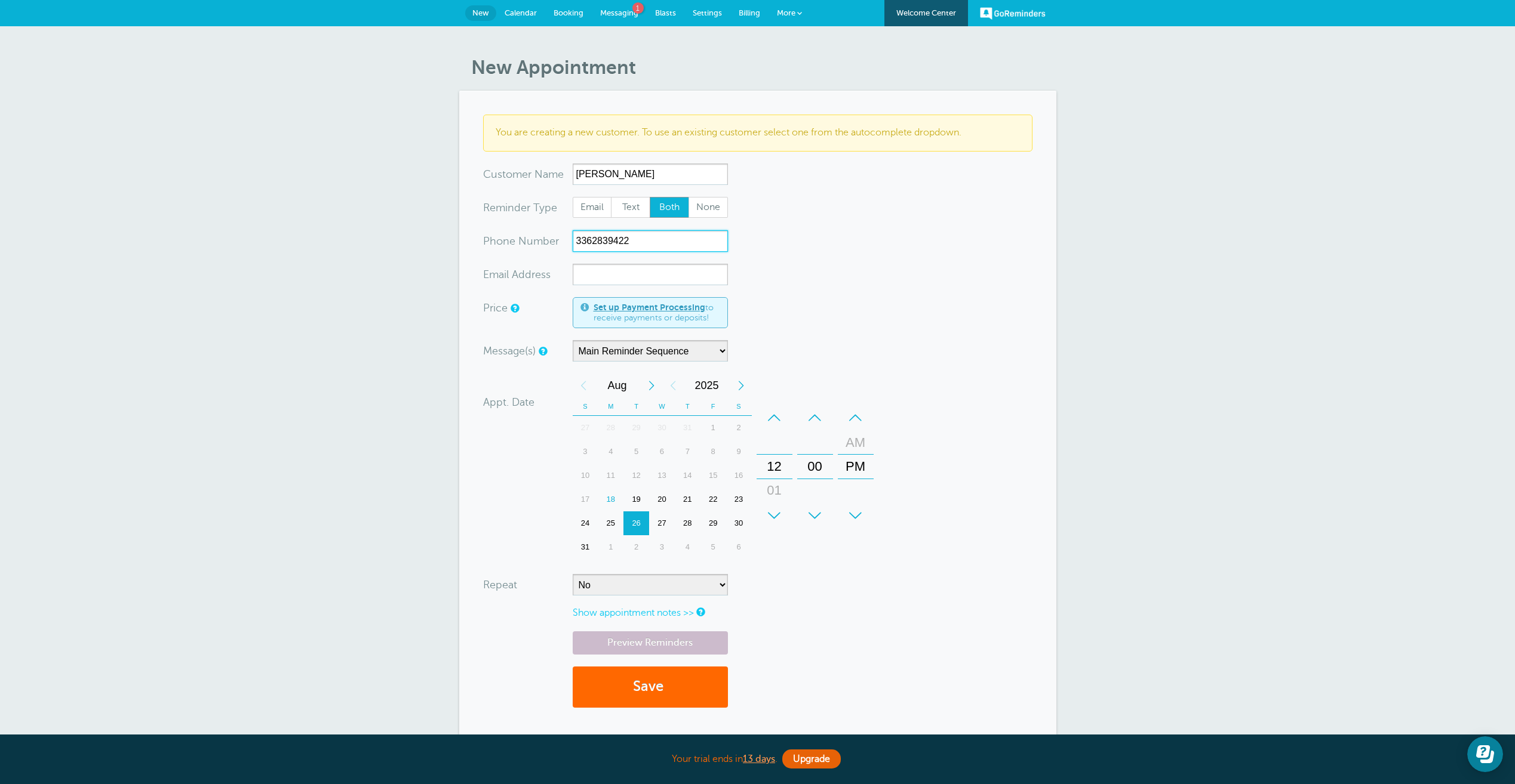
type input "3362839422"
click at [621, 282] on input "xx-no-autofill" at bounding box center [650, 274] width 155 height 21
click at [772, 512] on div "+" at bounding box center [774, 516] width 36 height 24
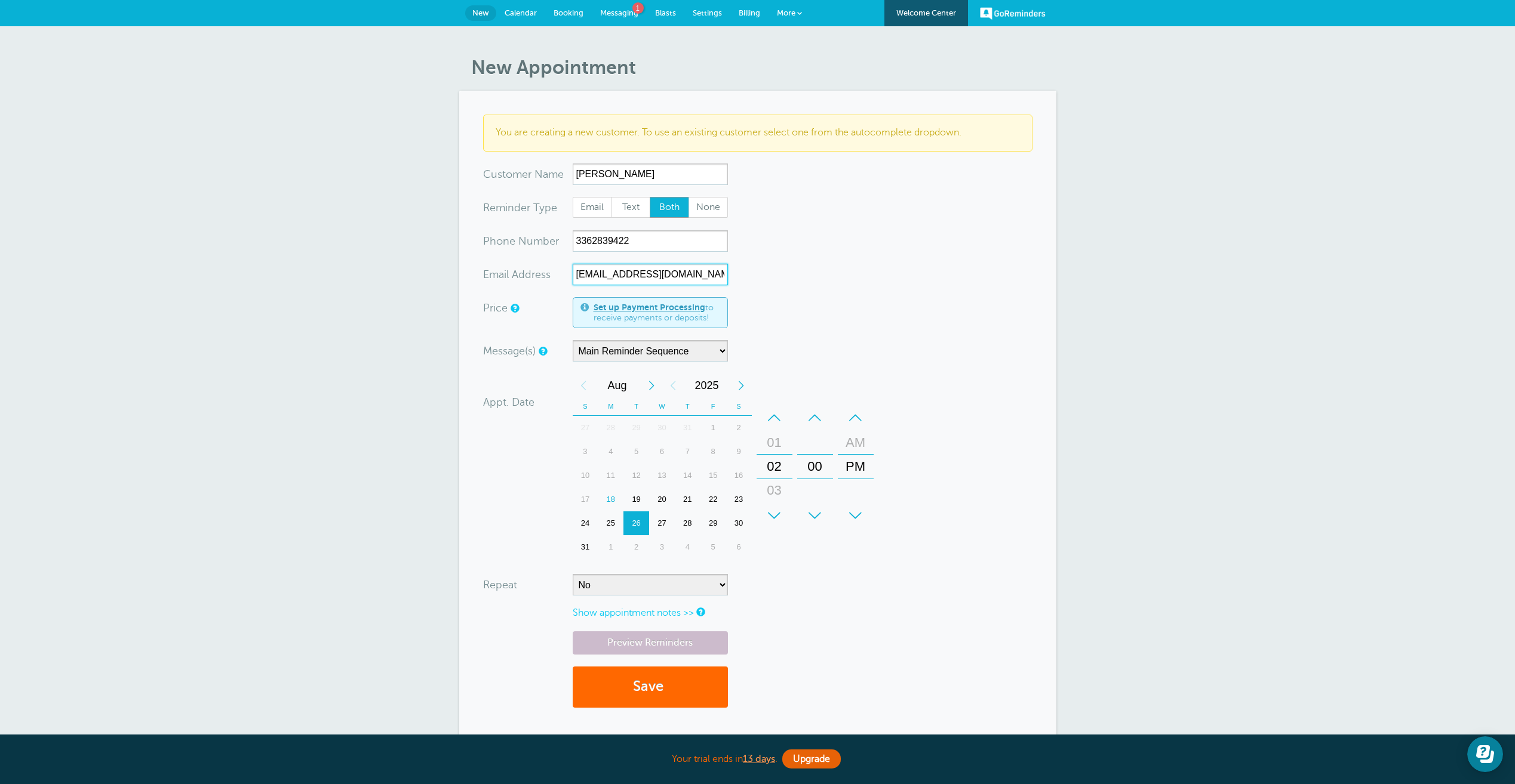
click at [772, 512] on div "+" at bounding box center [774, 516] width 36 height 24
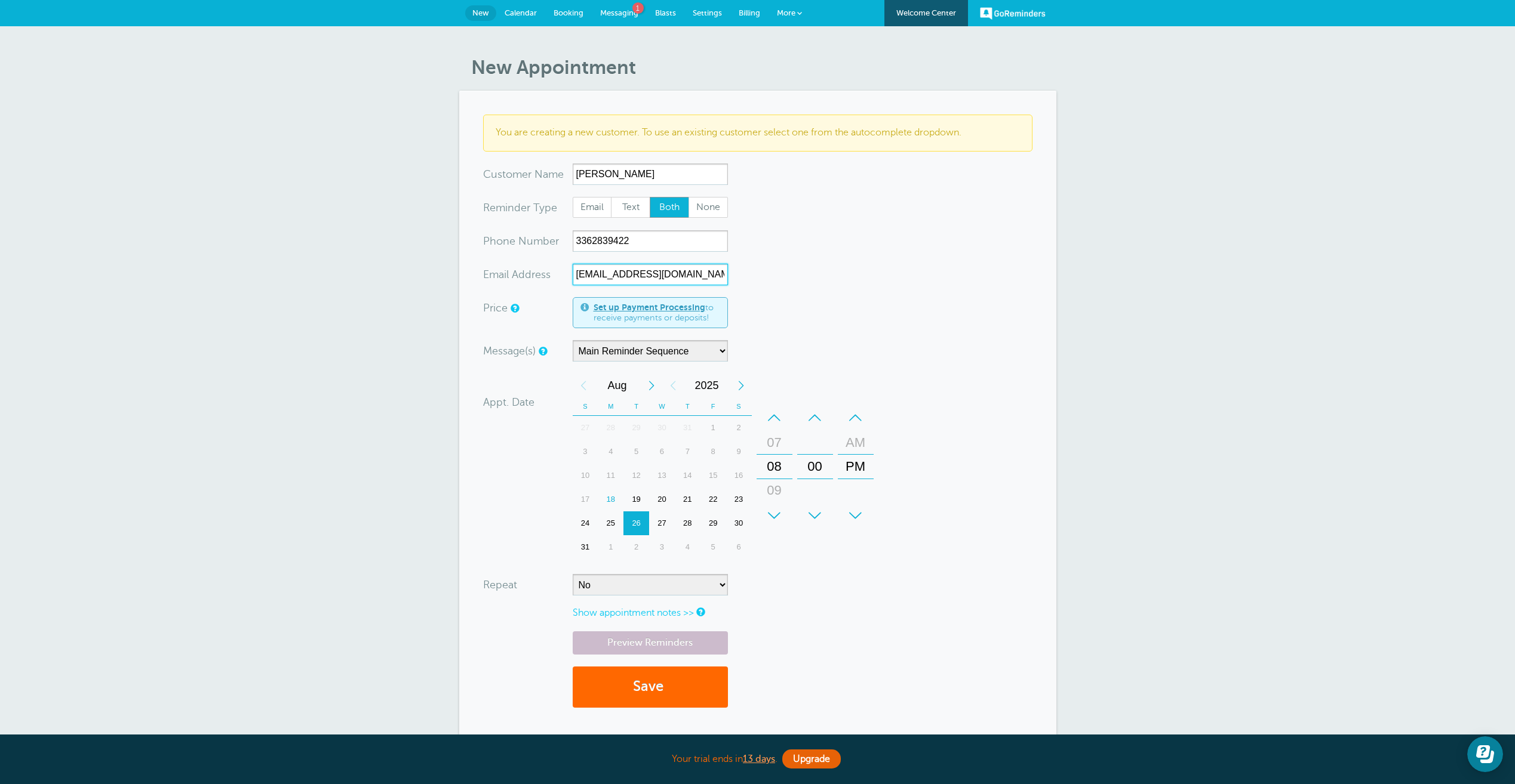
click at [772, 512] on div "+" at bounding box center [774, 516] width 36 height 24
click at [851, 508] on div "+" at bounding box center [855, 516] width 36 height 24
click at [852, 423] on div "–" at bounding box center [855, 417] width 36 height 24
click at [855, 513] on div "+" at bounding box center [855, 516] width 36 height 24
type input "fergusonlw@aol.com"
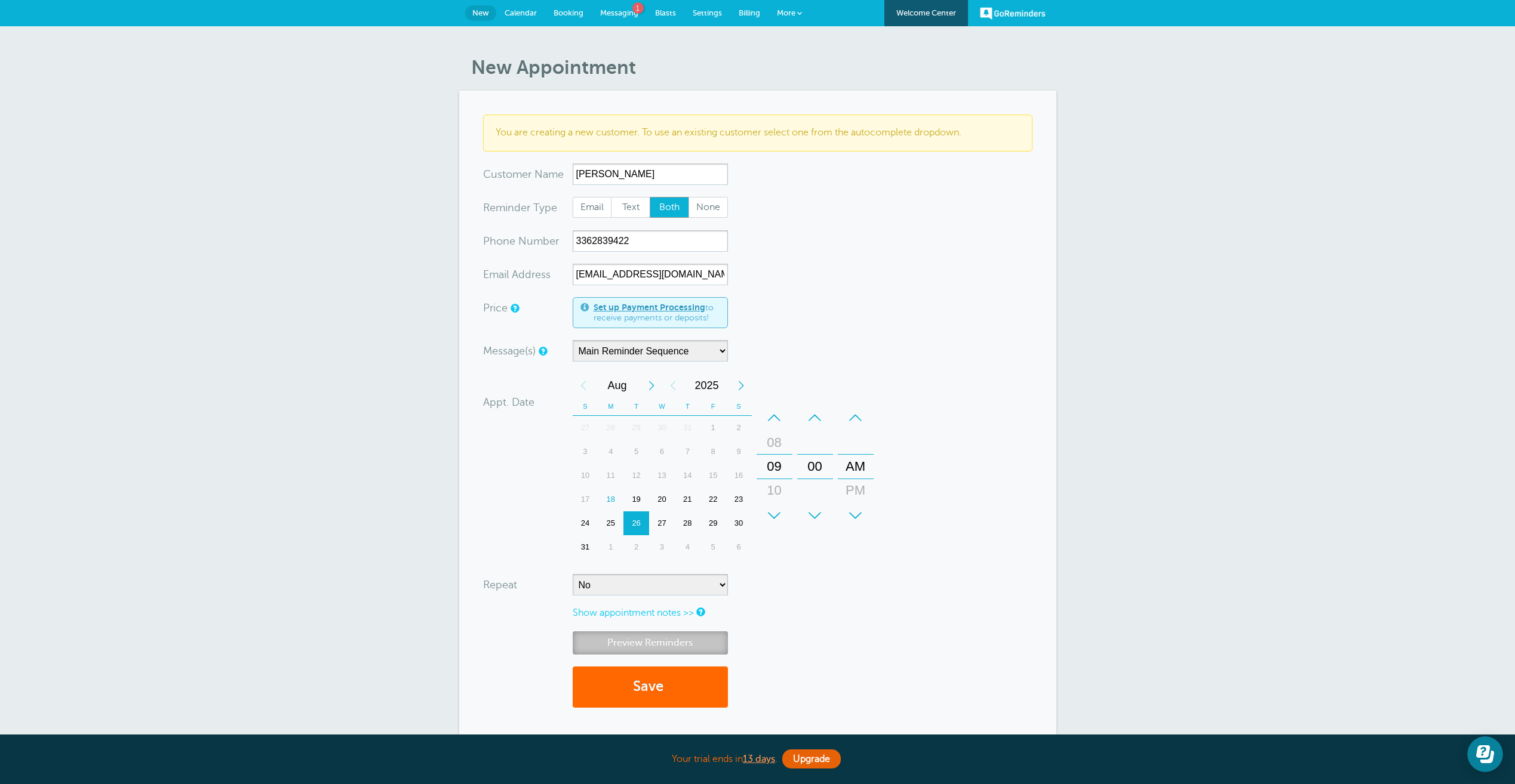
click at [655, 639] on link "Preview Reminders" at bounding box center [650, 643] width 155 height 23
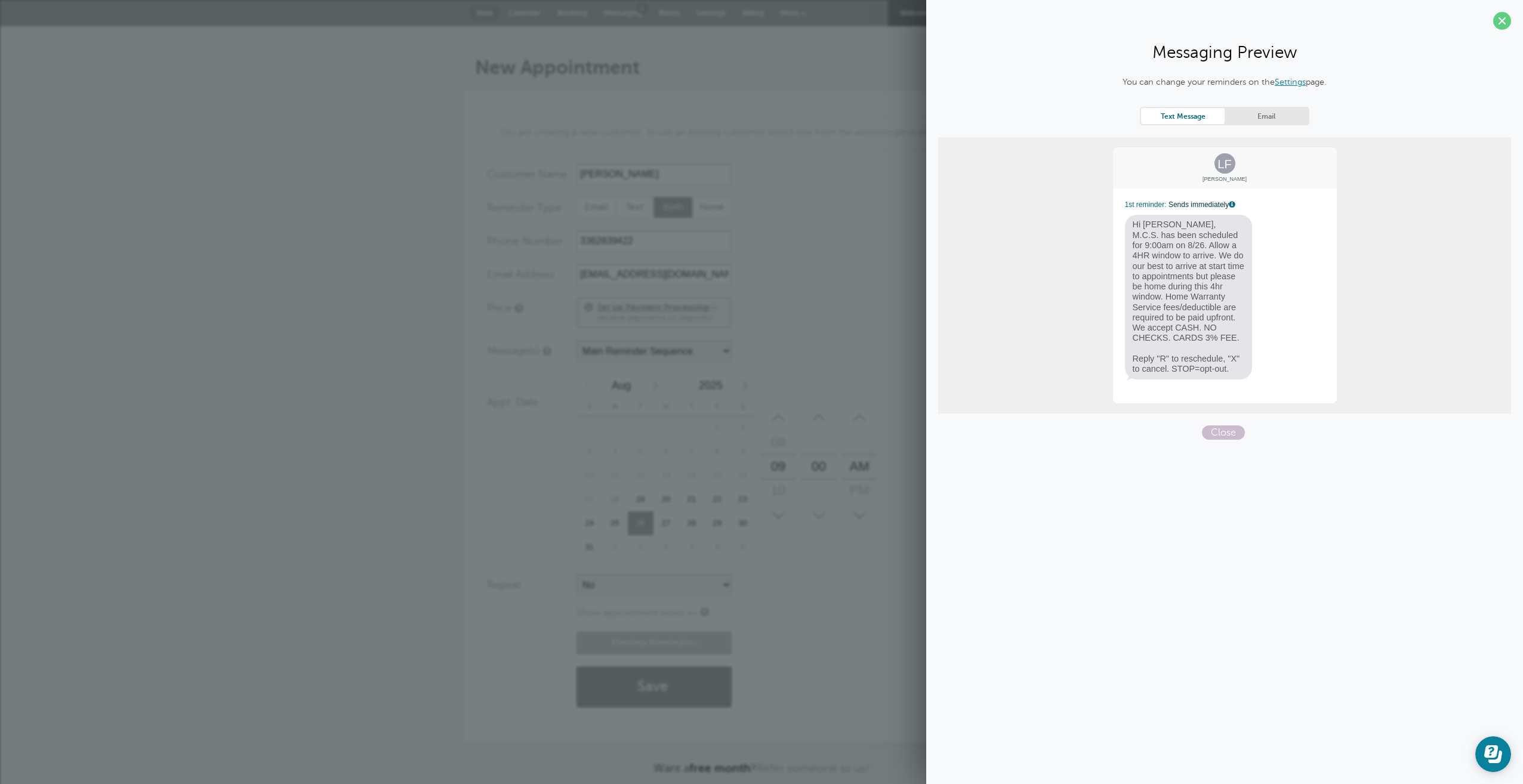
click at [1246, 117] on link "Email" at bounding box center [1266, 115] width 84 height 16
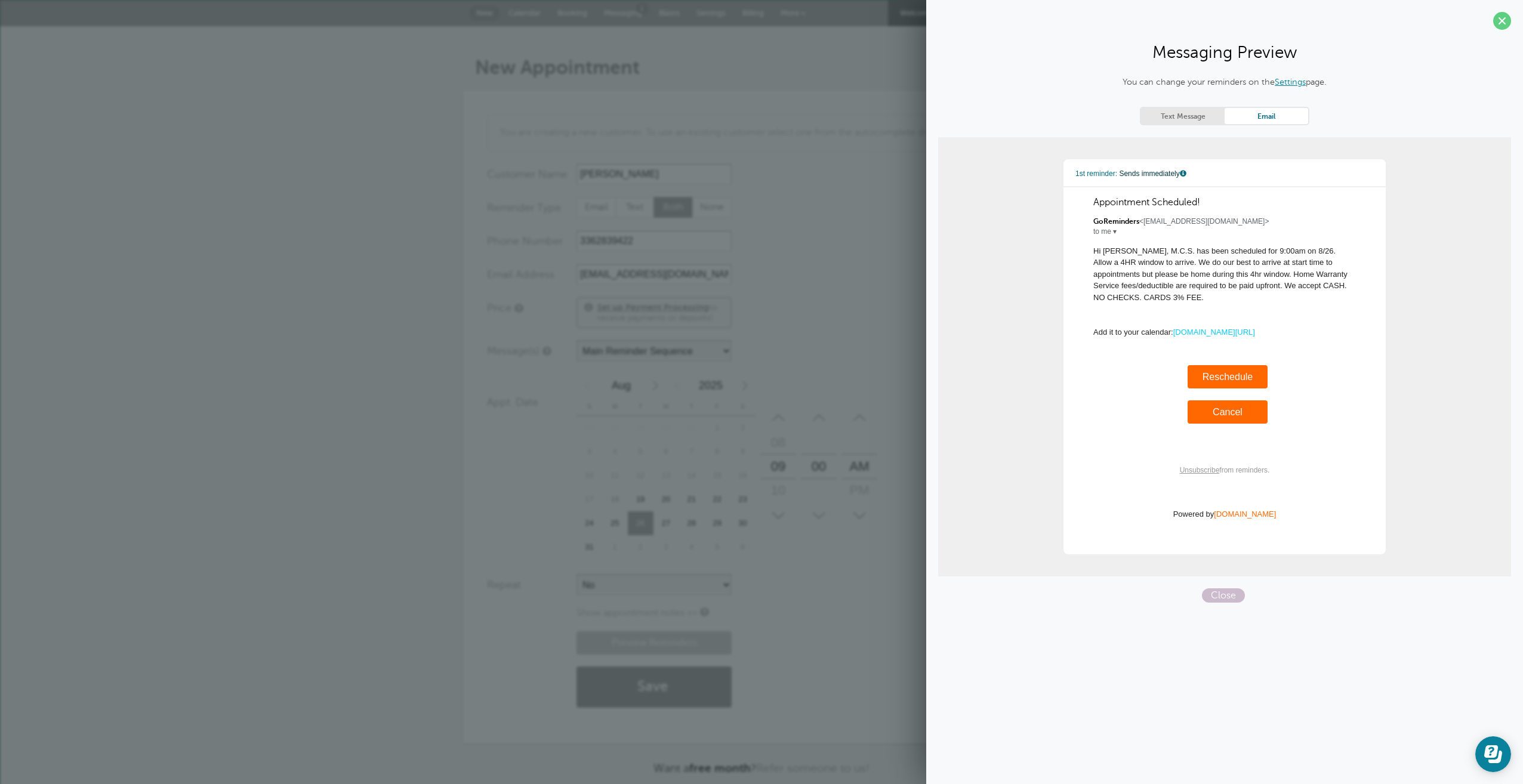
click at [1179, 117] on link "Text Message" at bounding box center [1182, 115] width 84 height 16
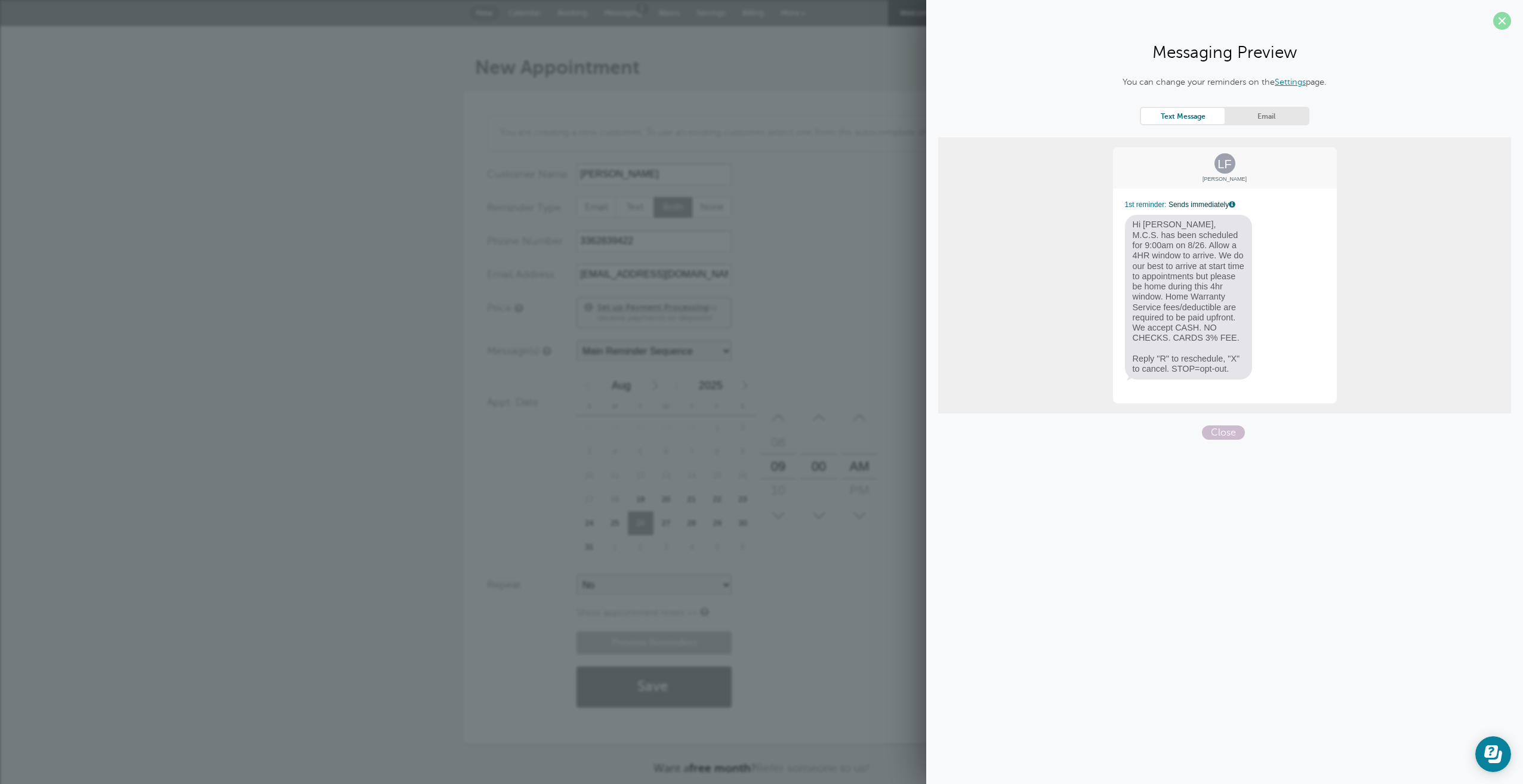
click at [1504, 25] on span at bounding box center [1502, 20] width 18 height 18
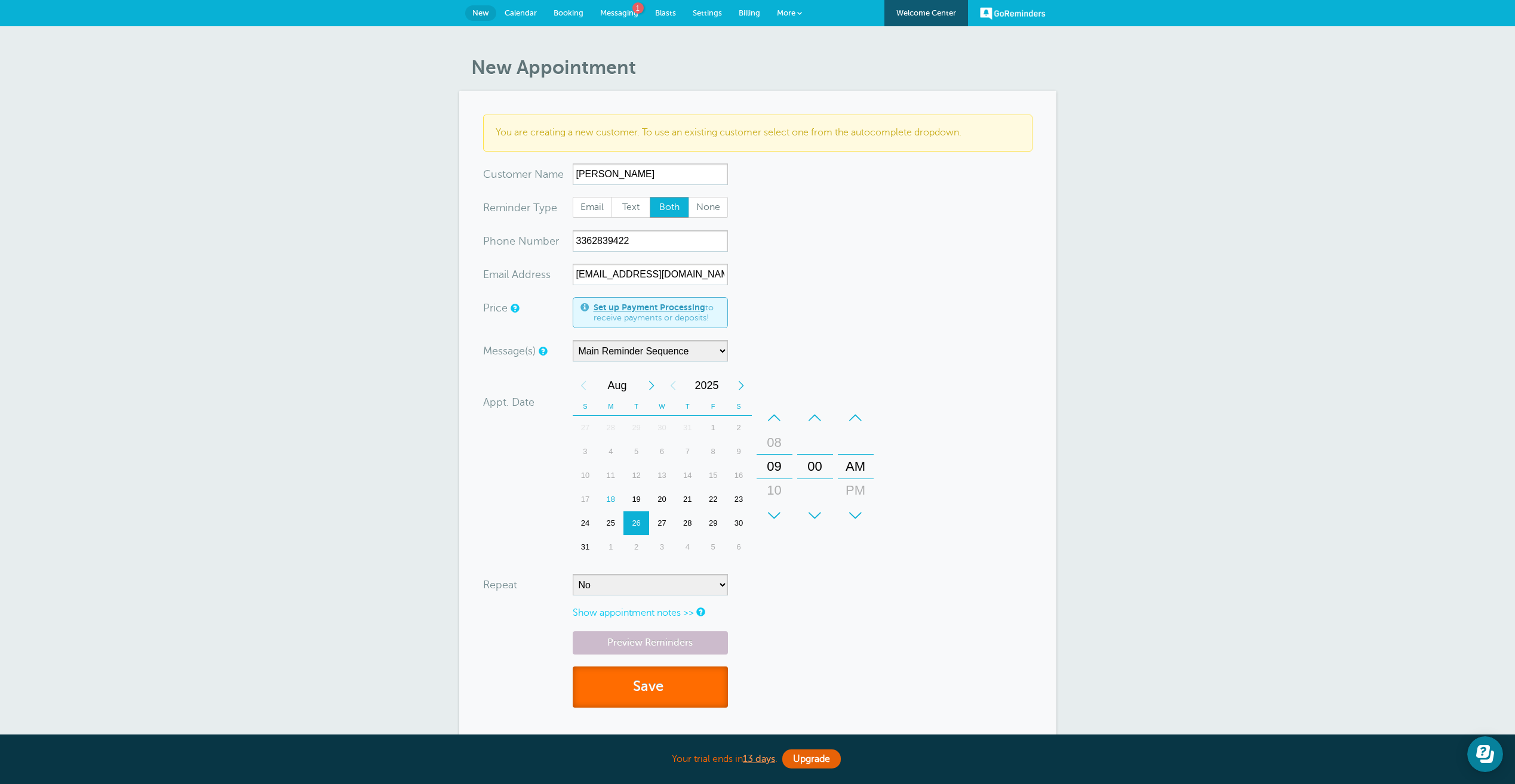
click at [653, 694] on button "Save" at bounding box center [650, 687] width 155 height 41
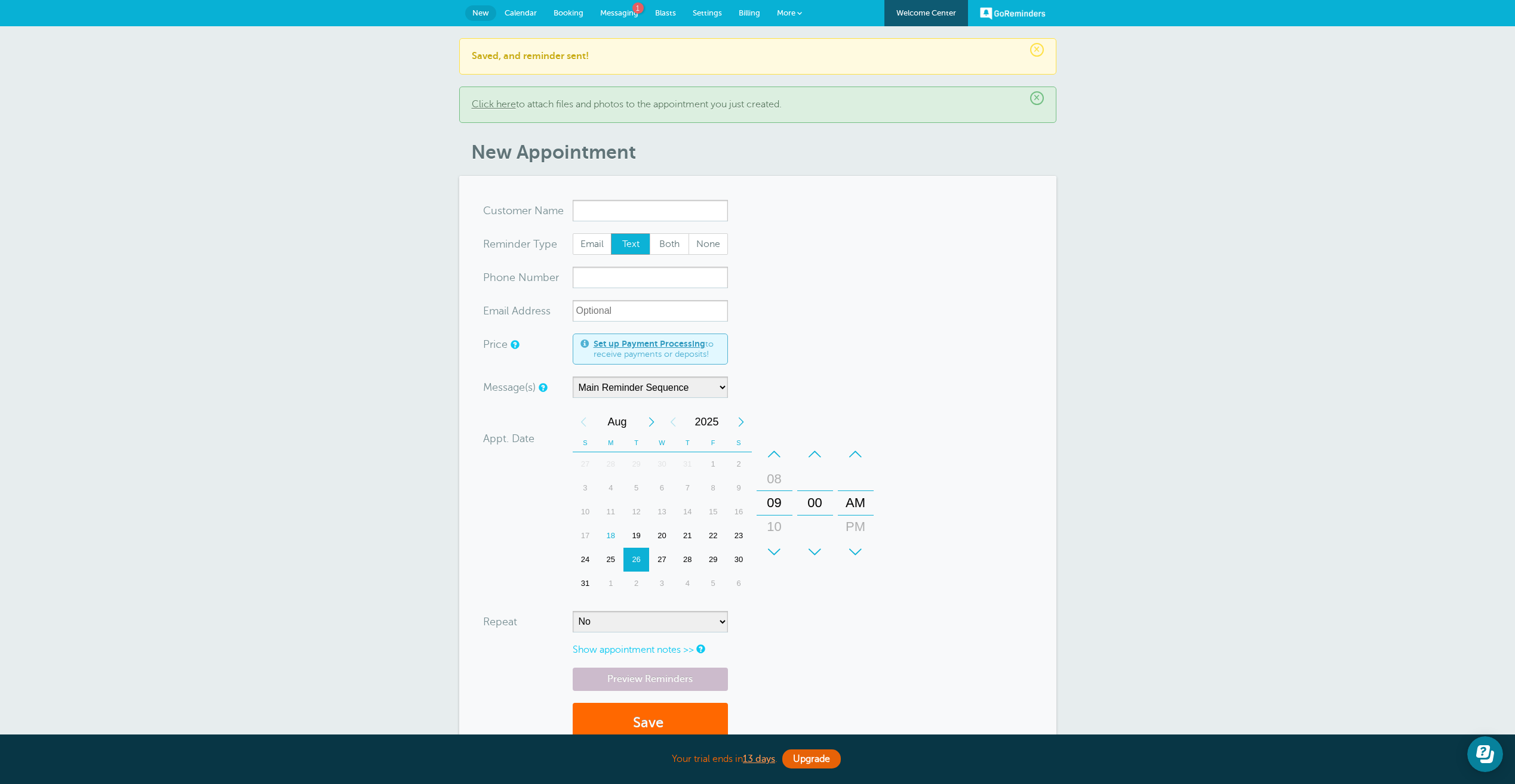
click at [709, 19] on link "Settings" at bounding box center [707, 13] width 46 height 26
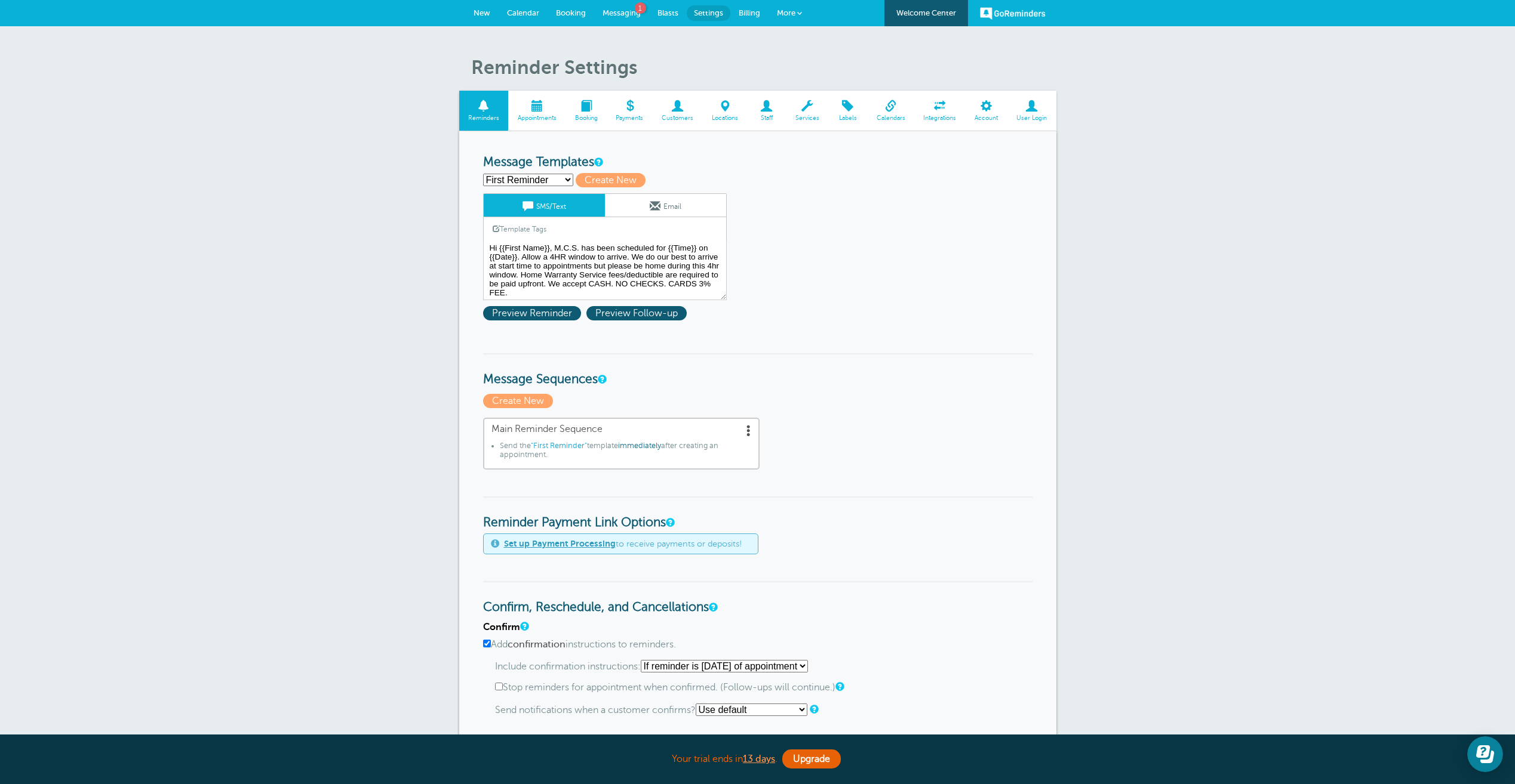
click at [808, 672] on select "Starting with first reminder If reminder is [DATE] of appointment If reminder i…" at bounding box center [725, 666] width 167 height 13
select select "0"
click at [644, 660] on select "Starting with first reminder If reminder is [DATE] of appointment If reminder i…" at bounding box center [725, 666] width 167 height 13
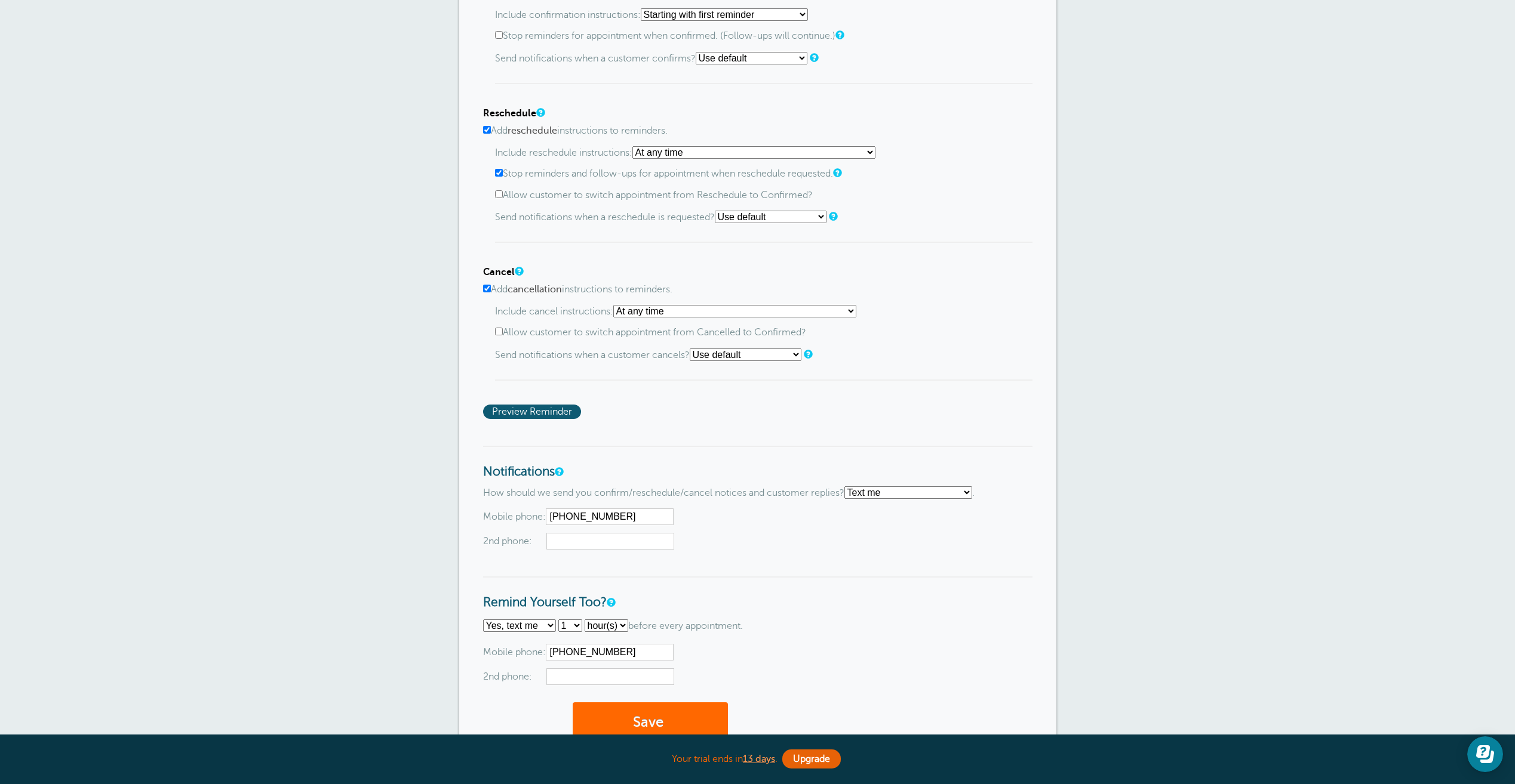
scroll to position [804, 0]
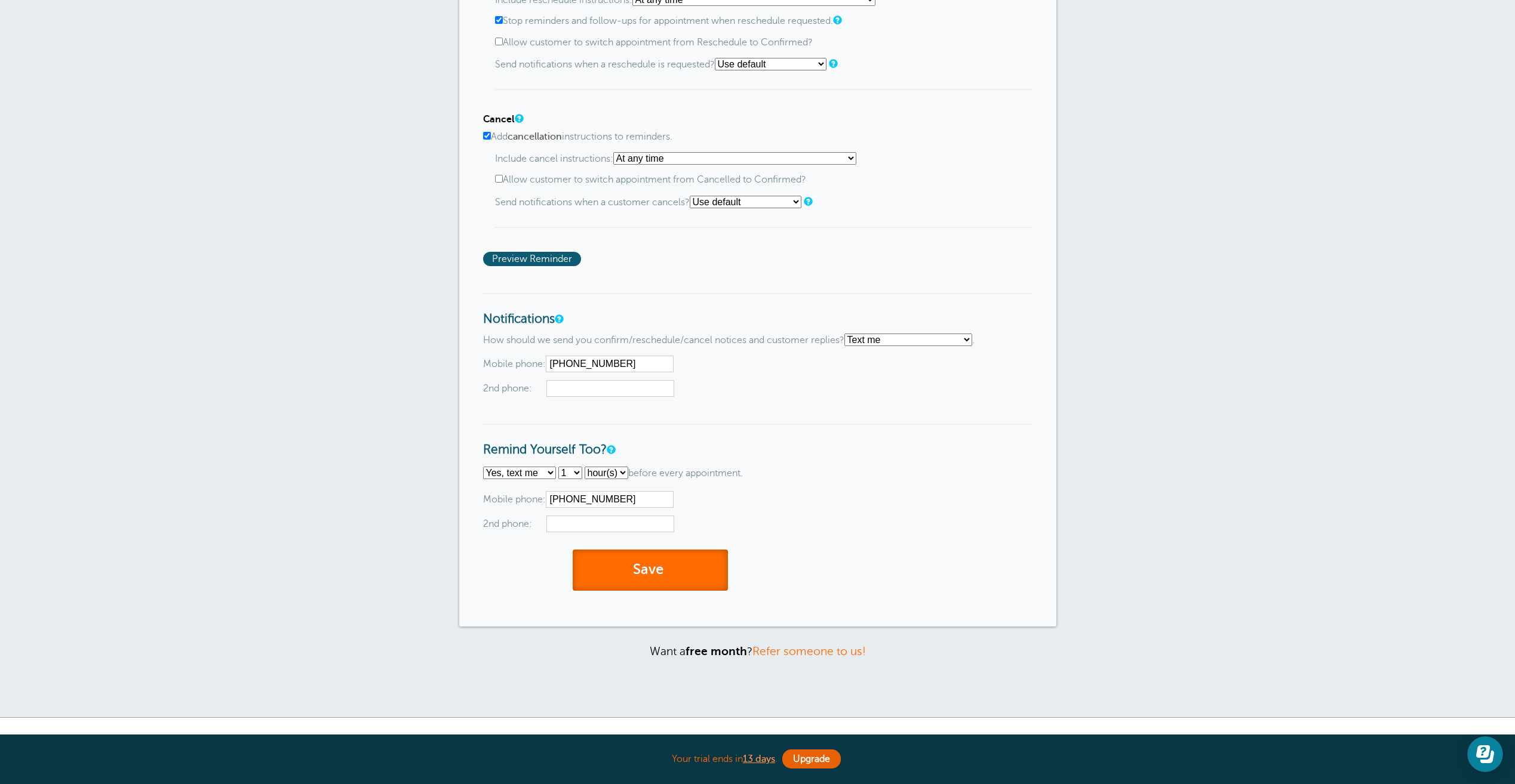
click at [635, 576] on button "Save" at bounding box center [650, 569] width 155 height 41
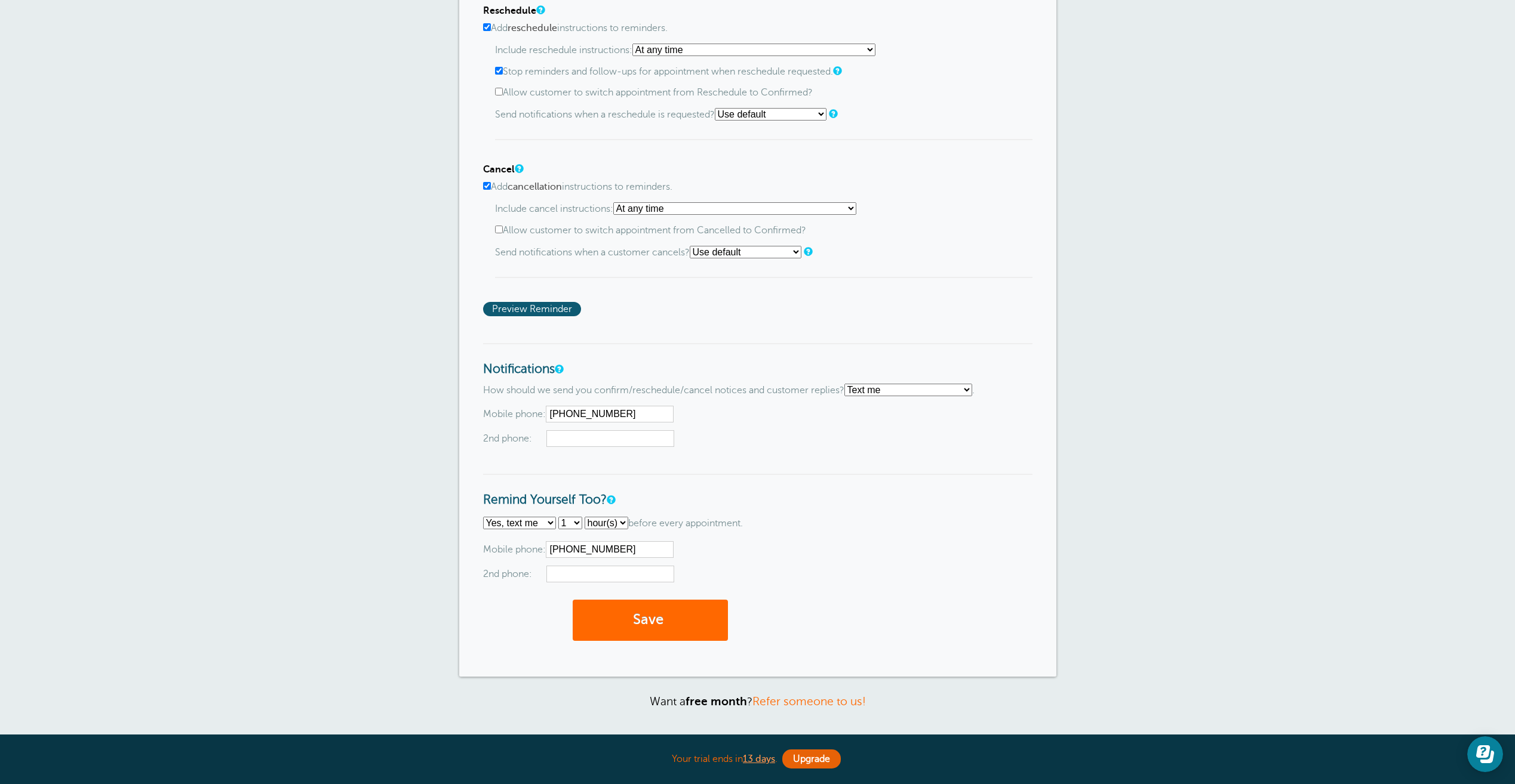
scroll to position [801, 0]
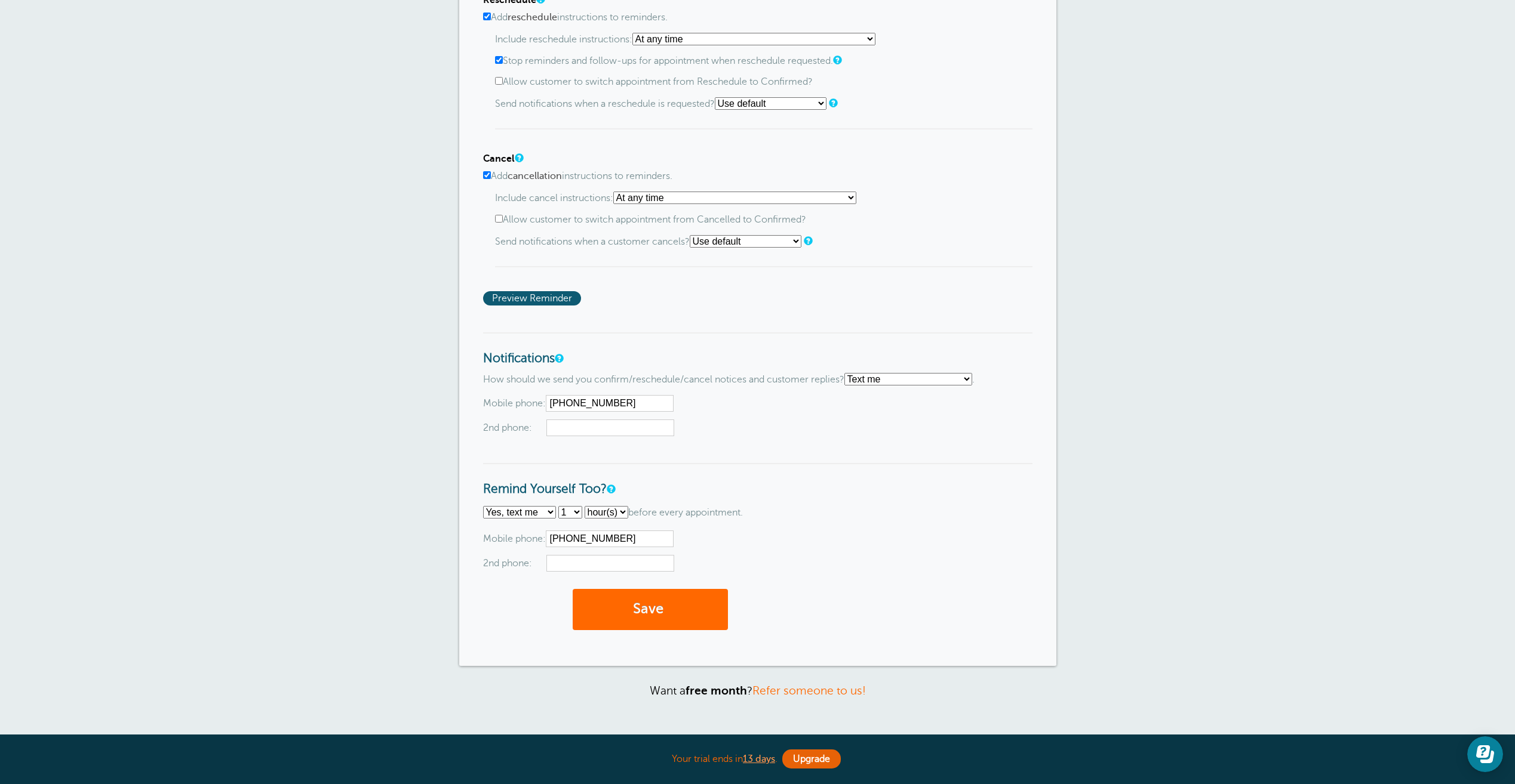
click at [952, 375] on select "Text me Email me Don't send me notifications" at bounding box center [908, 379] width 128 height 13
click at [849, 373] on select "Text me Email me Don't send me notifications" at bounding box center [908, 379] width 128 height 13
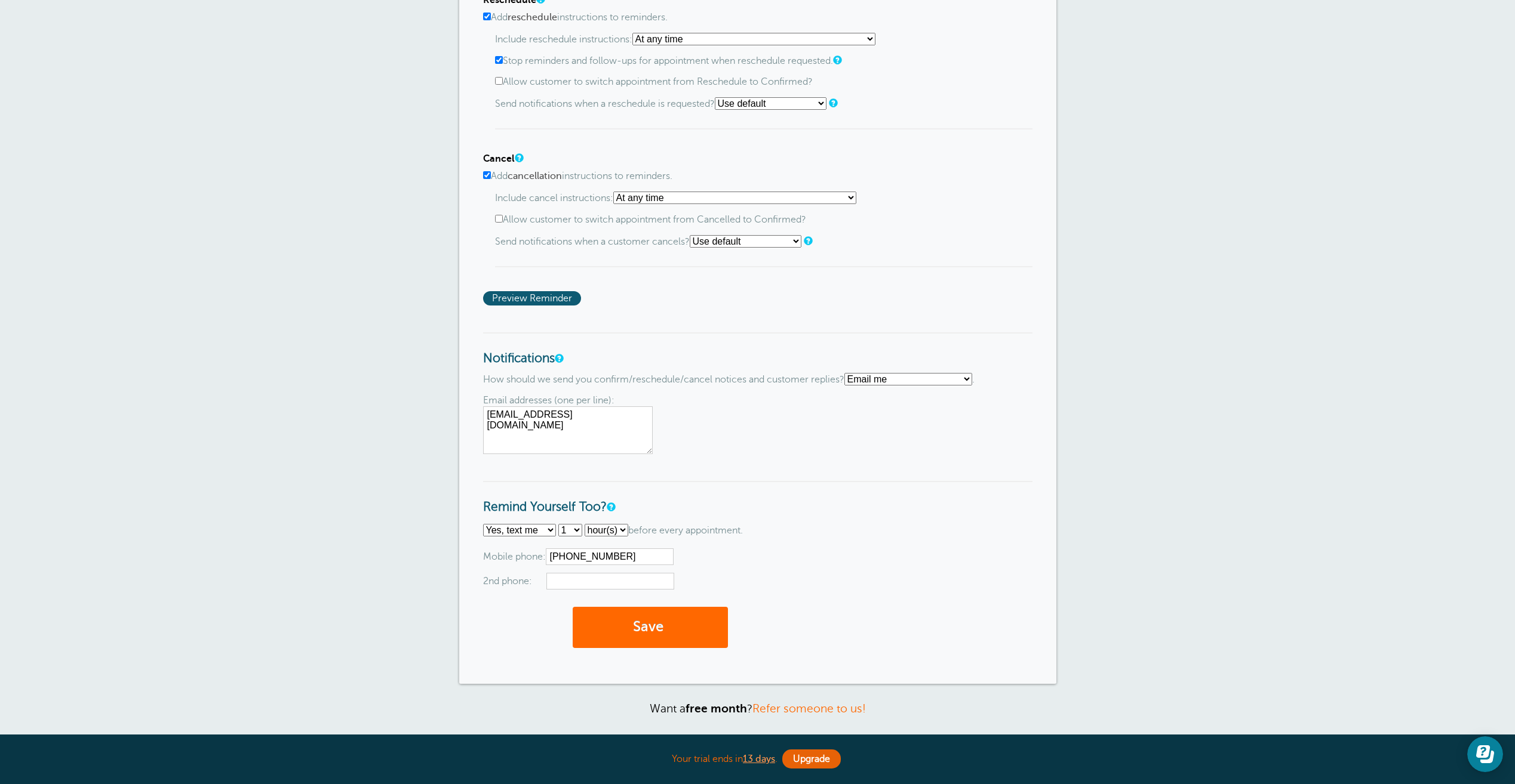
click at [918, 373] on select "Text me Email me Don't send me notifications" at bounding box center [908, 379] width 128 height 13
select select "4"
click at [849, 373] on select "Text me Email me Don't send me notifications" at bounding box center [908, 379] width 128 height 13
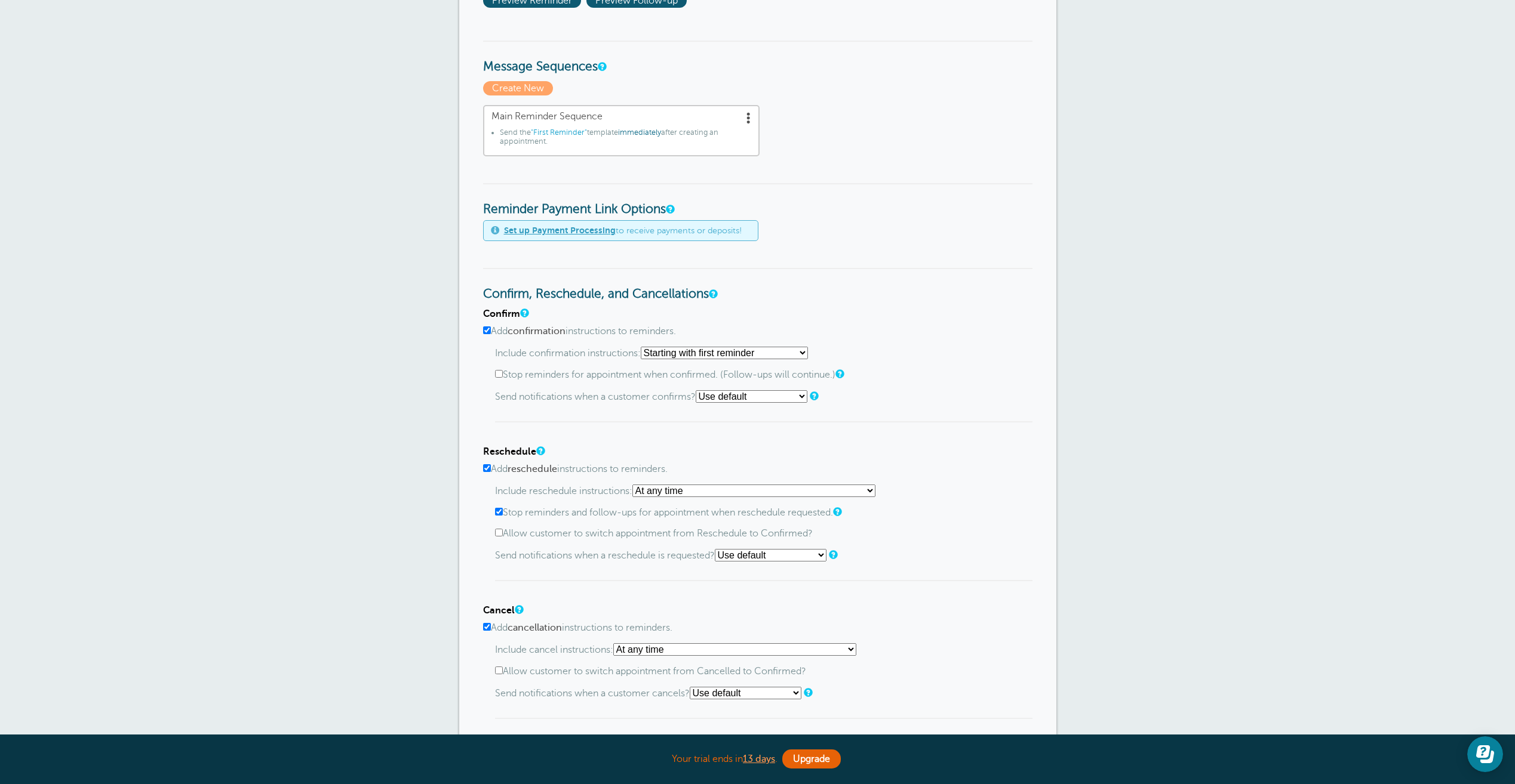
scroll to position [333, 0]
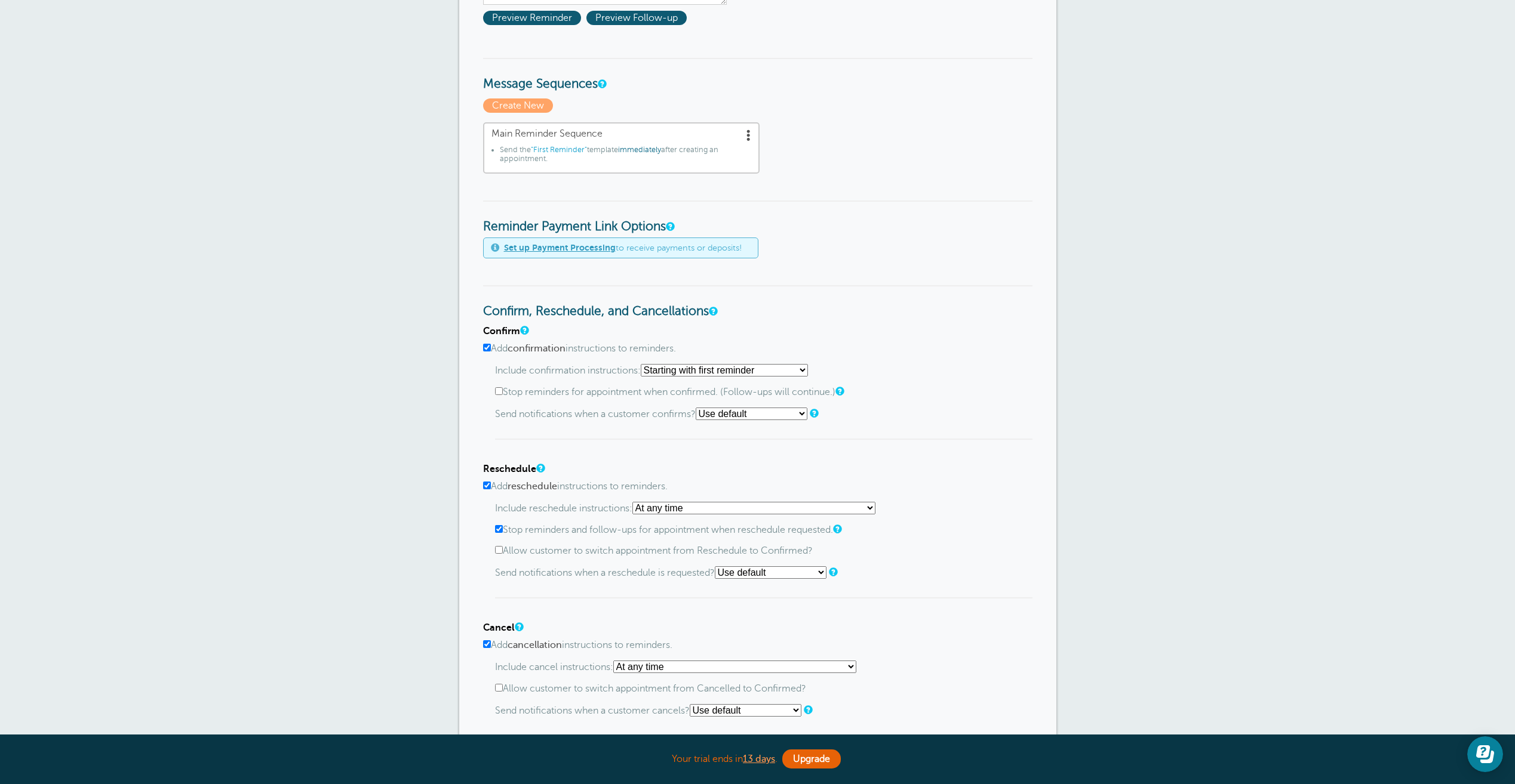
click at [808, 369] on select "Starting with first reminder If reminder is within 1 day of appointment If remi…" at bounding box center [725, 369] width 167 height 13
click at [644, 364] on select "Starting with first reminder If reminder is within 1 day of appointment If remi…" at bounding box center [725, 369] width 167 height 13
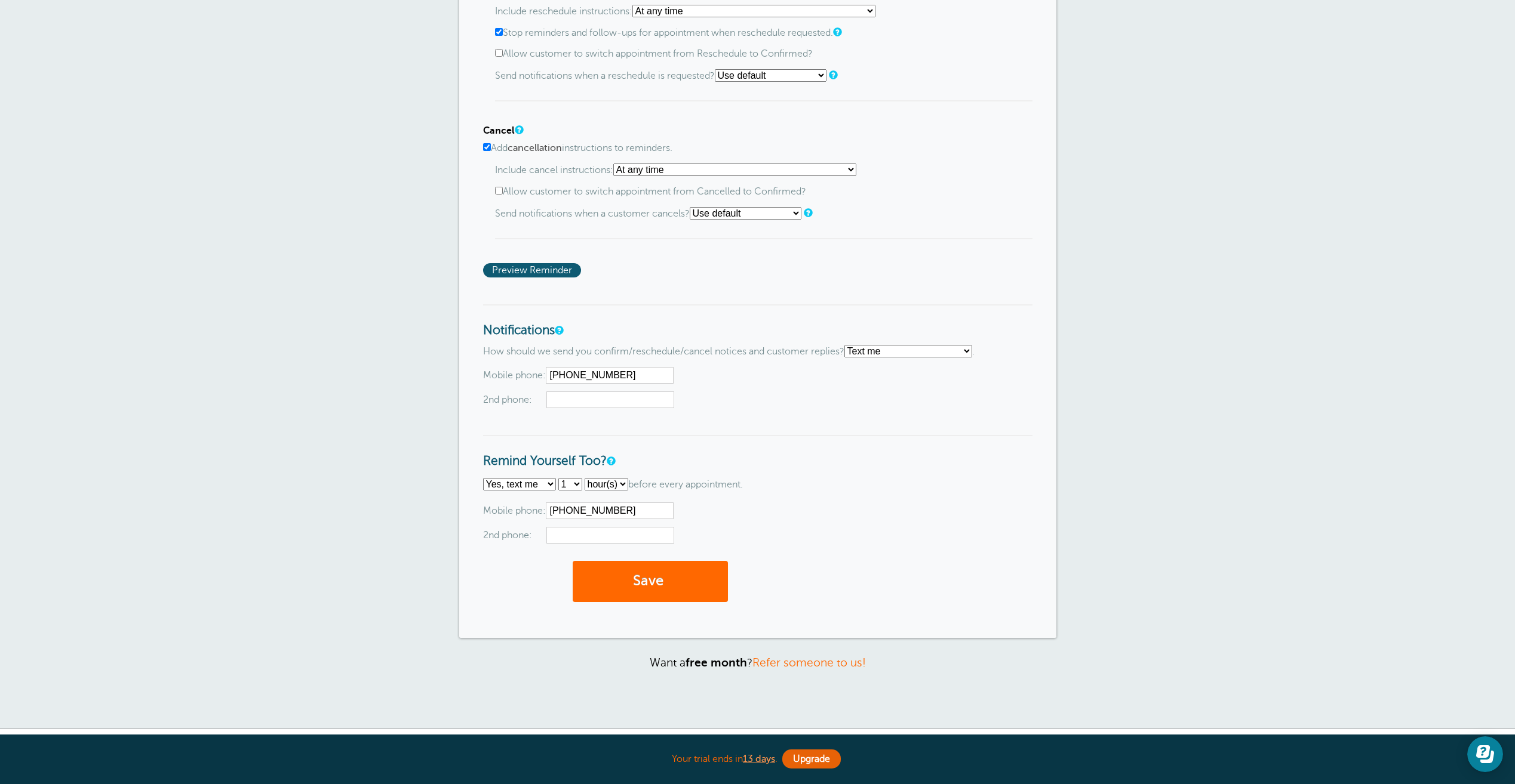
scroll to position [858, 0]
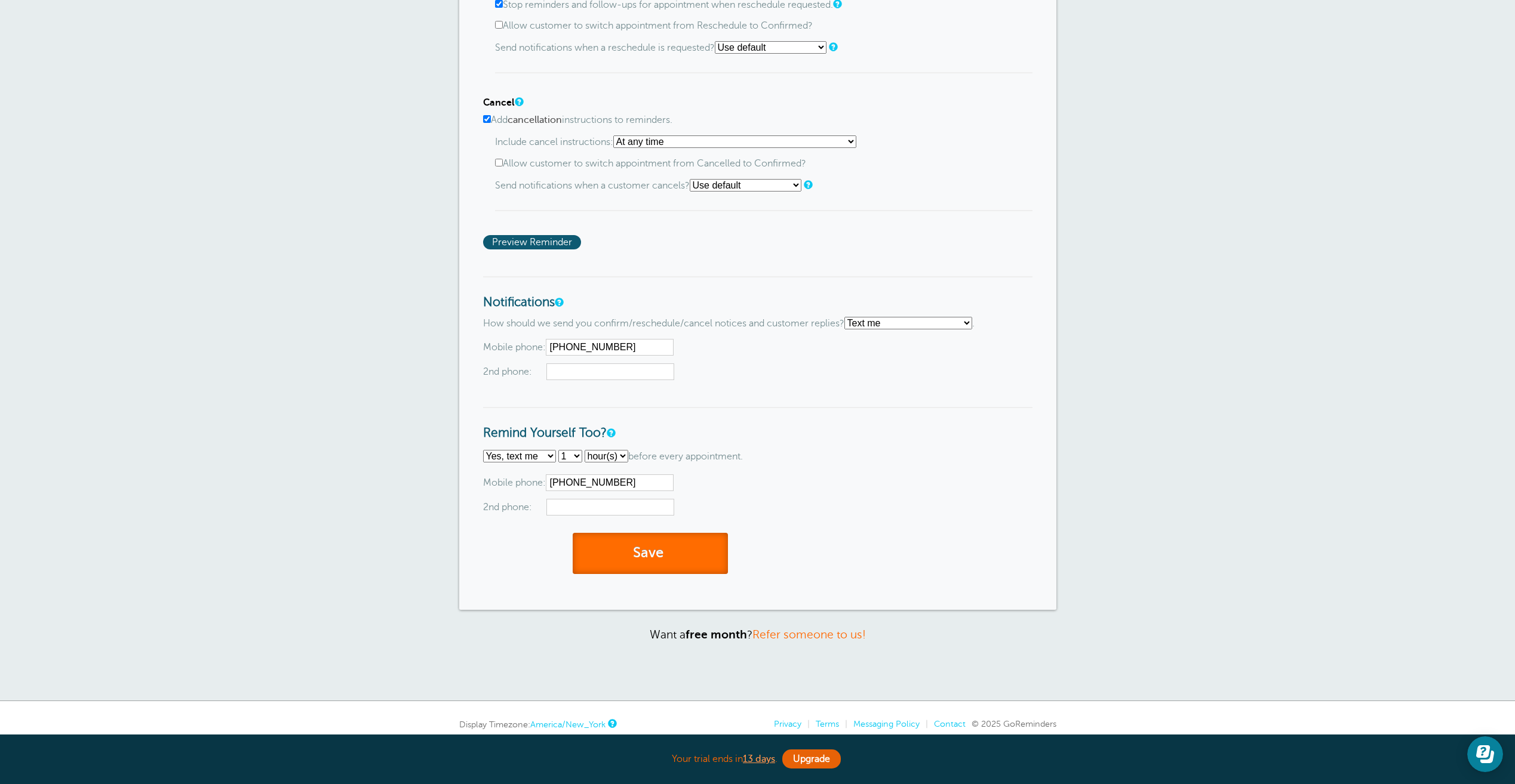
click at [696, 561] on button "Save" at bounding box center [650, 553] width 155 height 41
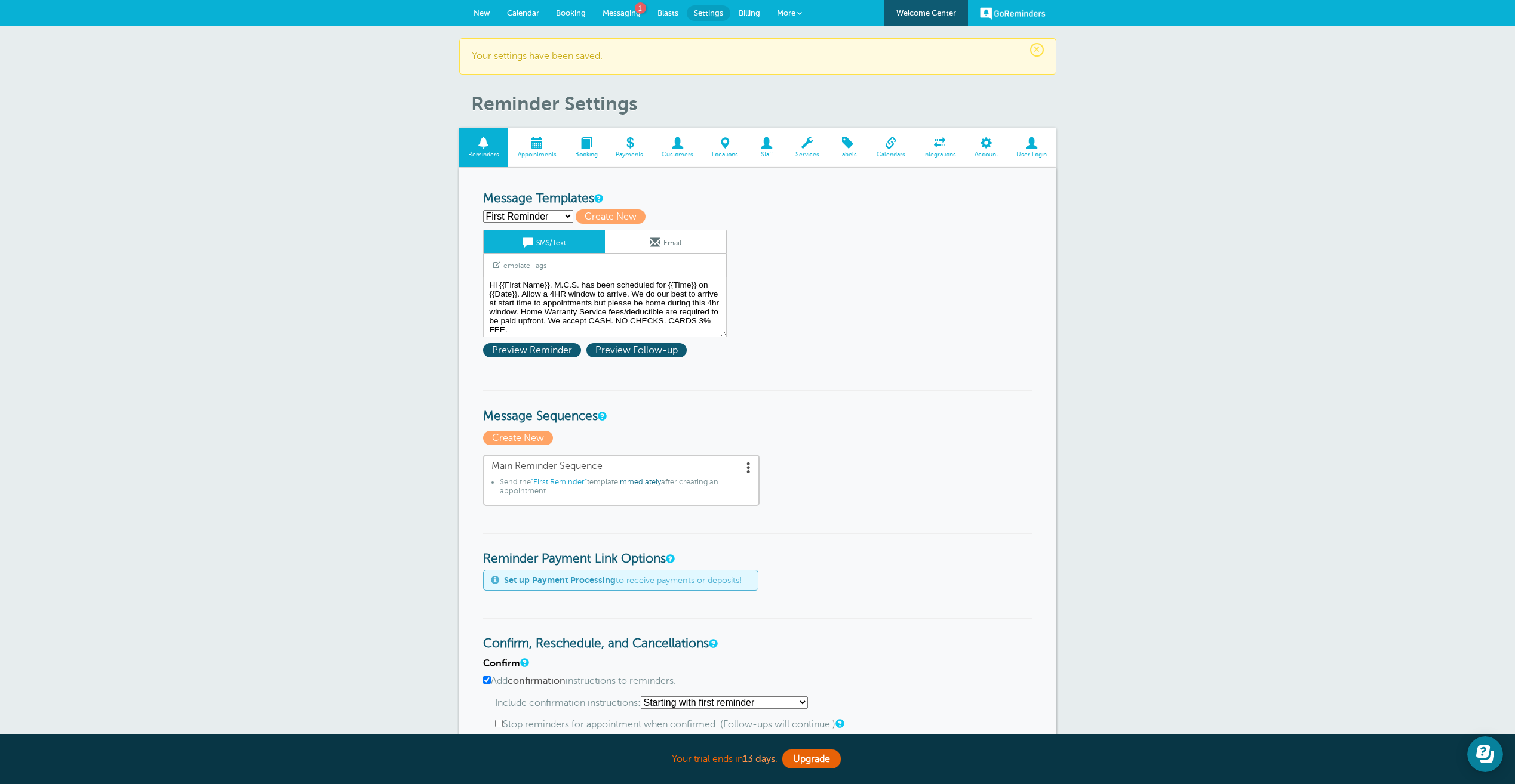
click at [621, 15] on span "Messaging" at bounding box center [622, 13] width 39 height 9
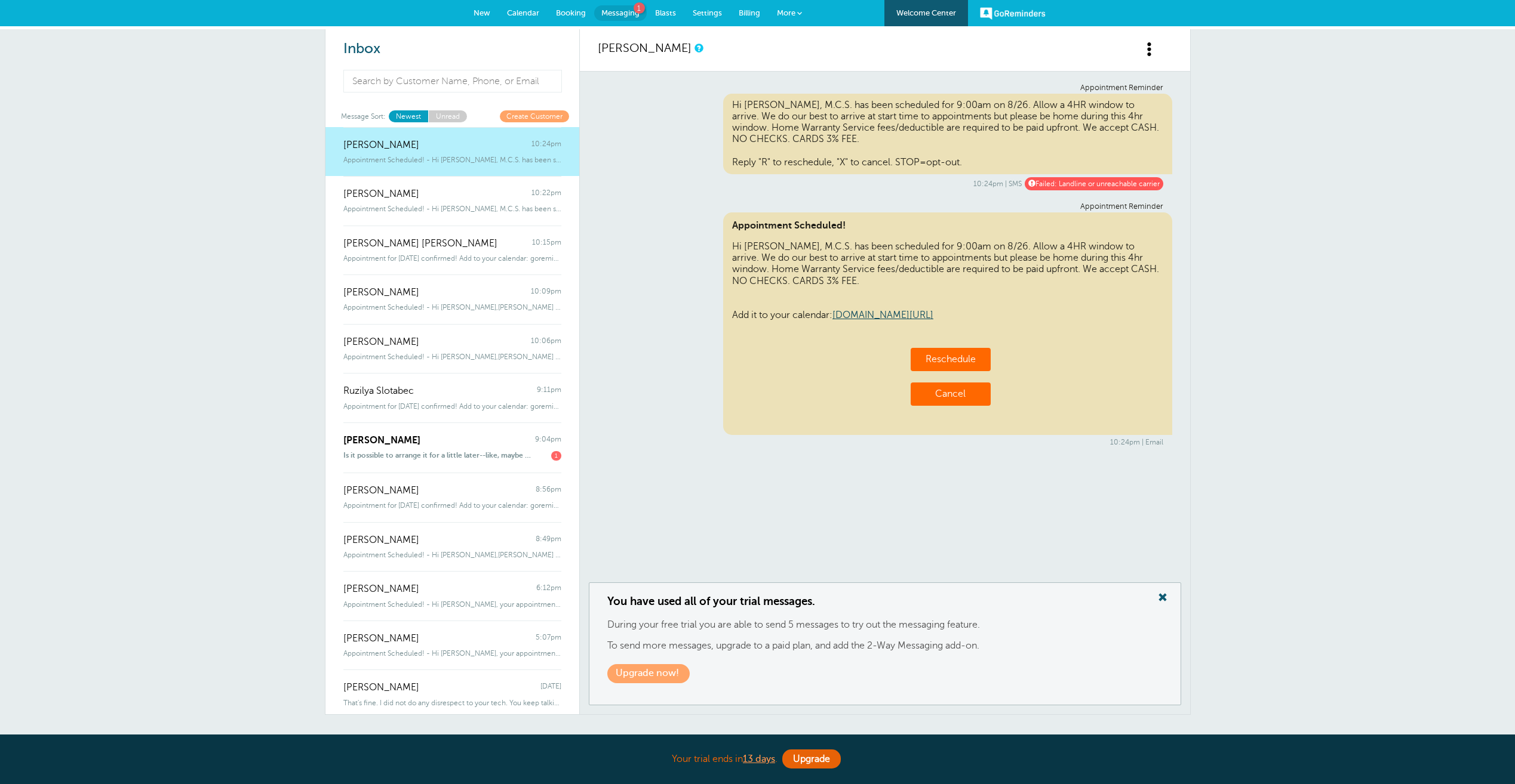
click at [521, 9] on span "Calendar" at bounding box center [524, 13] width 33 height 9
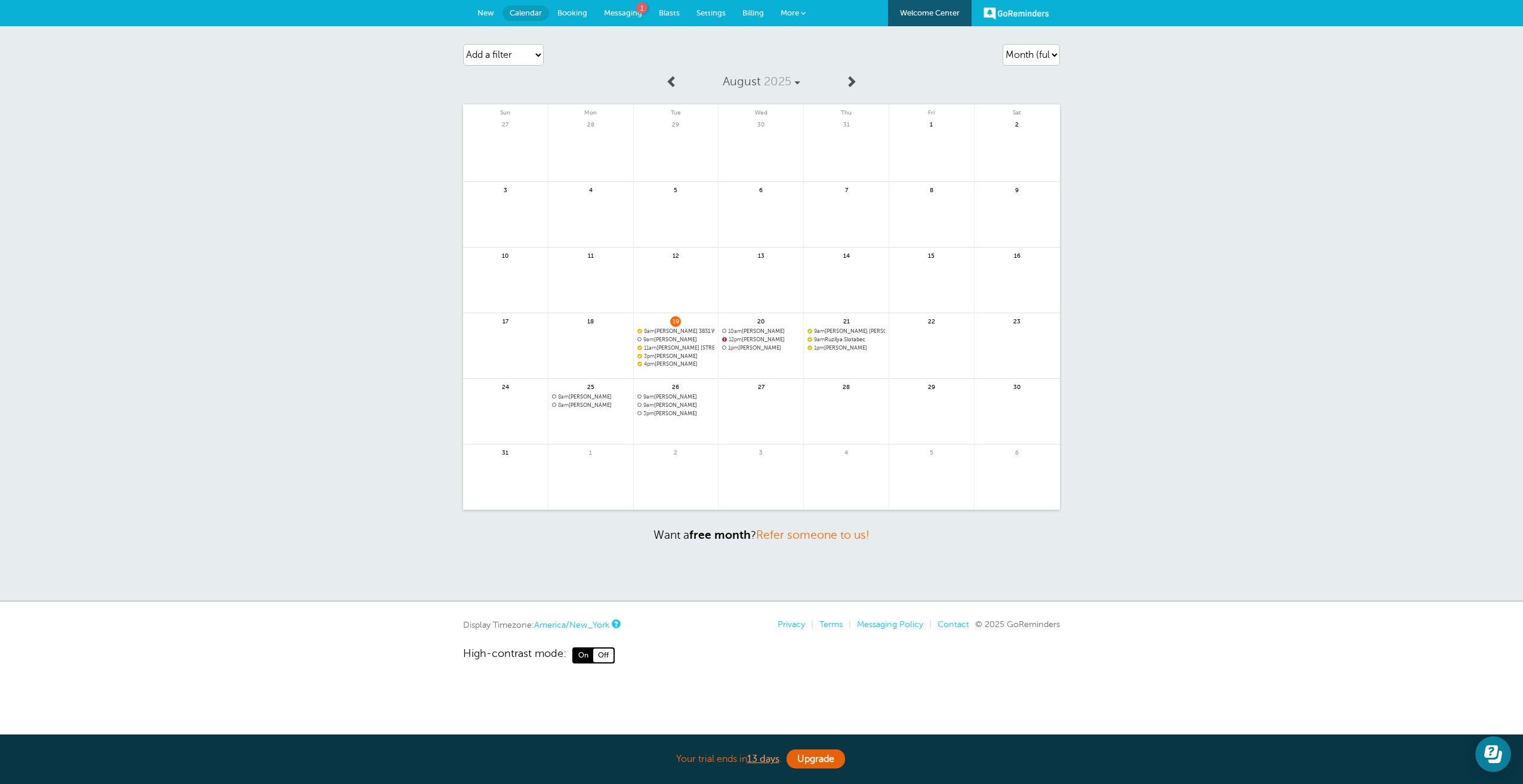
click at [735, 339] on span "12pm" at bounding box center [736, 340] width 13 height 6
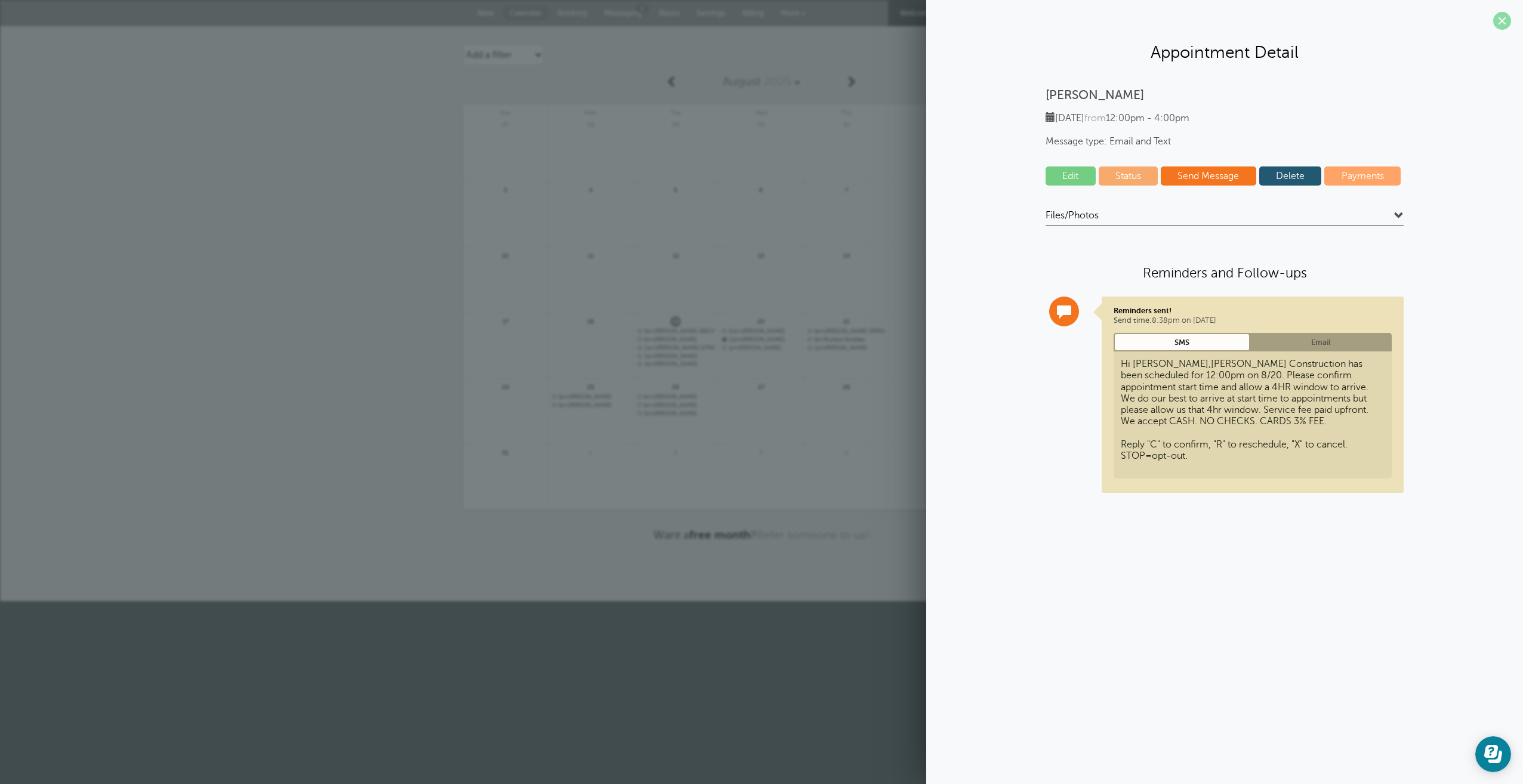
click at [1499, 25] on span at bounding box center [1502, 20] width 18 height 18
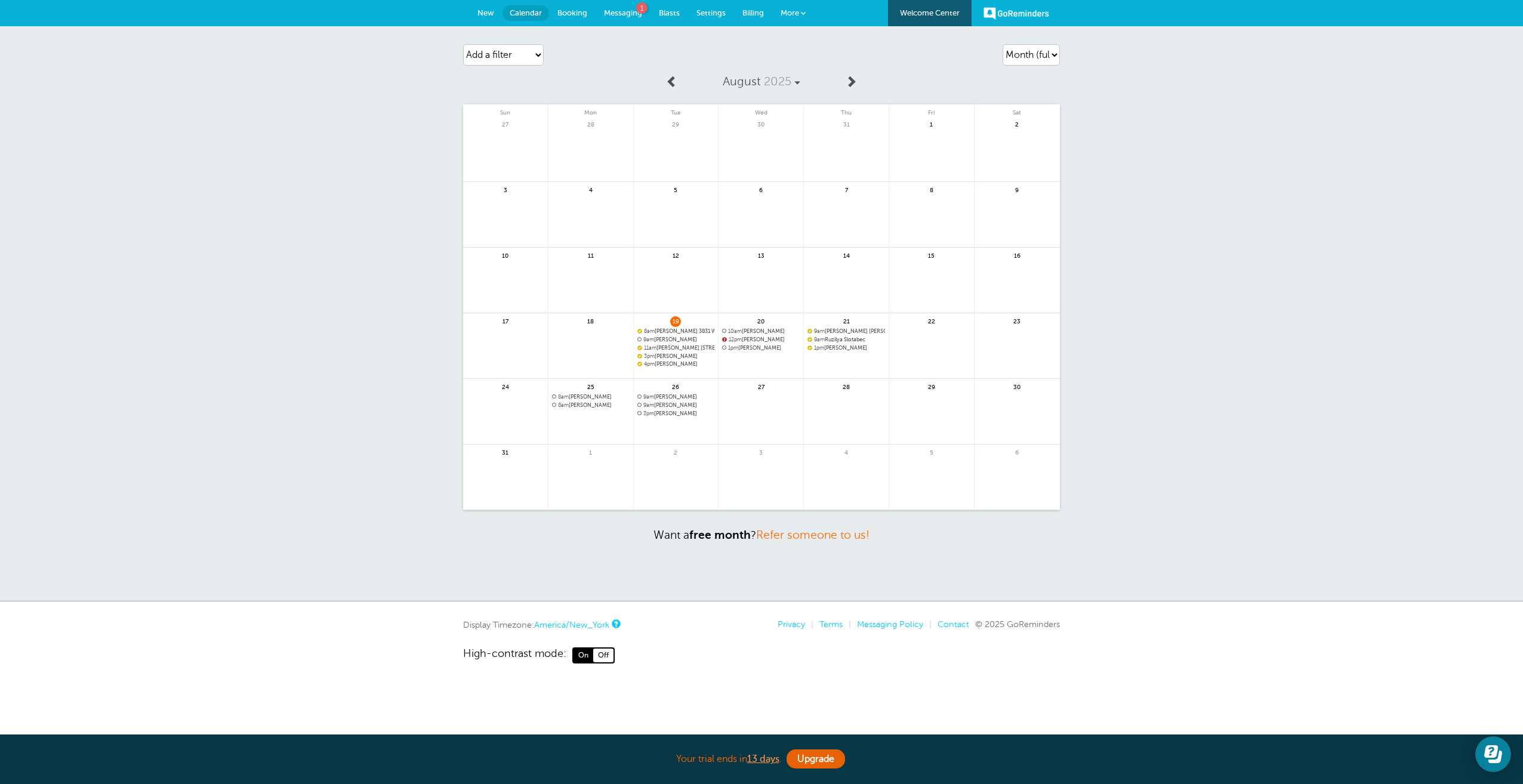
click at [771, 341] on span "12pm Michele Claudio" at bounding box center [761, 340] width 78 height 7
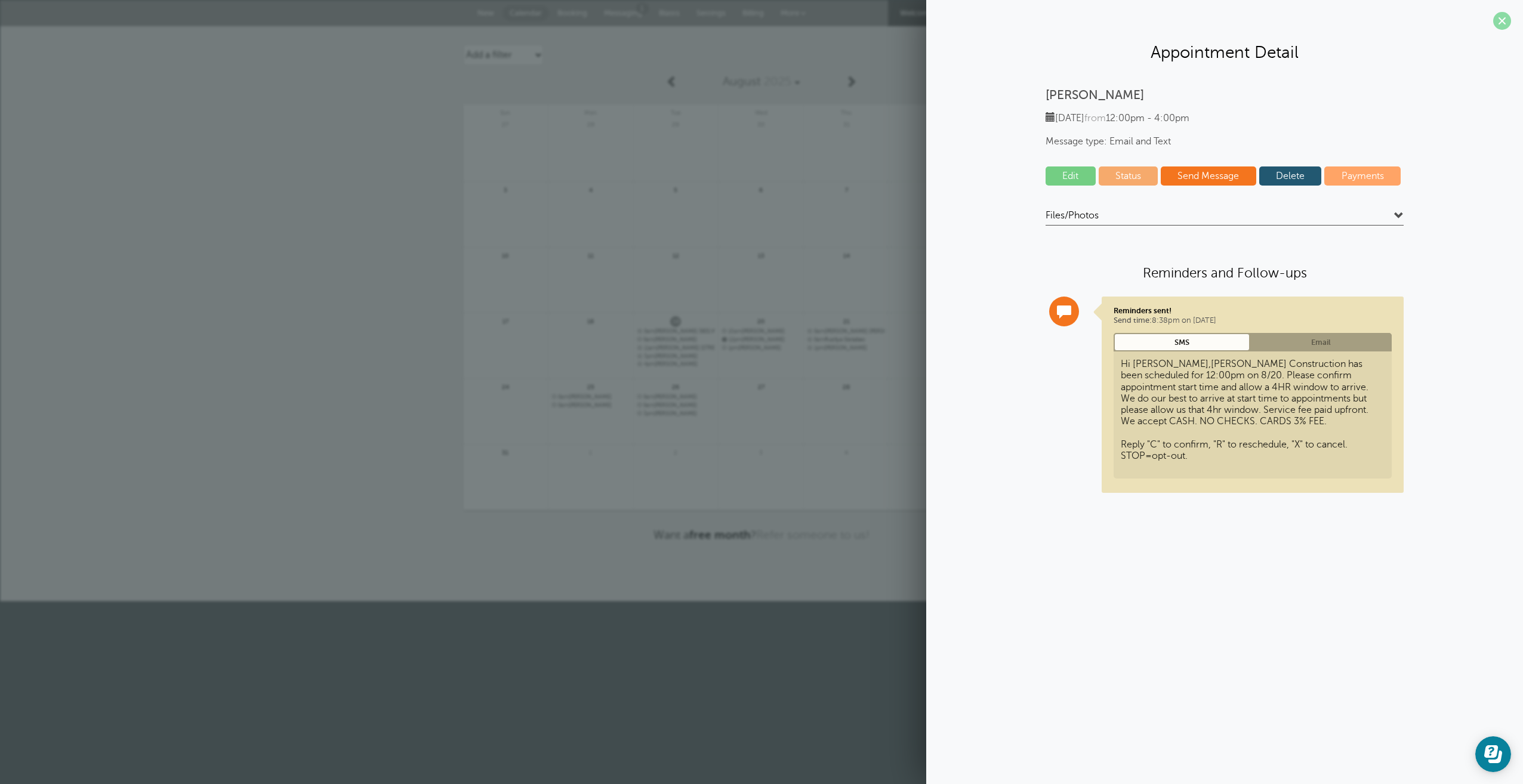
click at [1509, 18] on span at bounding box center [1502, 20] width 18 height 18
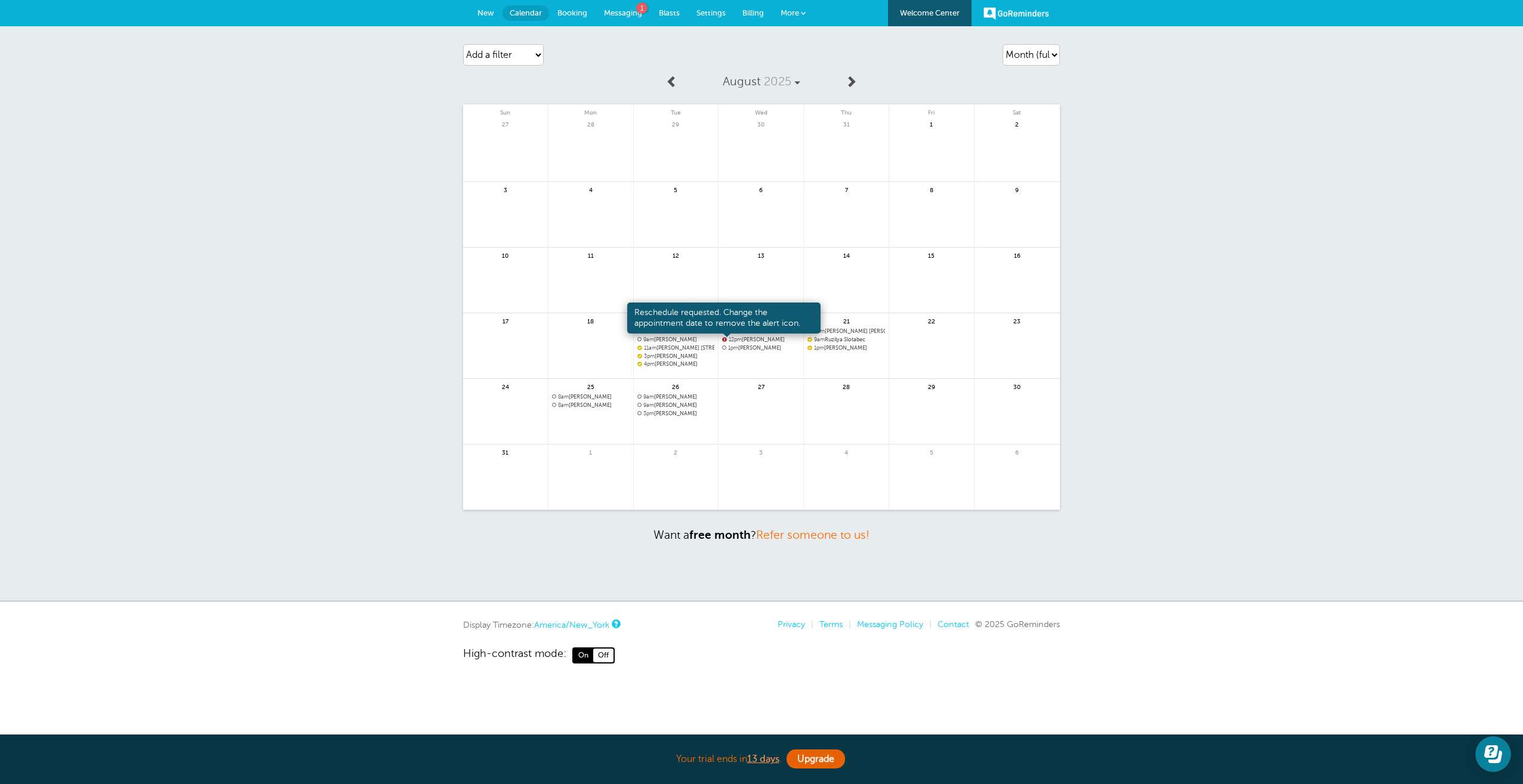
click at [723, 341] on span at bounding box center [724, 340] width 5 height 5
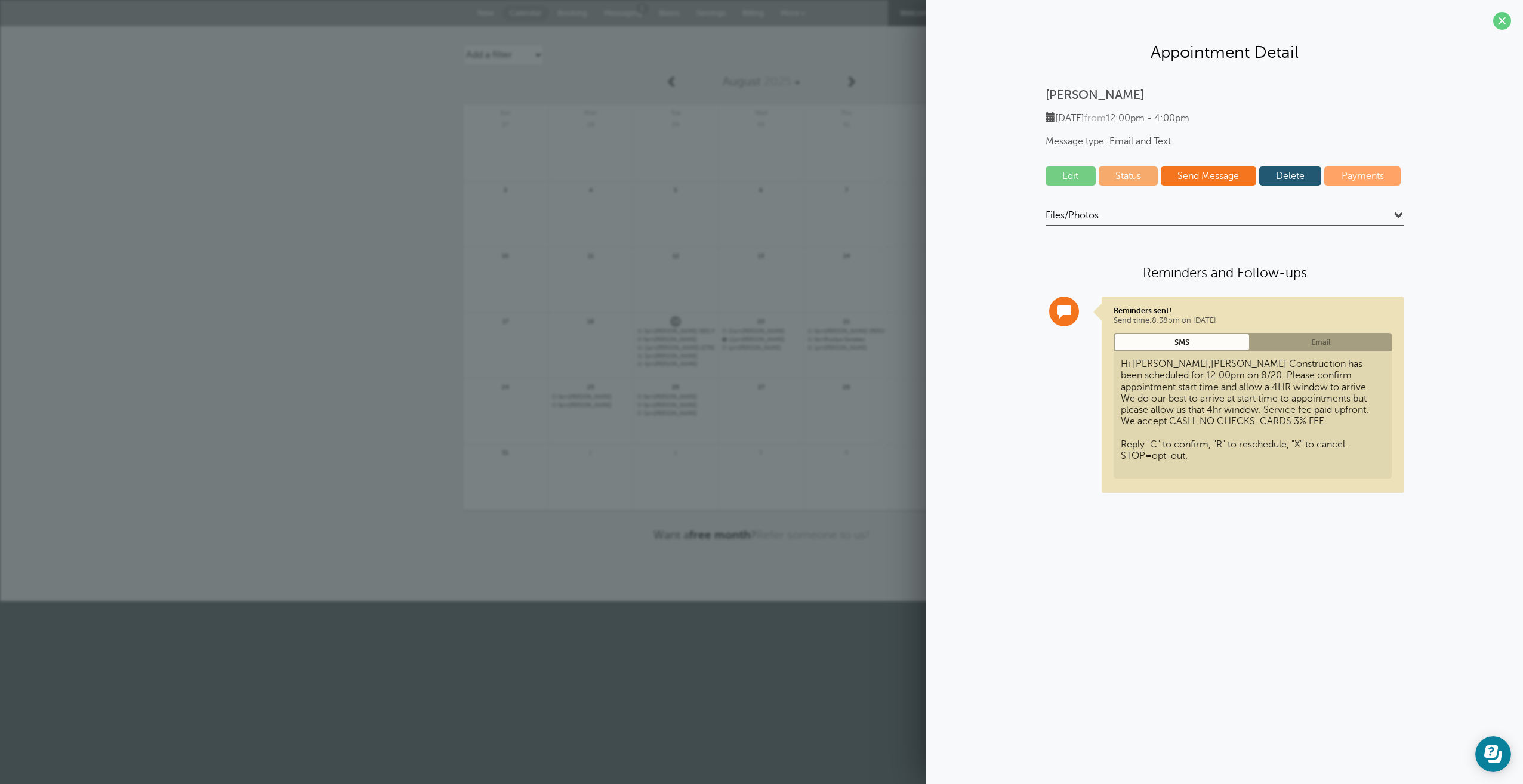
click at [772, 375] on link at bounding box center [761, 379] width 85 height 52
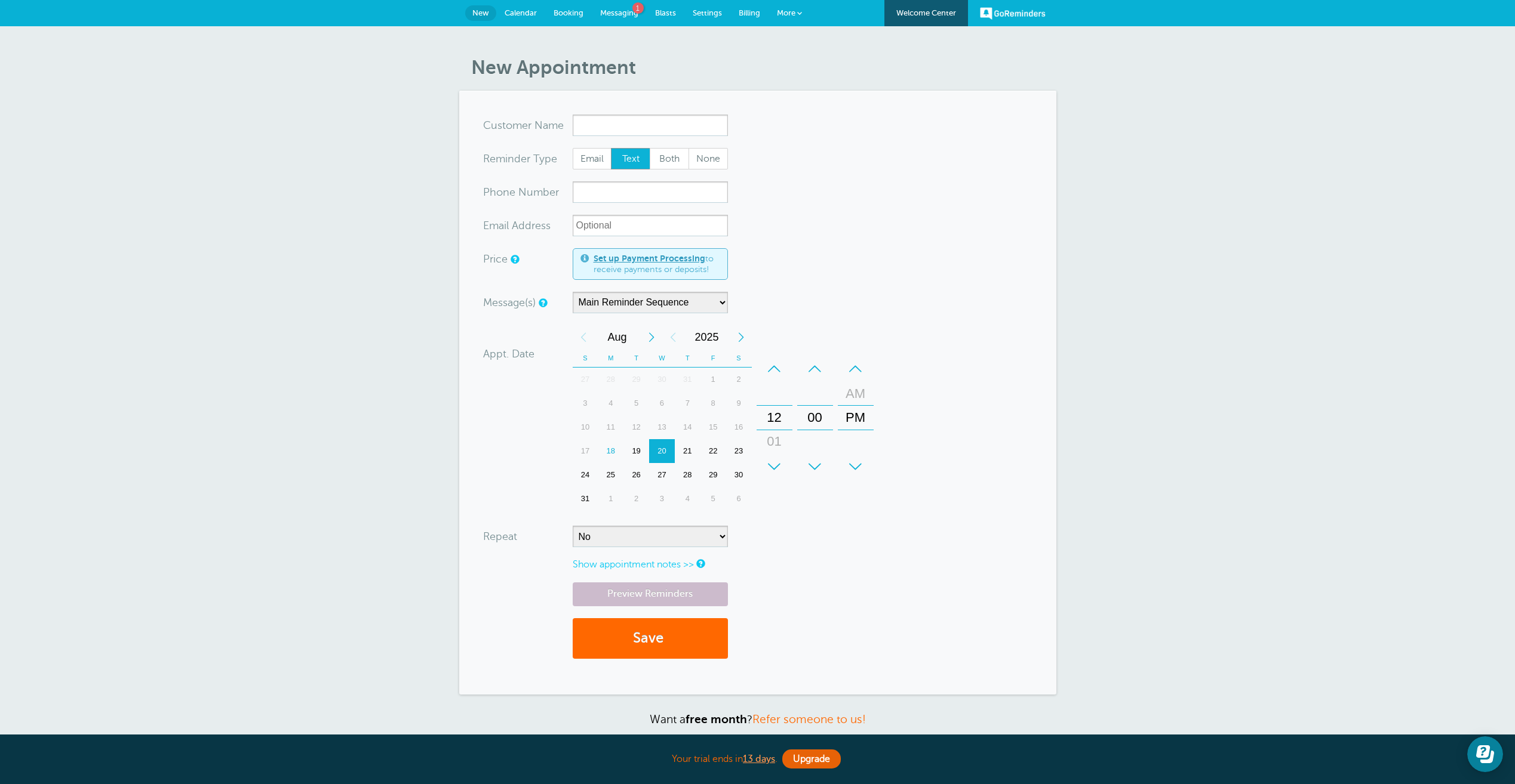
click at [534, 12] on span "Calendar" at bounding box center [521, 13] width 33 height 9
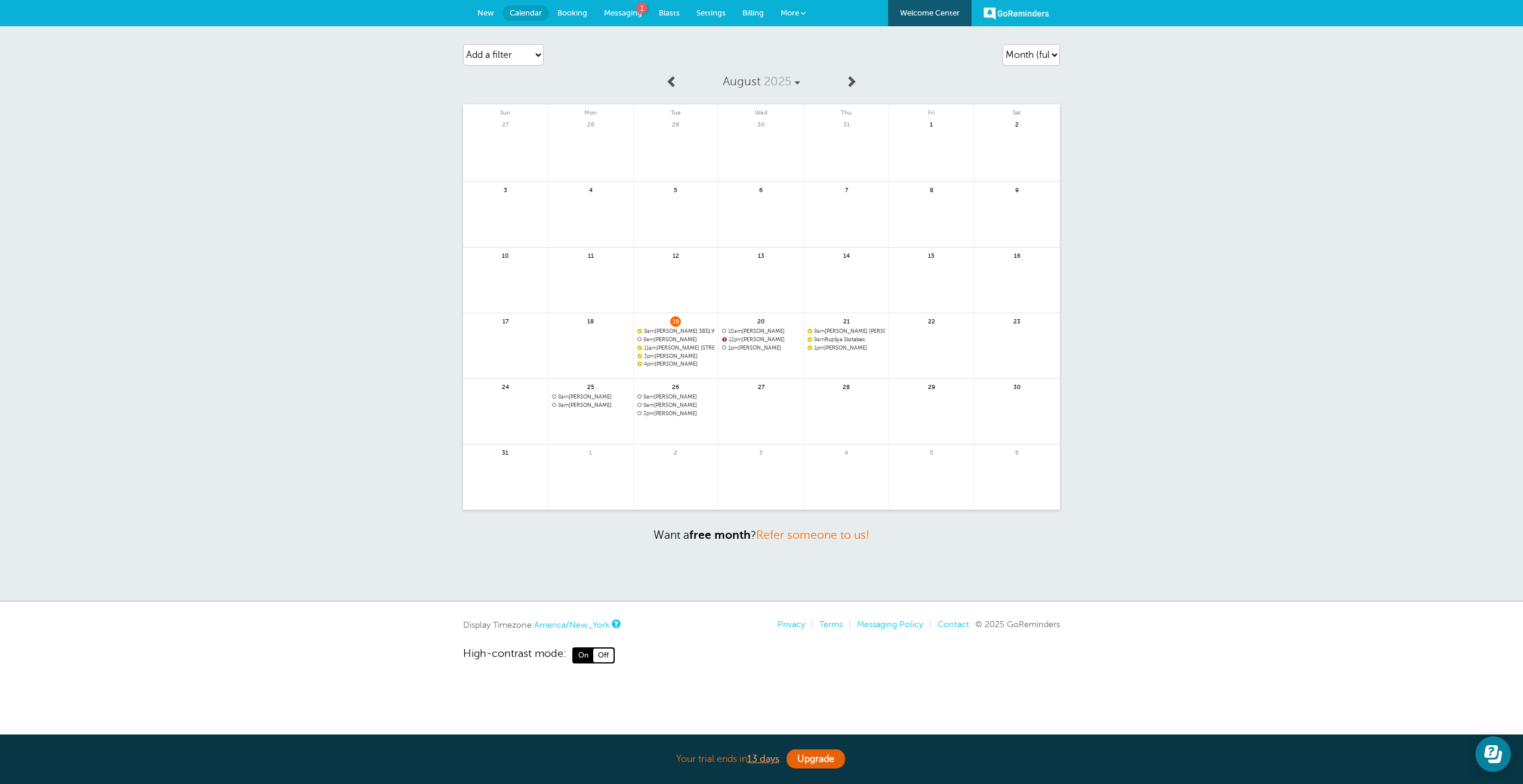
click at [627, 8] on link "Messaging 1" at bounding box center [622, 13] width 55 height 26
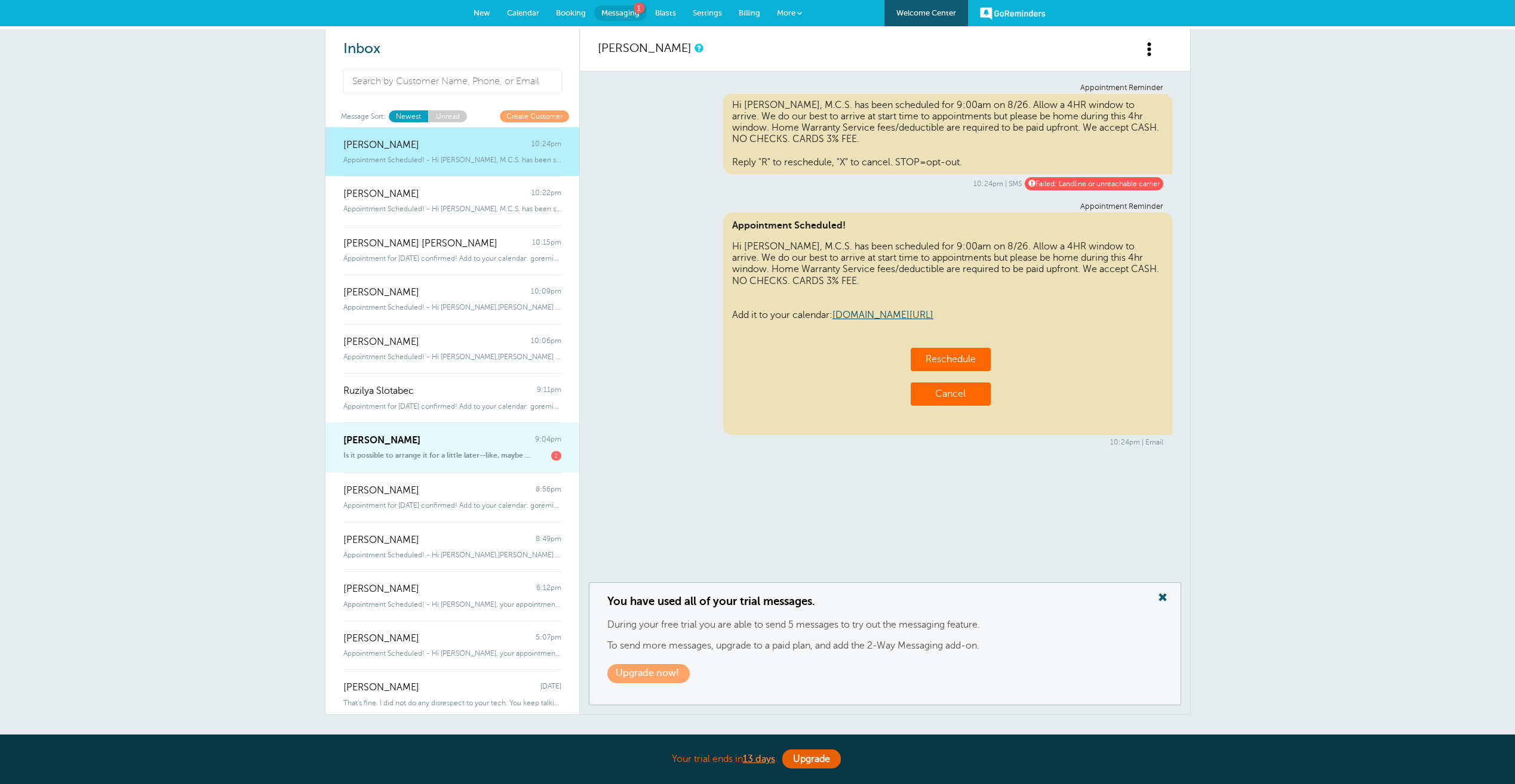
click at [460, 459] on span "Is it possible to arrange it for a little later--like, maybe three o'clock?" at bounding box center [438, 456] width 190 height 10
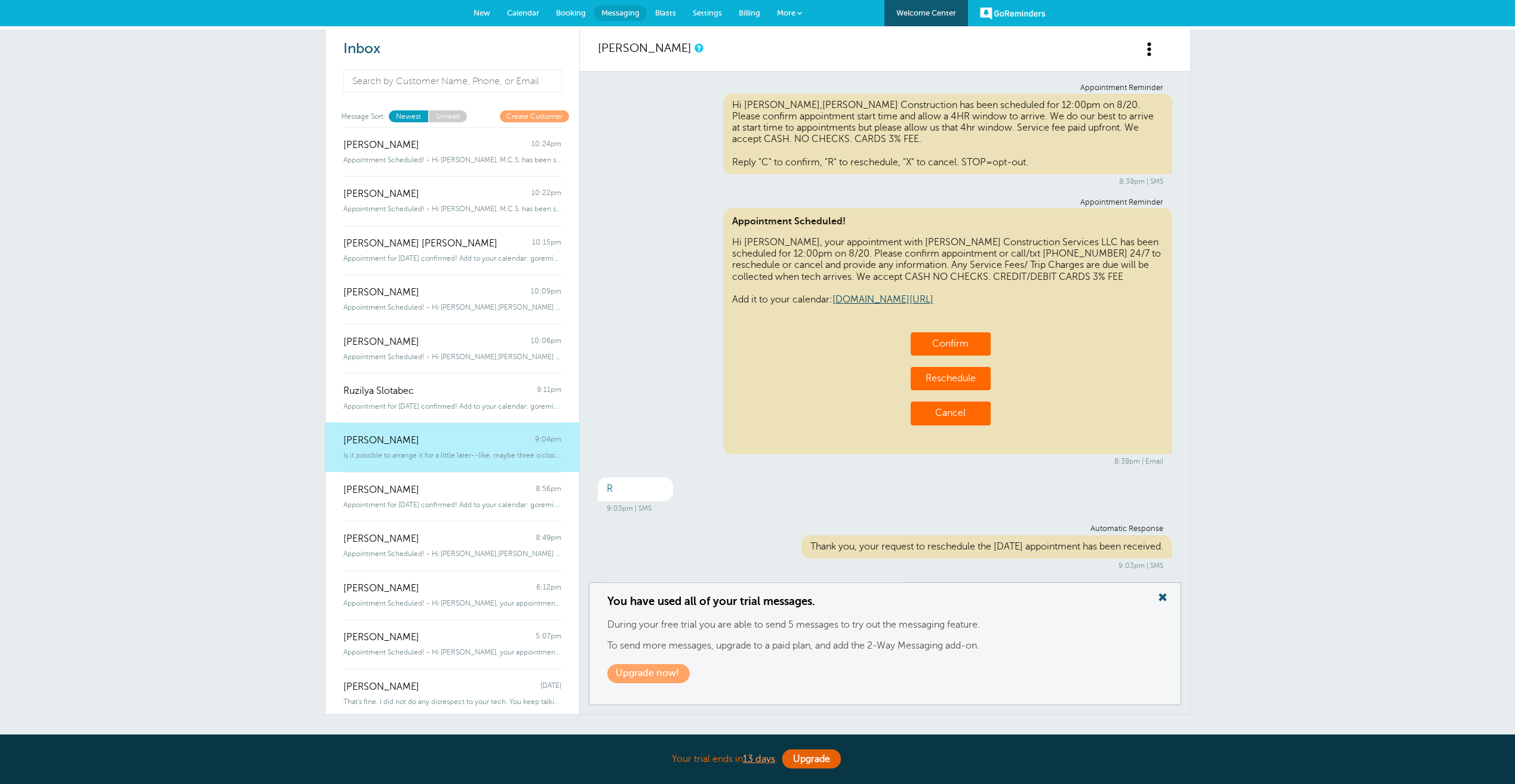
scroll to position [47, 0]
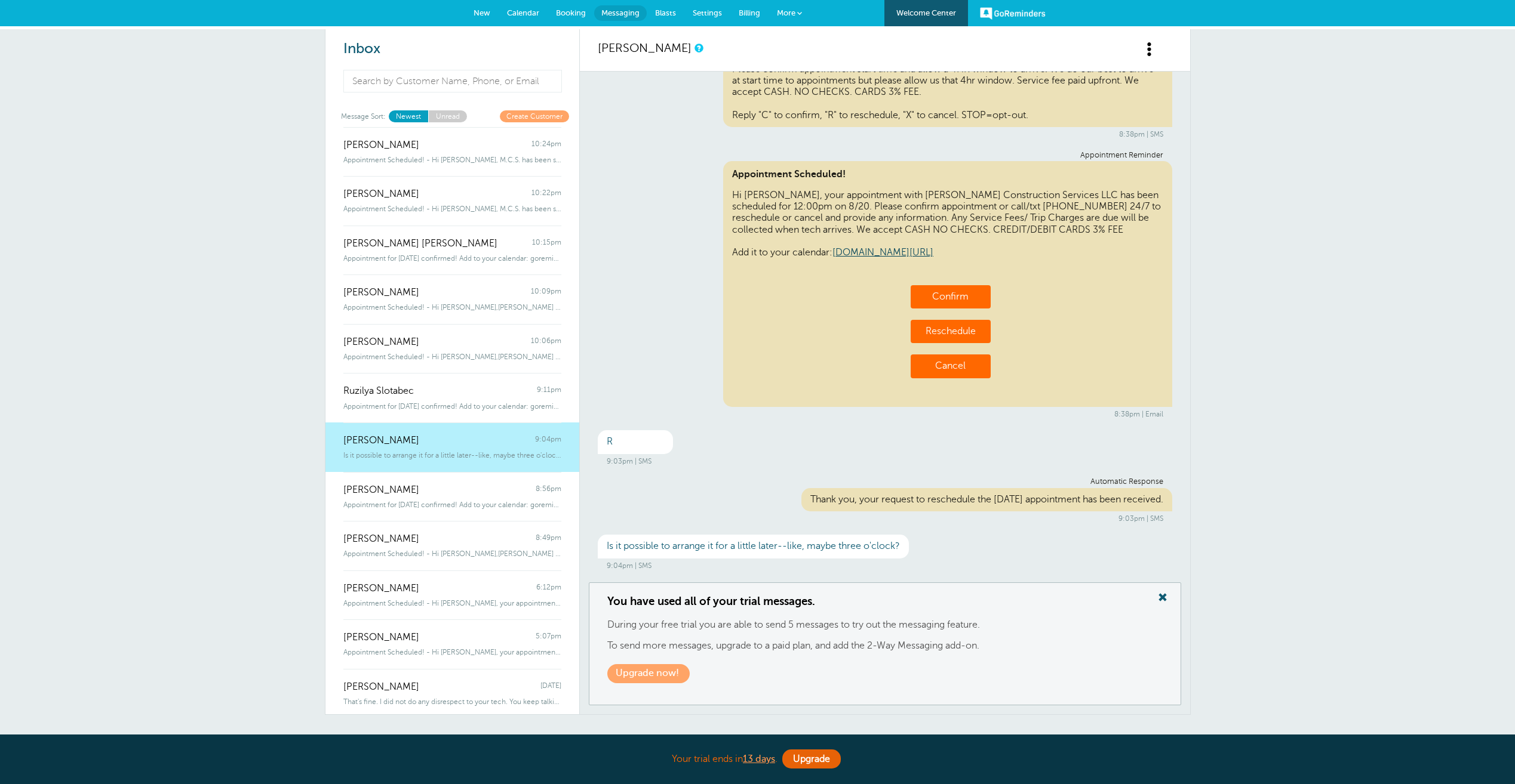
click at [515, 7] on link "Calendar" at bounding box center [523, 13] width 49 height 26
